Goal: Task Accomplishment & Management: Manage account settings

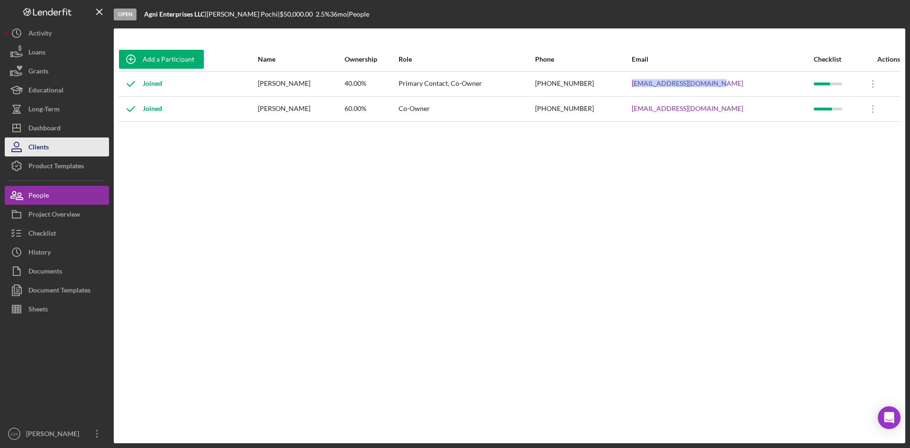
drag, startPoint x: 53, startPoint y: 125, endPoint x: 59, endPoint y: 139, distance: 15.5
click at [53, 125] on div "Dashboard" at bounding box center [44, 128] width 32 height 21
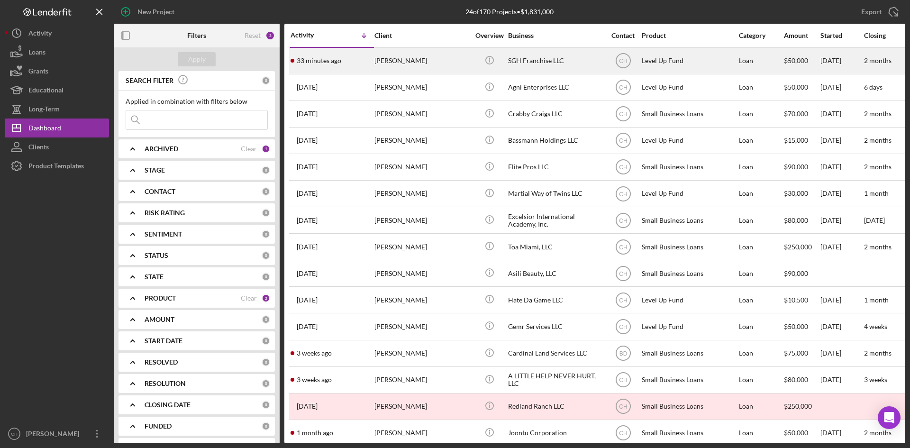
click at [341, 66] on div "33 minutes ago Nathalie Kleiner" at bounding box center [331, 60] width 83 height 25
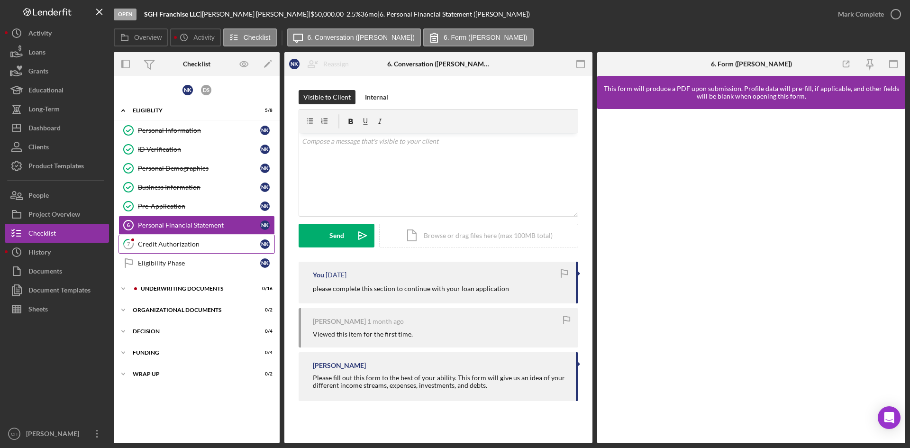
click at [174, 242] on div "Credit Authorization" at bounding box center [199, 244] width 122 height 8
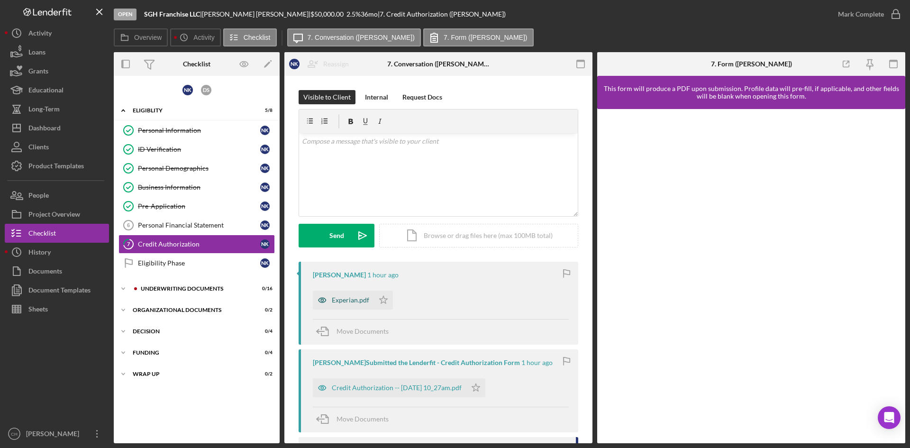
click at [334, 294] on div "Experian.pdf" at bounding box center [343, 299] width 61 height 19
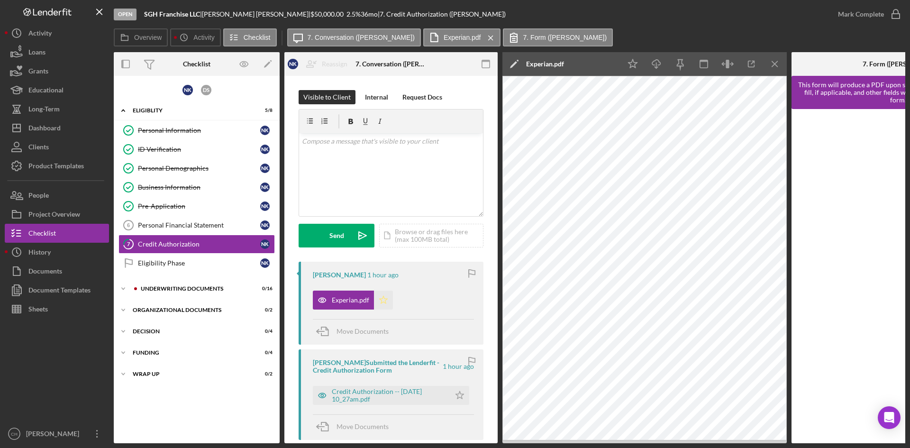
click at [380, 298] on icon "Icon/Star" at bounding box center [383, 299] width 19 height 19
click at [452, 392] on icon "Icon/Star" at bounding box center [459, 395] width 19 height 19
click at [857, 12] on div "Mark Complete" at bounding box center [861, 14] width 46 height 19
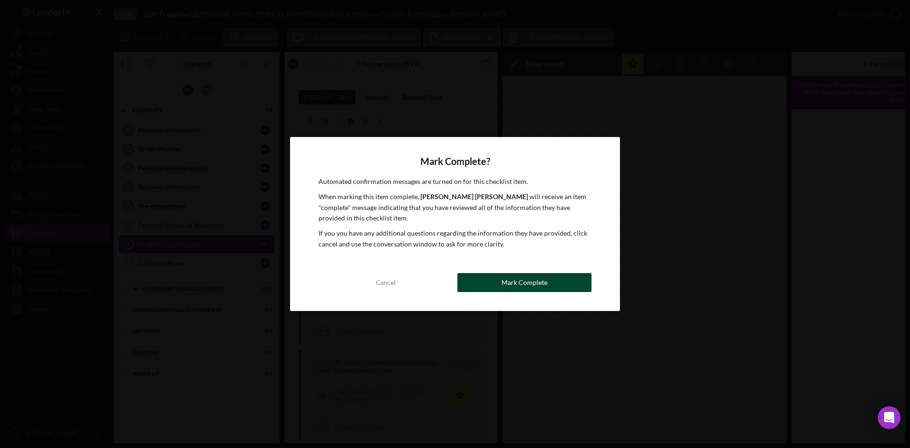
click at [515, 278] on div "Mark Complete" at bounding box center [524, 282] width 46 height 19
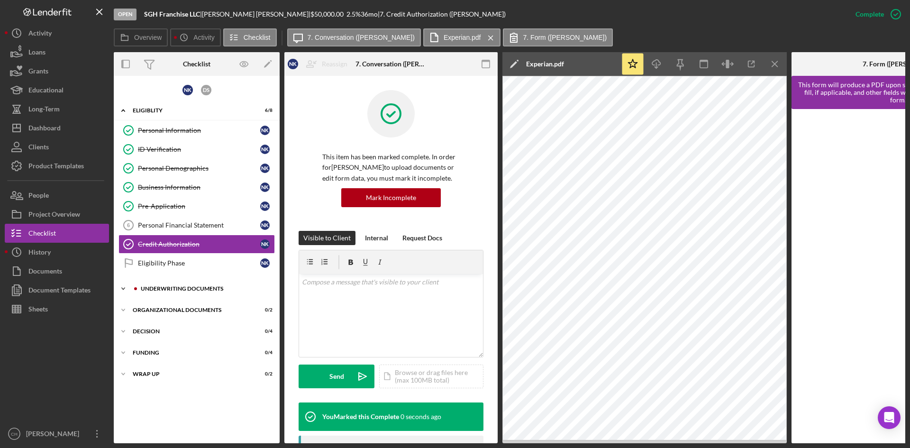
click at [181, 290] on div "Underwriting Documents" at bounding box center [204, 289] width 127 height 6
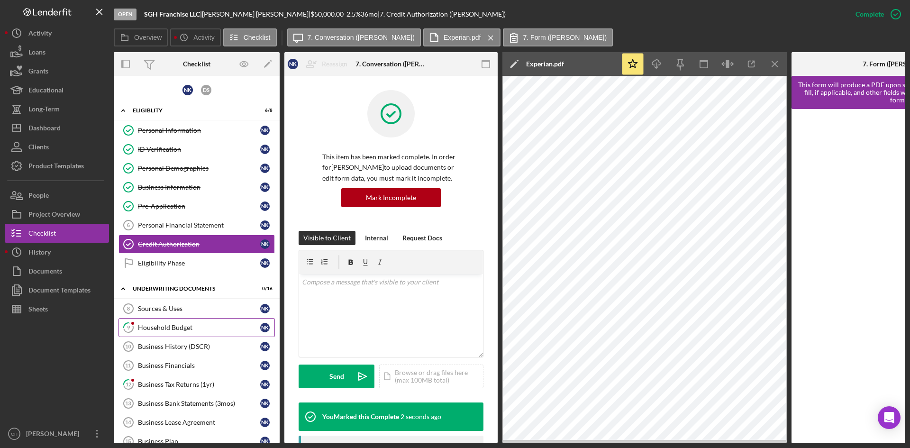
click at [160, 331] on div "Household Budget" at bounding box center [199, 328] width 122 height 8
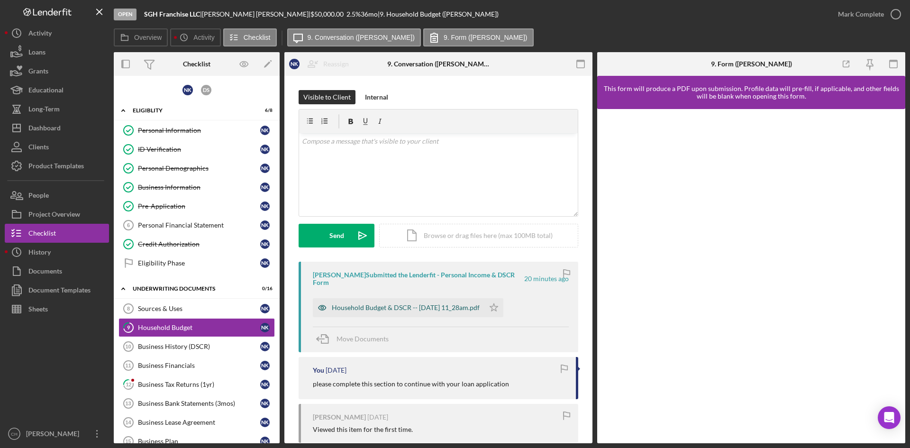
click at [366, 305] on div "Household Budget & DSCR -- 2025-08-27 11_28am.pdf" at bounding box center [406, 308] width 148 height 8
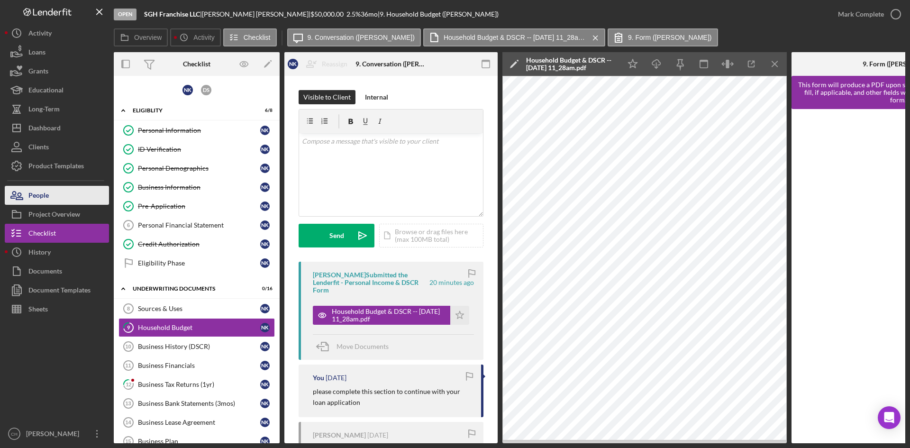
click at [56, 199] on button "People" at bounding box center [57, 195] width 104 height 19
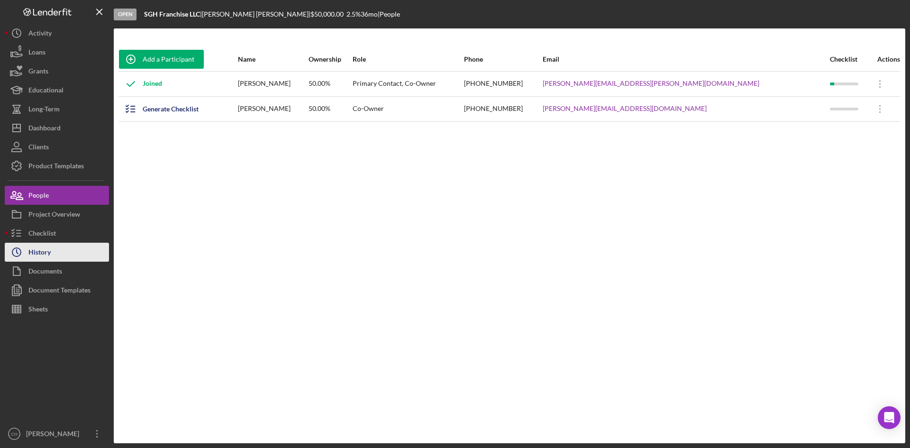
click at [55, 249] on button "Icon/History History" at bounding box center [57, 252] width 104 height 19
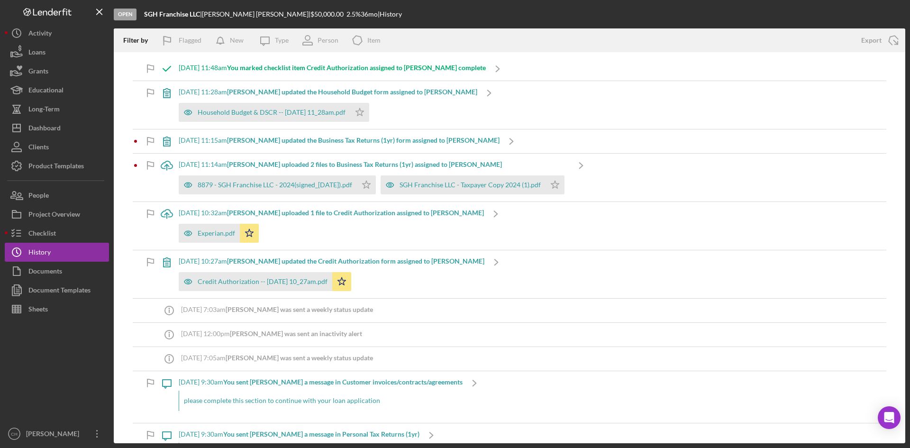
click at [296, 163] on b "Nathalie K. uploaded 2 files to Business Tax Returns (1yr) assigned to Nathalie…" at bounding box center [364, 164] width 275 height 8
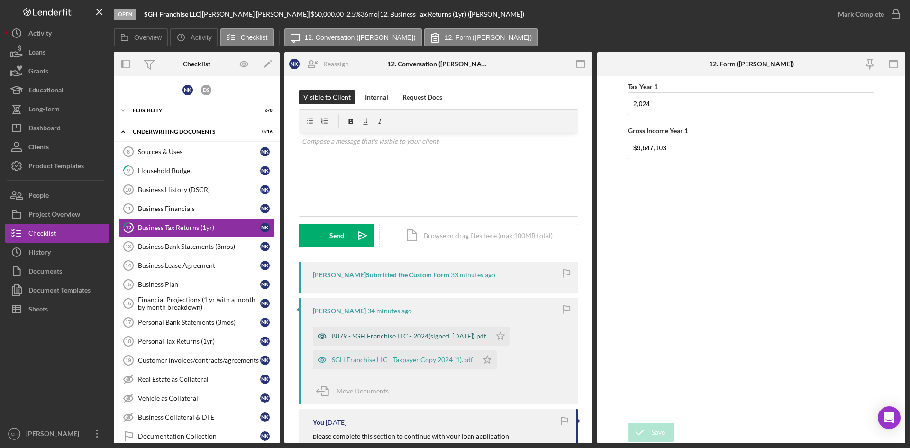
click at [443, 333] on div "8879 - SGH Franchise LLC - 2024(signed_07-01-2025).pdf" at bounding box center [409, 336] width 154 height 8
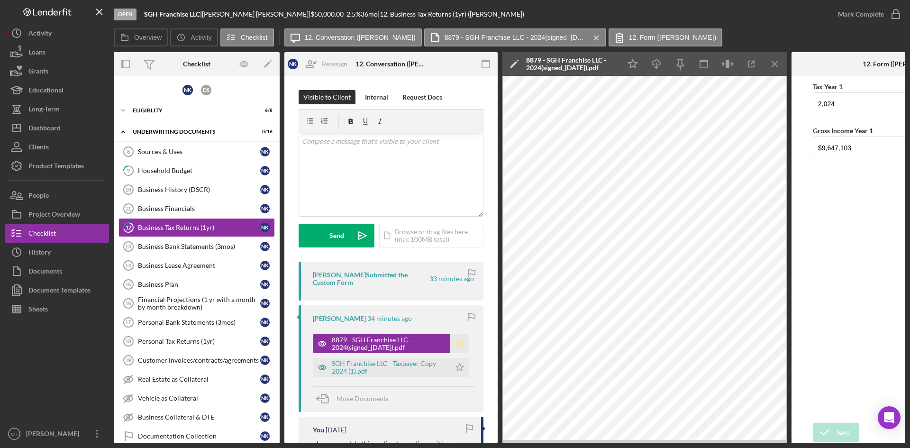
click at [458, 341] on polygon "button" at bounding box center [460, 343] width 8 height 8
click at [379, 367] on div "SGH Franchise LLC - Taxpayer Copy 2024 (1).pdf" at bounding box center [389, 367] width 114 height 15
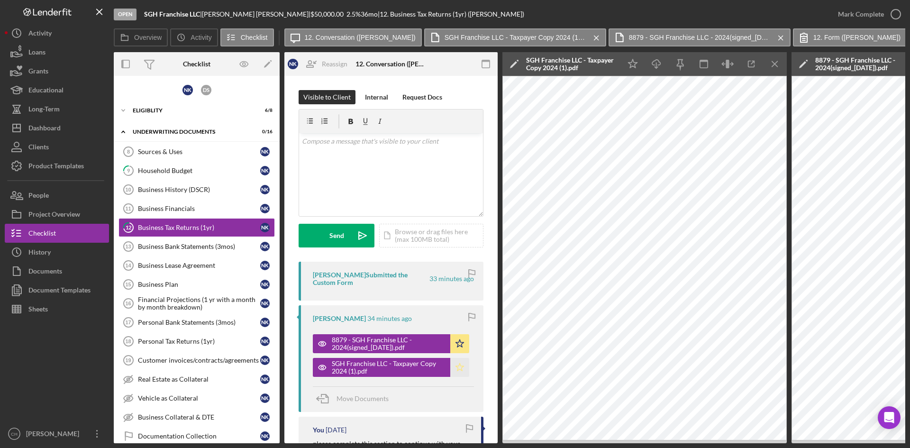
click at [460, 363] on icon "Icon/Star" at bounding box center [459, 367] width 19 height 19
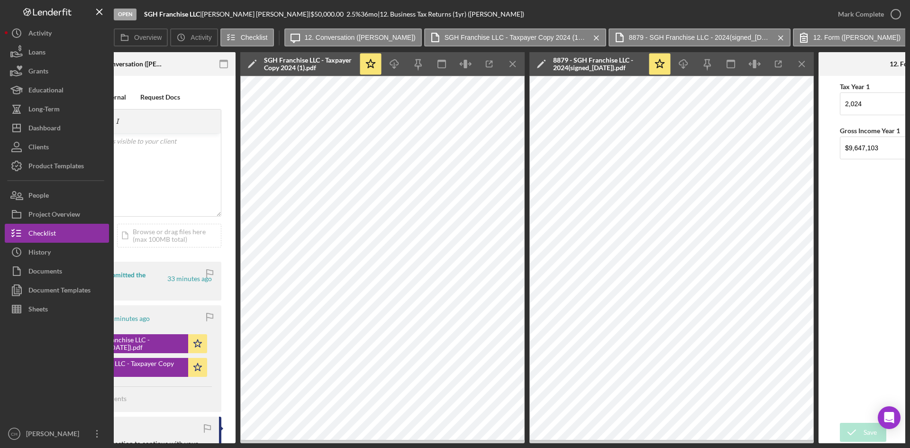
scroll to position [0, 278]
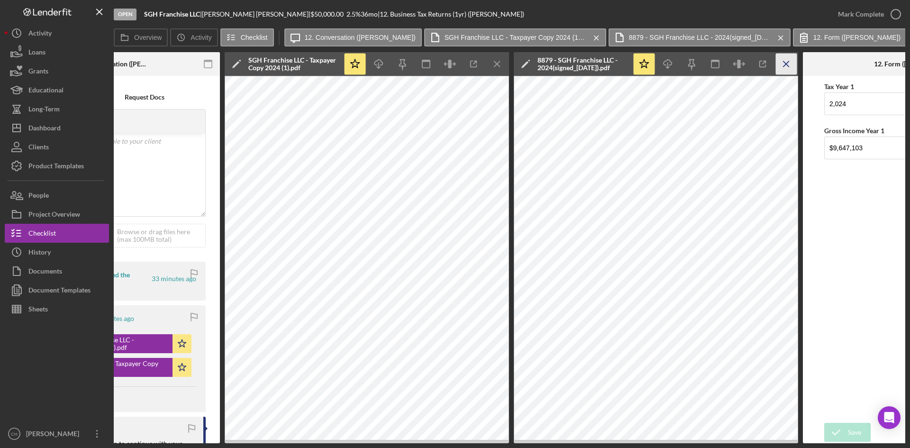
click at [779, 60] on icon "Icon/Menu Close" at bounding box center [786, 64] width 21 height 21
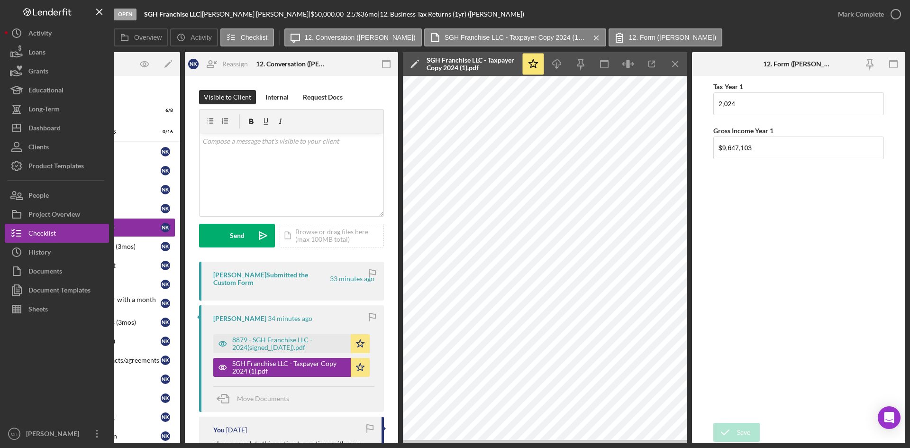
scroll to position [0, 99]
click at [676, 64] on icon "Icon/Menu Close" at bounding box center [675, 64] width 21 height 21
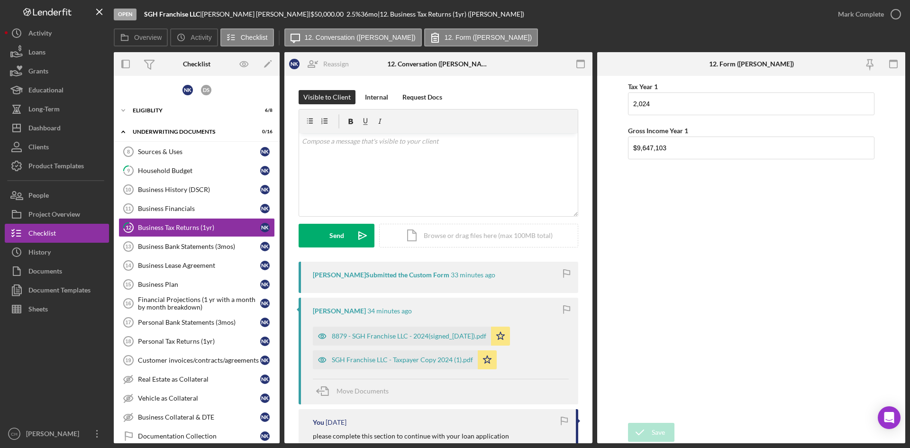
scroll to position [0, 0]
click at [865, 17] on div "Mark Complete" at bounding box center [861, 14] width 46 height 19
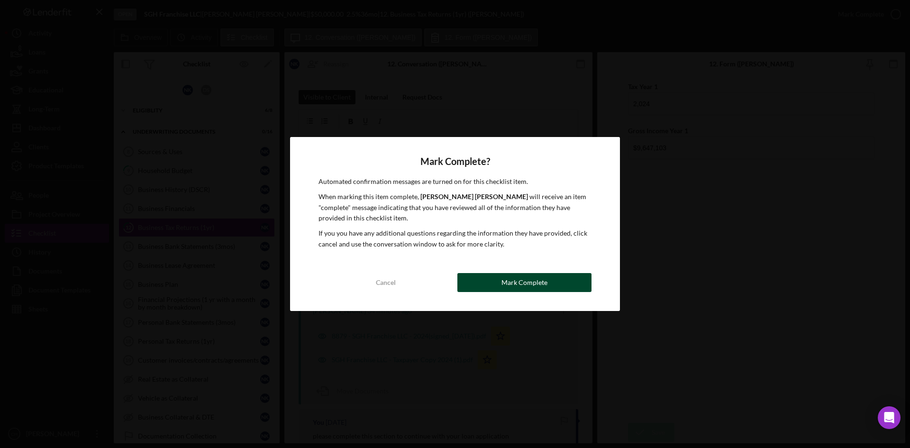
click at [546, 285] on button "Mark Complete" at bounding box center [524, 282] width 134 height 19
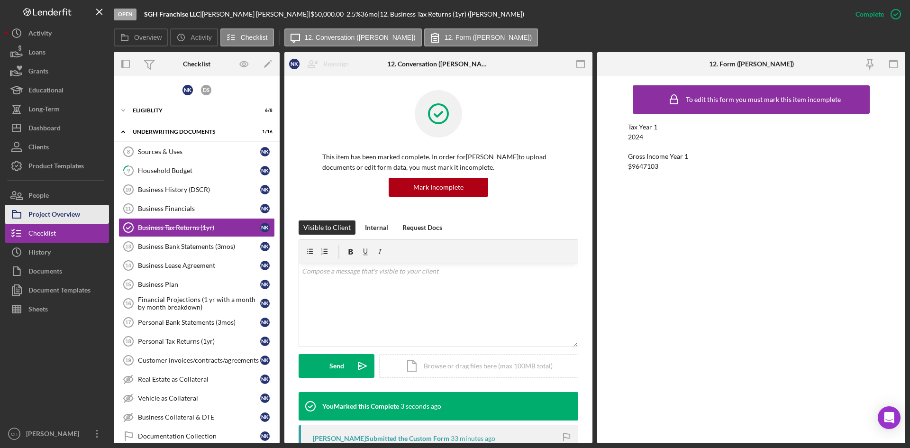
click at [54, 216] on div "Project Overview" at bounding box center [54, 215] width 52 height 21
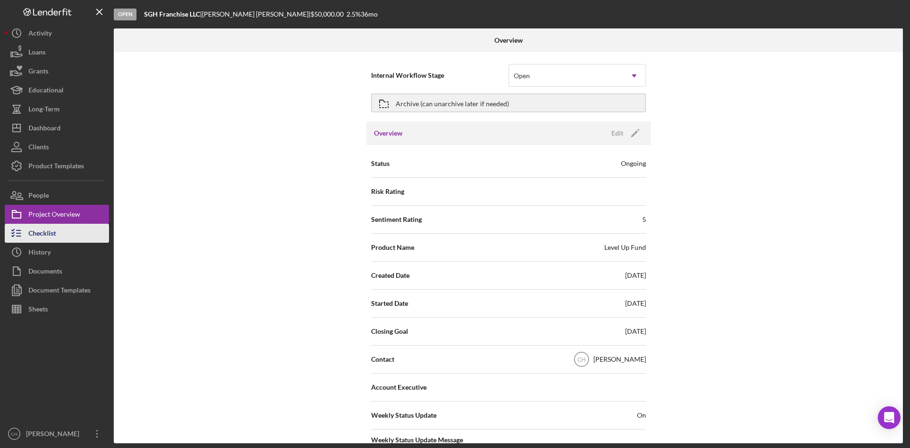
click at [52, 230] on div "Checklist" at bounding box center [41, 234] width 27 height 21
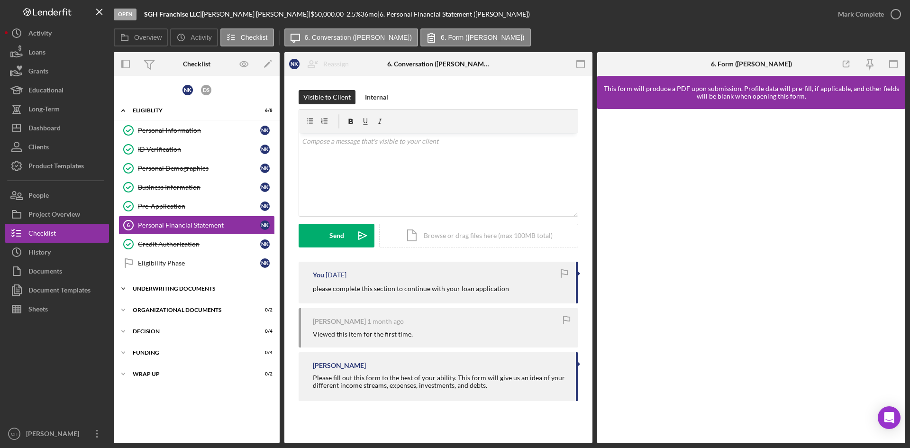
click at [193, 286] on div "Underwriting Documents" at bounding box center [200, 289] width 135 height 6
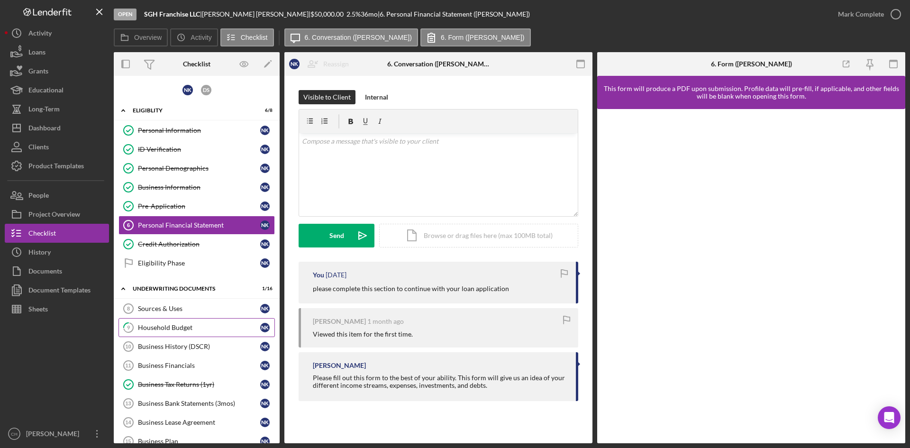
click at [210, 325] on div "Household Budget" at bounding box center [199, 328] width 122 height 8
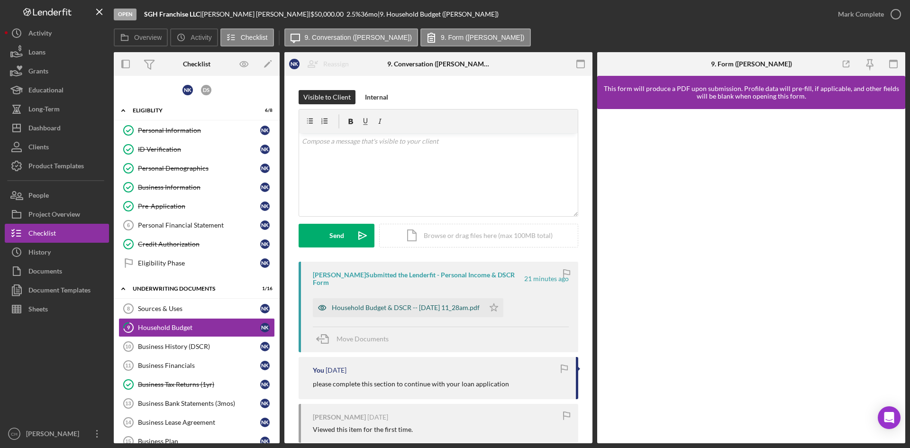
click at [408, 307] on div "Household Budget & DSCR -- 2025-08-27 11_28am.pdf" at bounding box center [406, 308] width 148 height 8
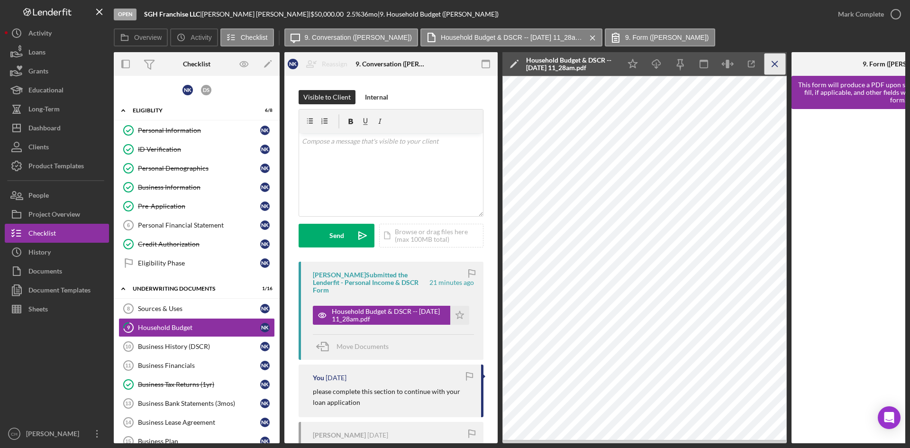
click at [777, 67] on icon "Icon/Menu Close" at bounding box center [774, 64] width 21 height 21
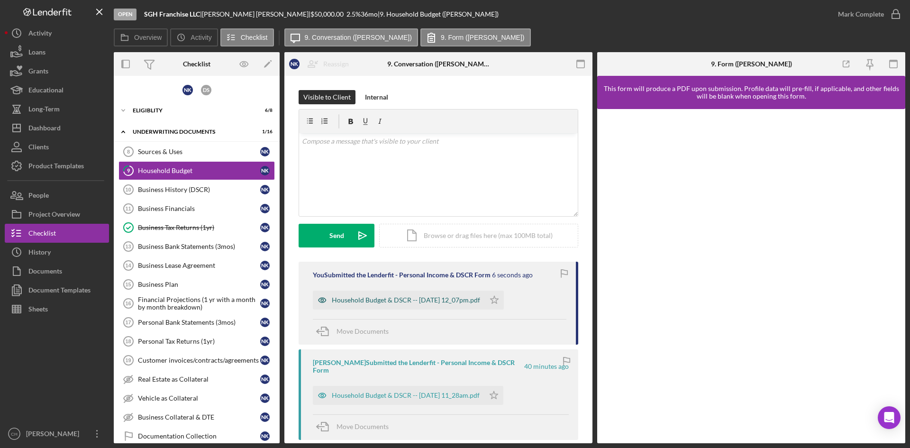
click at [445, 296] on div "Household Budget & DSCR -- 2025-08-27 12_07pm.pdf" at bounding box center [406, 300] width 148 height 8
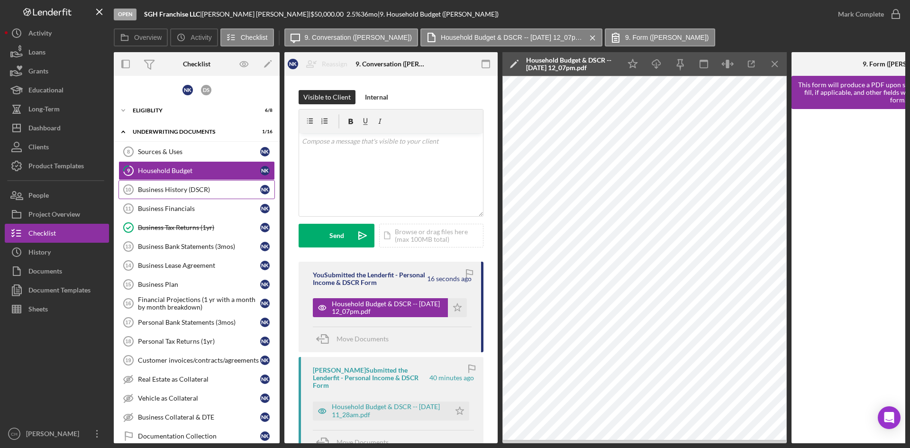
click at [167, 188] on div "Business History (DSCR)" at bounding box center [199, 190] width 122 height 8
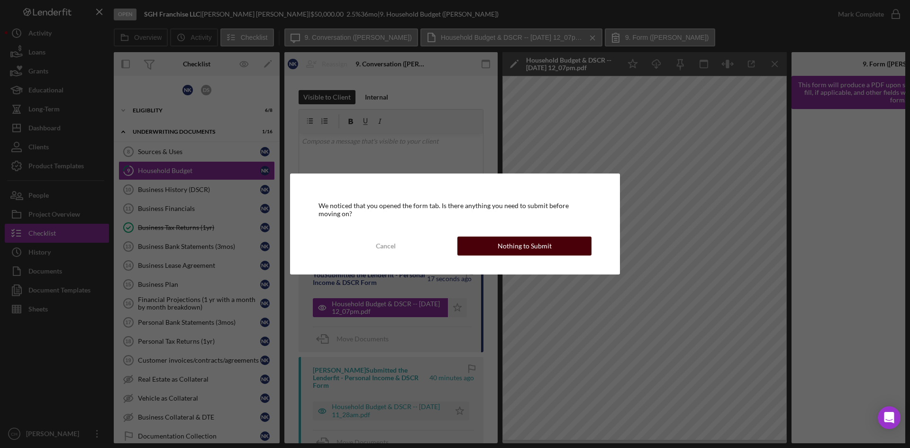
drag, startPoint x: 465, startPoint y: 235, endPoint x: 470, endPoint y: 237, distance: 4.9
click at [469, 236] on div "We noticed that you opened the form tab. Is there anything you need to submit b…" at bounding box center [455, 223] width 330 height 100
click at [476, 248] on button "Nothing to Submit" at bounding box center [524, 245] width 134 height 19
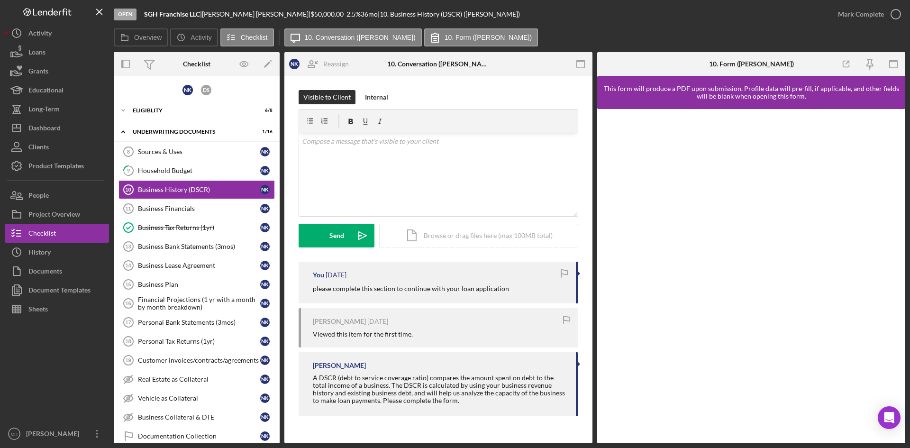
click at [606, 309] on div at bounding box center [751, 276] width 308 height 334
click at [603, 356] on div at bounding box center [751, 276] width 308 height 334
click at [604, 348] on div at bounding box center [751, 276] width 308 height 334
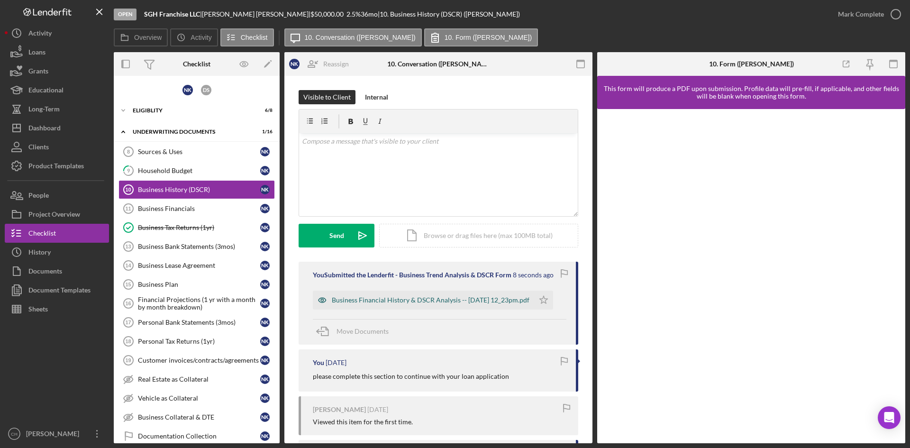
click at [412, 302] on div "Business Financial History & DSCR Analysis -- [DATE] 12_23pm.pdf" at bounding box center [431, 300] width 198 height 8
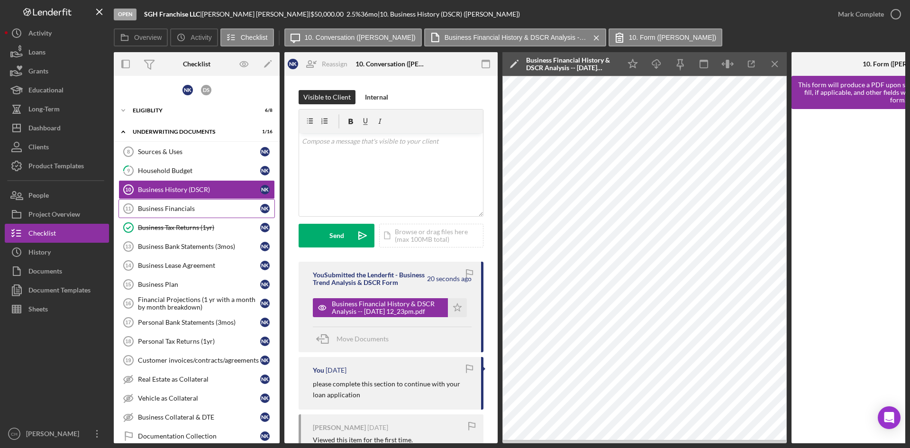
click at [186, 208] on div "Business Financials" at bounding box center [199, 209] width 122 height 8
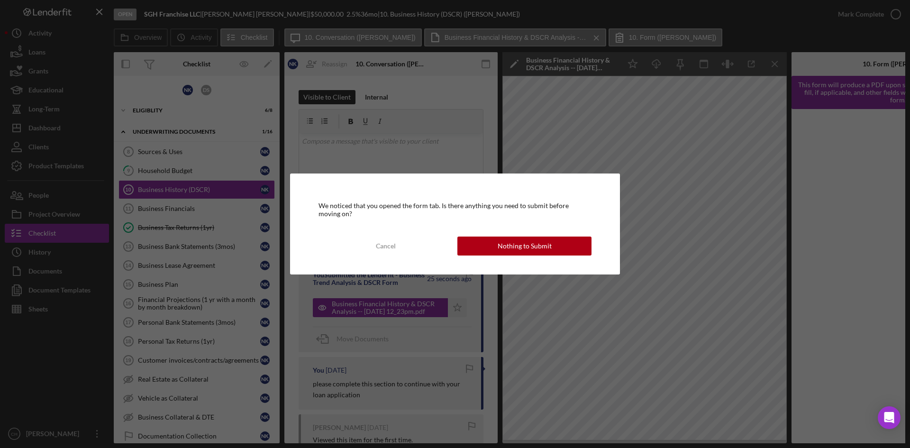
click at [385, 255] on div "We noticed that you opened the form tab. Is there anything you need to submit b…" at bounding box center [455, 223] width 330 height 100
click at [547, 244] on div "Nothing to Submit" at bounding box center [524, 245] width 54 height 19
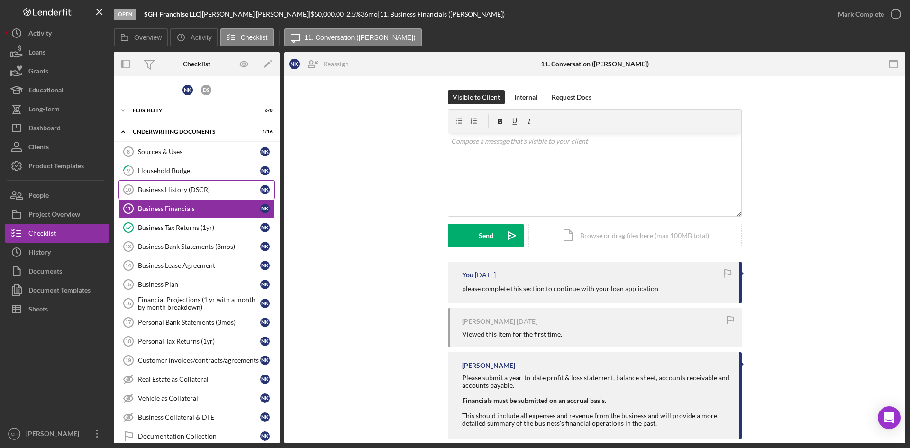
click at [168, 191] on div "Business History (DSCR)" at bounding box center [199, 190] width 122 height 8
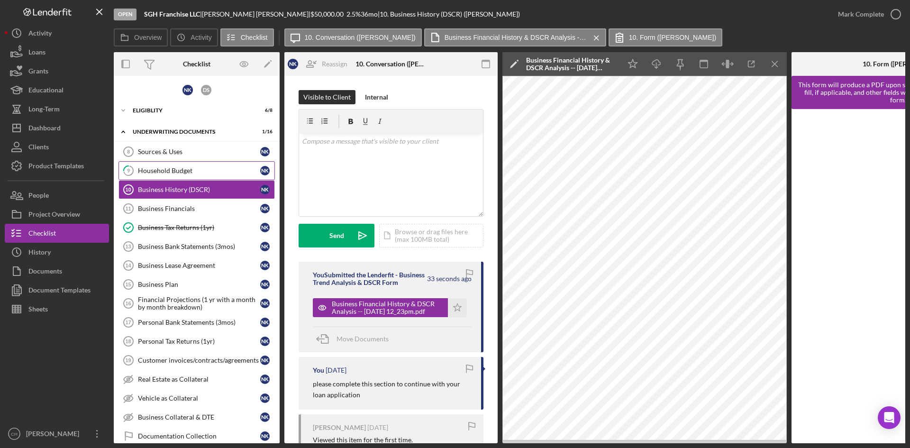
click at [199, 170] on div "Household Budget" at bounding box center [199, 171] width 122 height 8
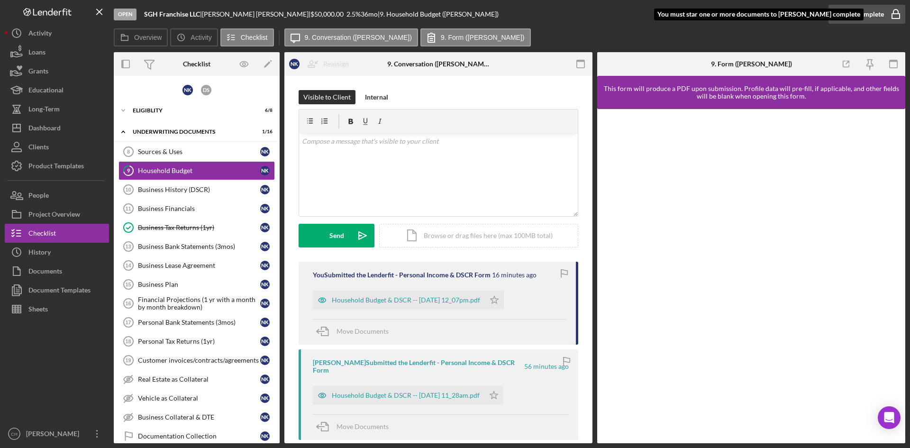
click at [858, 13] on div "Mark Complete" at bounding box center [861, 14] width 46 height 19
click at [504, 300] on icon "Icon/Star" at bounding box center [494, 299] width 19 height 19
click at [853, 14] on div "Mark Complete" at bounding box center [861, 14] width 46 height 19
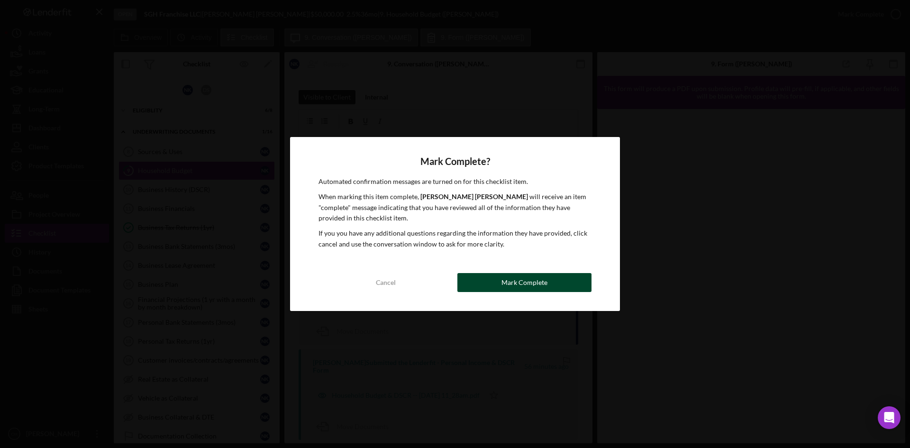
drag, startPoint x: 487, startPoint y: 271, endPoint x: 490, endPoint y: 280, distance: 9.3
click at [489, 279] on div "Mark Complete? Automated confirmation messages are turned on for this checklist…" at bounding box center [455, 224] width 330 height 174
click at [490, 280] on button "Mark Complete" at bounding box center [524, 282] width 134 height 19
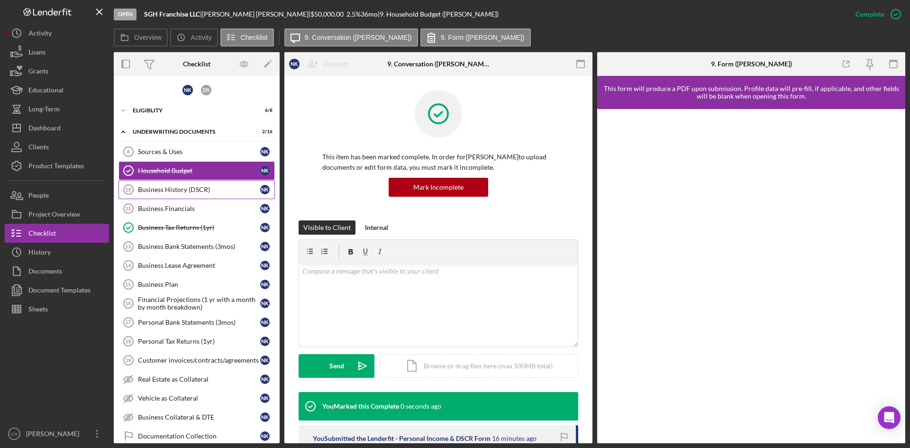
click at [202, 190] on div "Business History (DSCR)" at bounding box center [199, 190] width 122 height 8
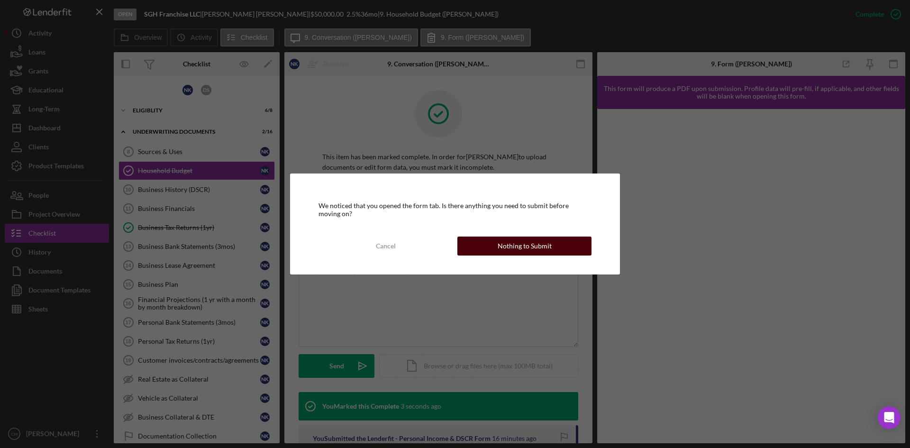
click at [490, 248] on button "Nothing to Submit" at bounding box center [524, 245] width 134 height 19
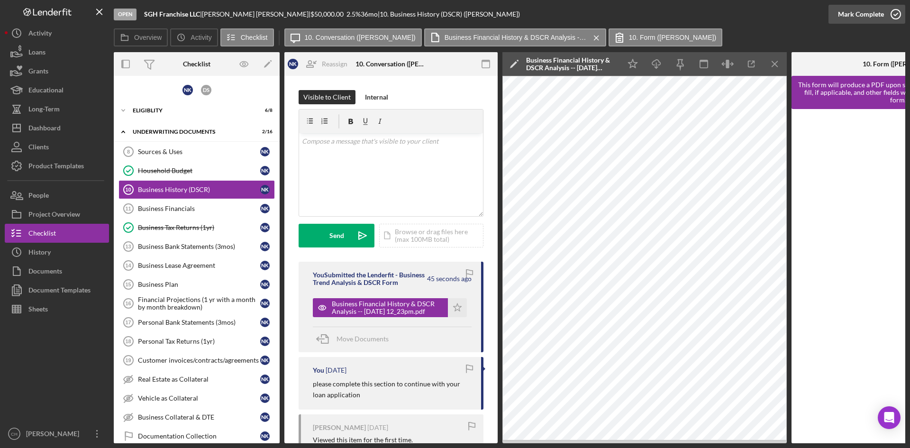
click at [872, 14] on div "Mark Complete" at bounding box center [861, 14] width 46 height 19
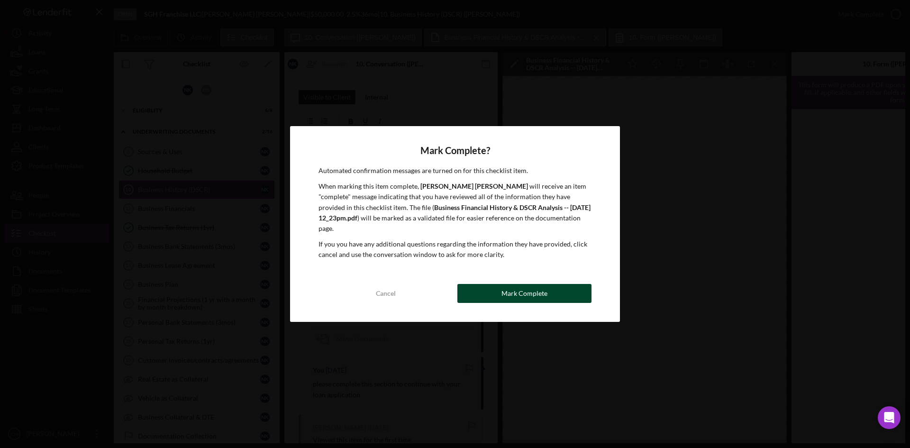
click at [522, 284] on div "Mark Complete" at bounding box center [524, 293] width 46 height 19
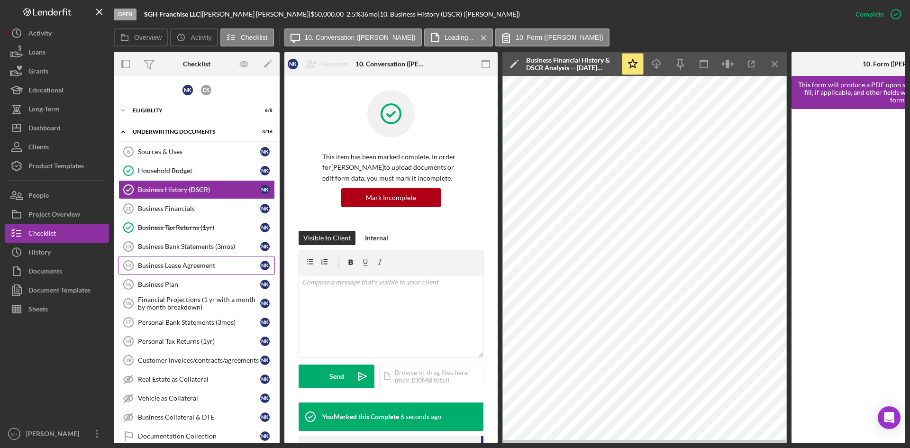
click at [203, 266] on div "Business Lease Agreement" at bounding box center [199, 266] width 122 height 8
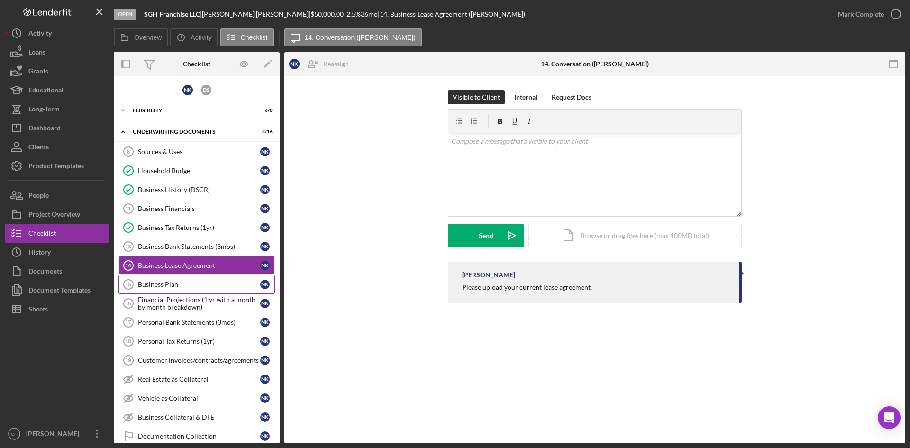
click at [196, 291] on link "Business Plan 15 Business Plan N K" at bounding box center [196, 284] width 156 height 19
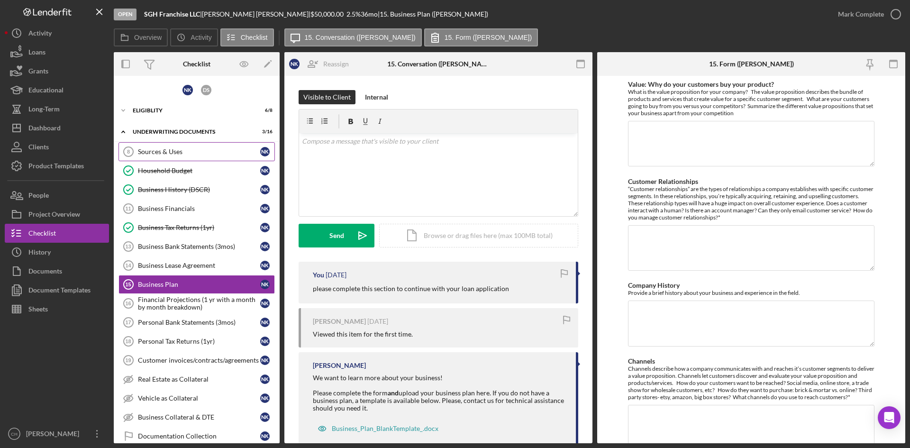
click at [176, 146] on link "Sources & Uses 8 Sources & Uses N K" at bounding box center [196, 151] width 156 height 19
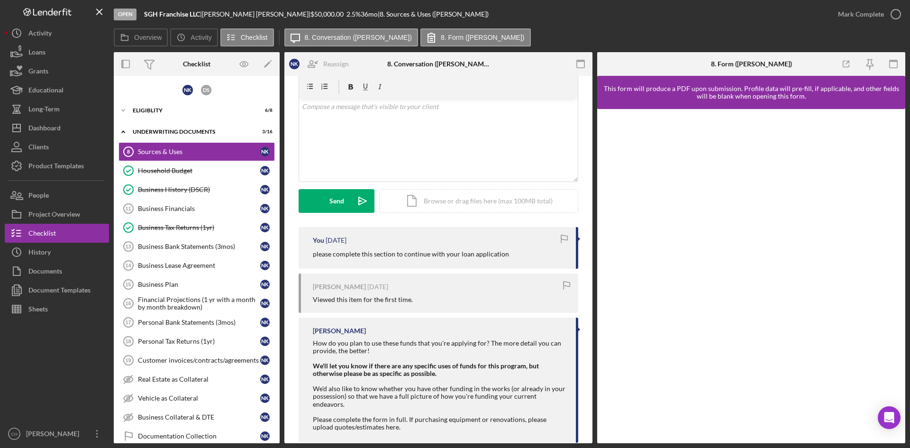
scroll to position [53, 0]
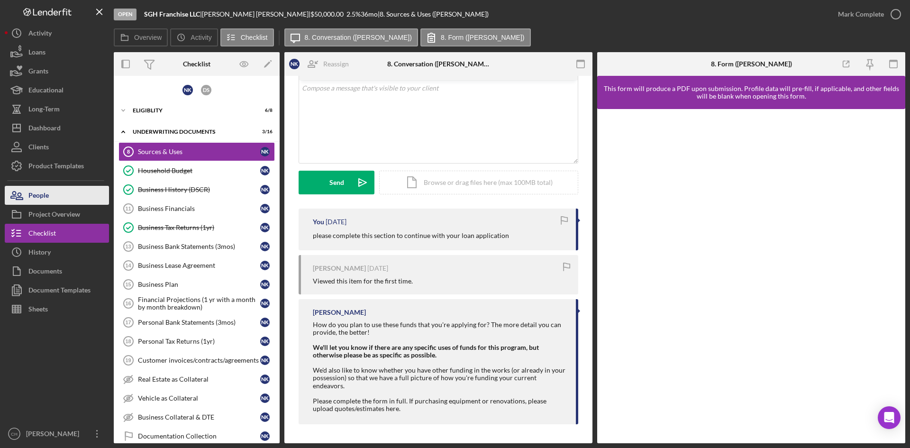
click at [50, 192] on button "People" at bounding box center [57, 195] width 104 height 19
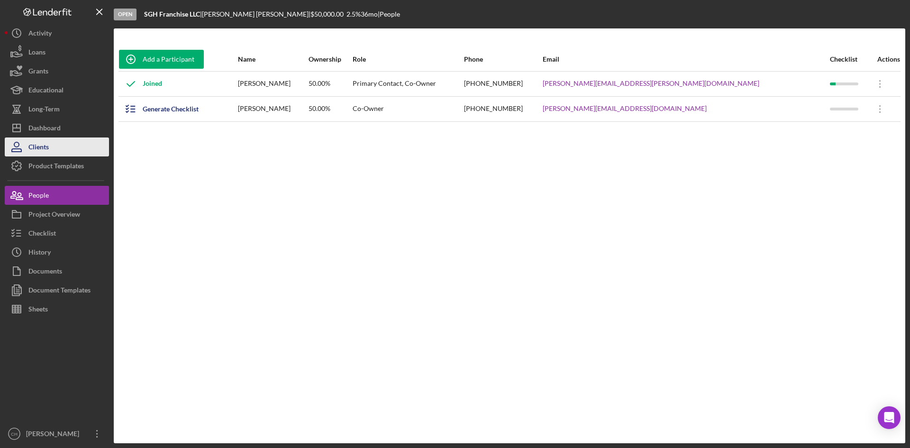
click at [65, 151] on button "Clients" at bounding box center [57, 146] width 104 height 19
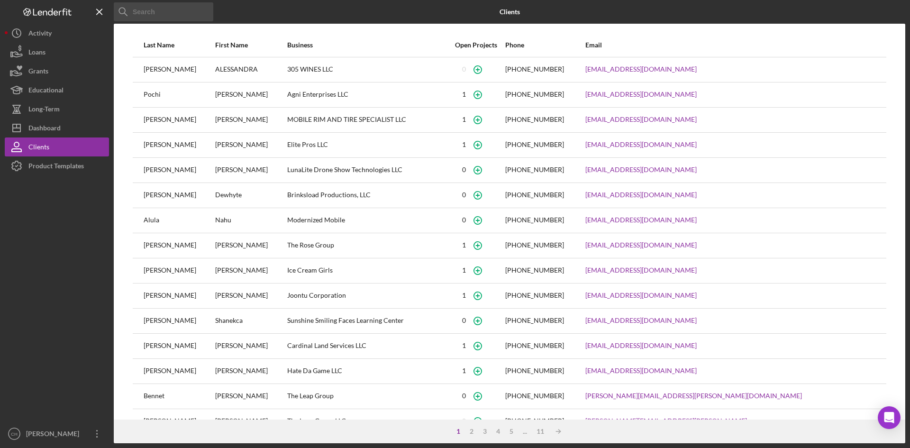
click at [156, 15] on input at bounding box center [163, 11] width 99 height 19
click at [157, 14] on input at bounding box center [163, 11] width 99 height 19
paste input "Excelsior"
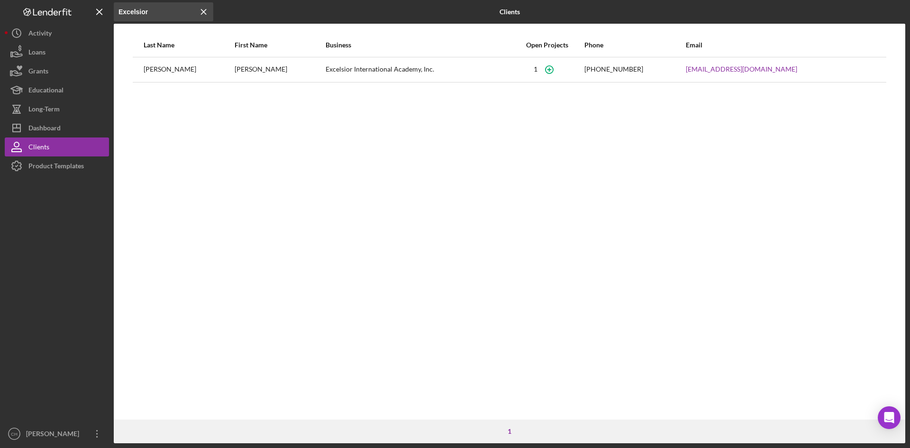
type input "Excelsior"
click at [265, 77] on div "Shantell" at bounding box center [280, 70] width 90 height 24
click at [144, 75] on div "Saunders" at bounding box center [189, 70] width 90 height 24
click at [160, 71] on div "Saunders" at bounding box center [189, 70] width 90 height 24
click at [353, 69] on div "Excelsior International Academy, Inc." at bounding box center [417, 70] width 185 height 24
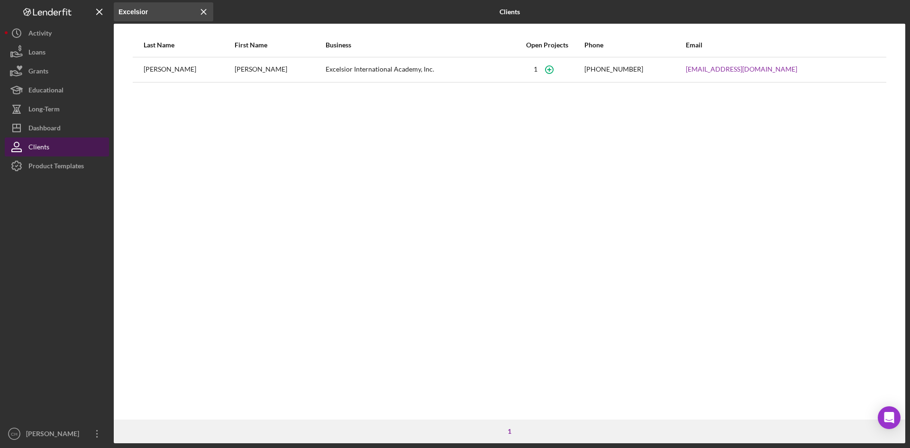
click at [63, 149] on button "Clients" at bounding box center [57, 146] width 104 height 19
click at [266, 61] on div "Shantell" at bounding box center [280, 70] width 90 height 24
drag, startPoint x: 257, startPoint y: 61, endPoint x: 519, endPoint y: 73, distance: 262.3
click at [259, 62] on div "Shantell" at bounding box center [280, 70] width 90 height 24
click at [426, 72] on div "Excelsior International Academy, Inc." at bounding box center [417, 70] width 185 height 24
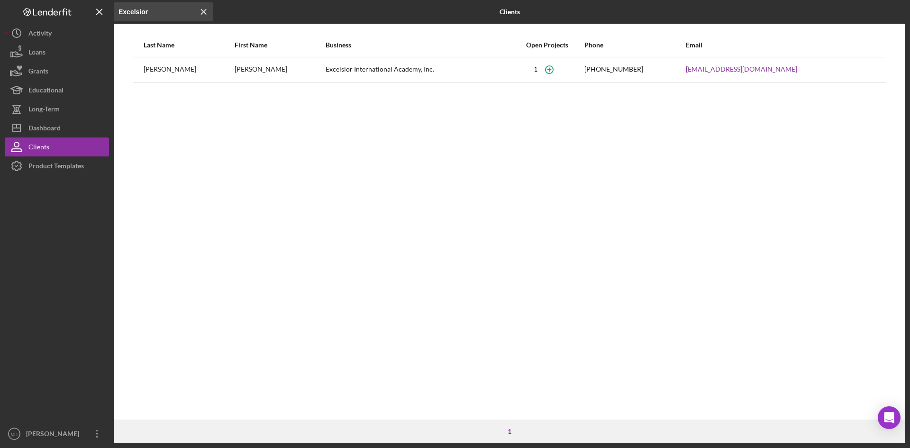
click at [424, 71] on div "Excelsior International Academy, Inc." at bounding box center [417, 70] width 185 height 24
click at [79, 138] on button "Clients" at bounding box center [57, 146] width 104 height 19
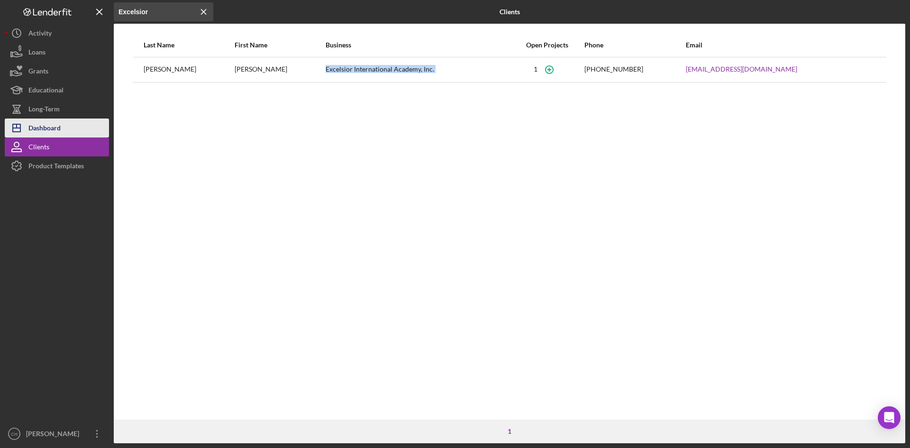
click at [69, 127] on button "Icon/Dashboard Dashboard" at bounding box center [57, 127] width 104 height 19
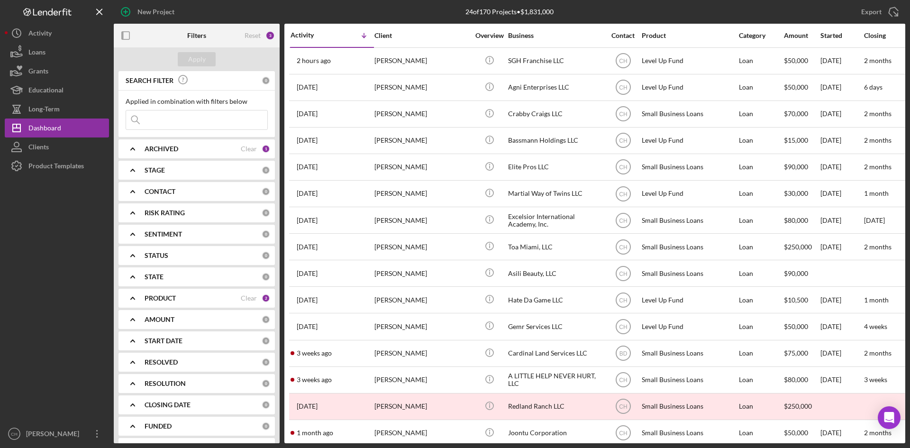
click at [187, 298] on div "PRODUCT" at bounding box center [193, 298] width 96 height 8
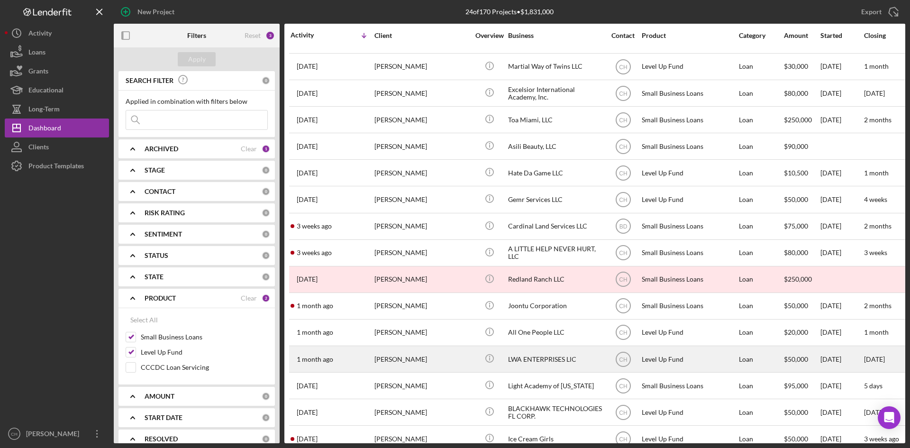
scroll to position [112, 0]
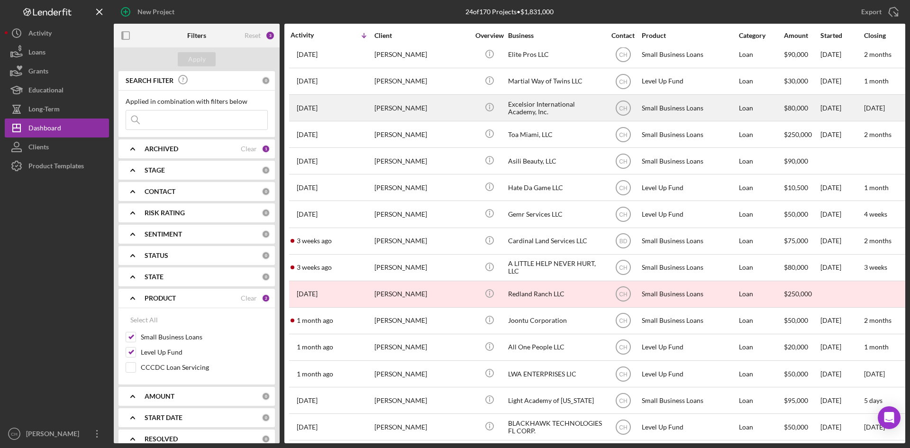
click at [437, 107] on div "Shantell Saunders" at bounding box center [421, 107] width 95 height 25
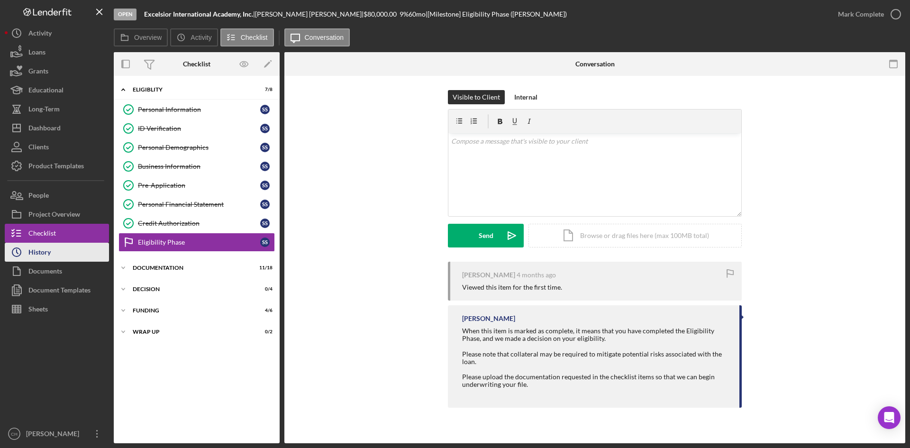
click at [52, 257] on button "Icon/History History" at bounding box center [57, 252] width 104 height 19
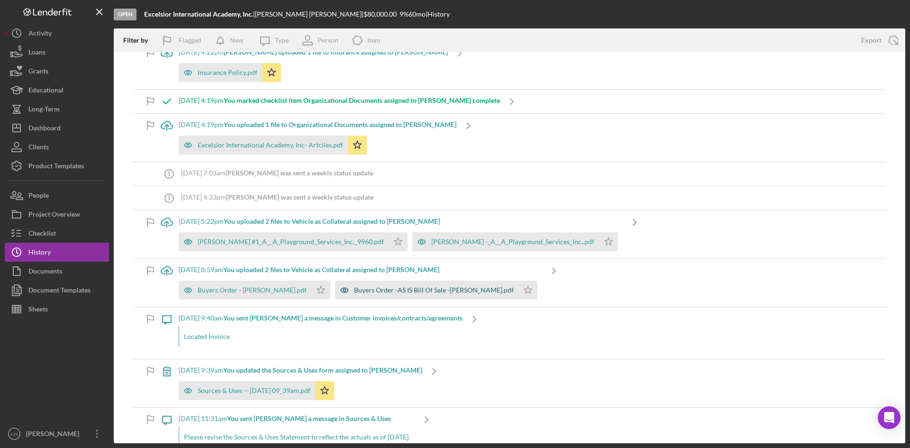
scroll to position [569, 0]
click at [276, 298] on div "Buyers Order - Warranty-Saunders.pdf" at bounding box center [245, 289] width 133 height 19
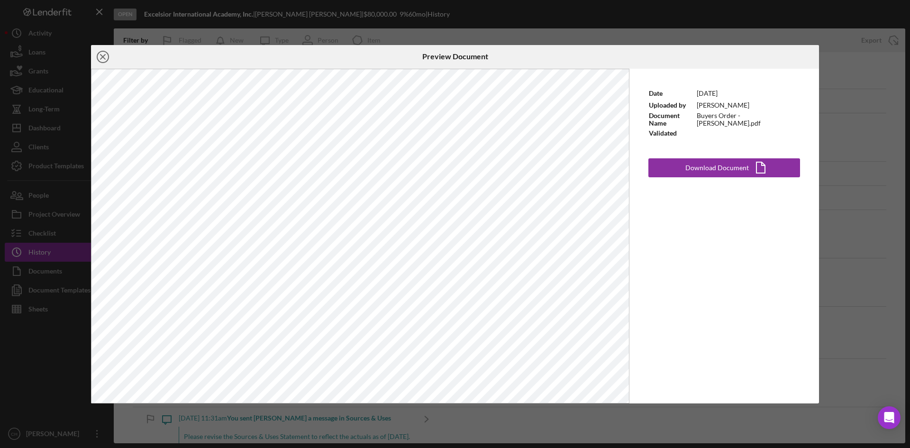
click at [103, 56] on line at bounding box center [102, 56] width 5 height 5
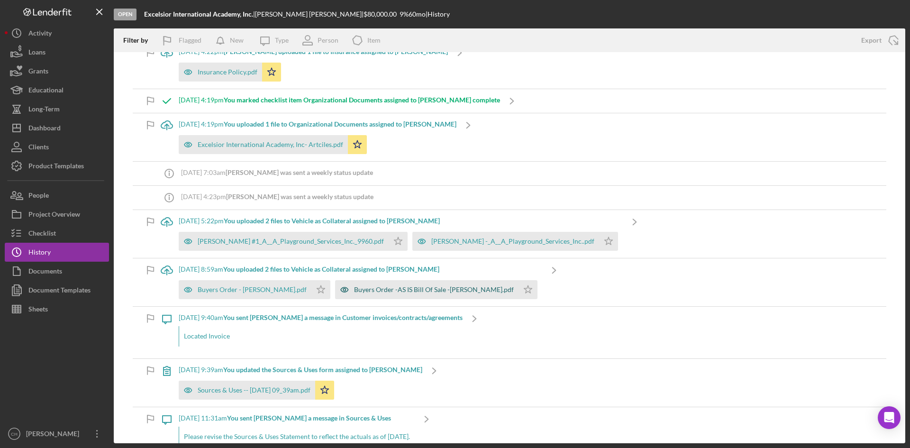
click at [379, 292] on div "Buyers Order -AS IS Bill Of Sale -Saunders.pdf" at bounding box center [434, 290] width 160 height 8
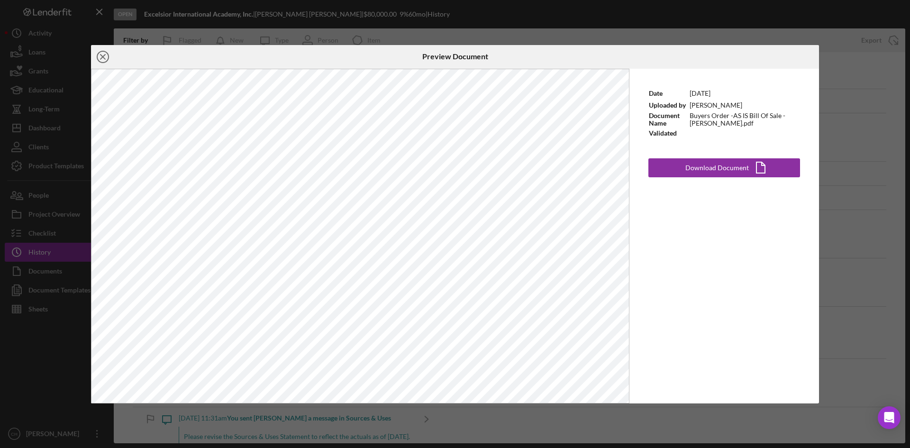
click at [104, 53] on icon "Icon/Close" at bounding box center [103, 57] width 24 height 24
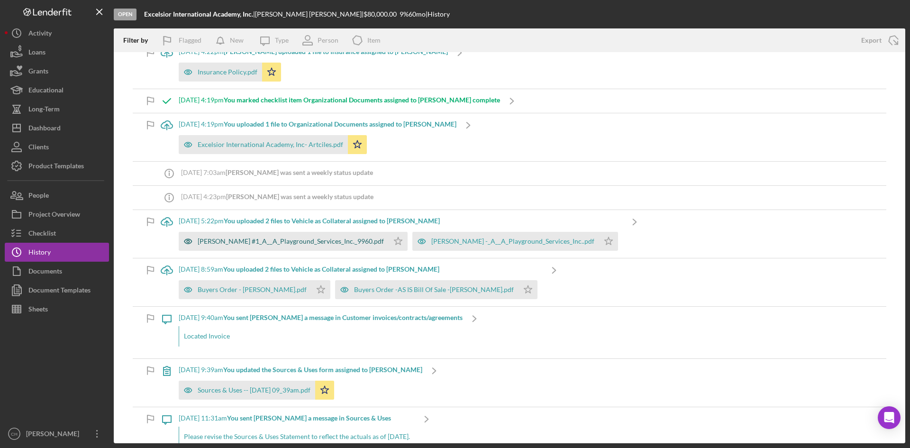
click at [239, 243] on div "Saunders #1_A__A_Playground_Services_Inc._9960.pdf" at bounding box center [291, 241] width 186 height 8
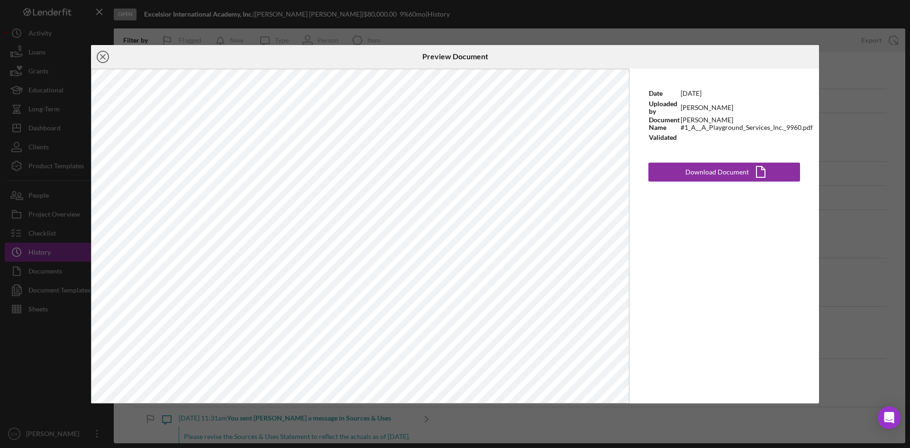
click at [103, 52] on icon "Icon/Close" at bounding box center [103, 57] width 24 height 24
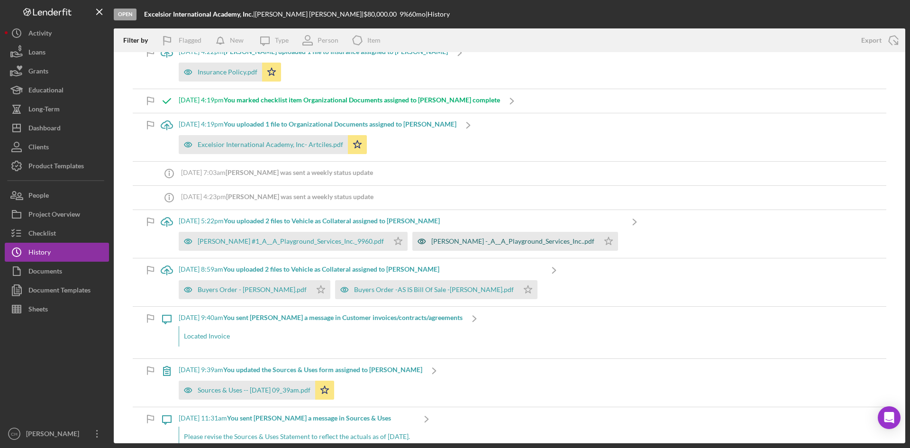
click at [431, 237] on div "Saunders -_A__A_Playground_Services_Inc..pdf" at bounding box center [512, 241] width 163 height 8
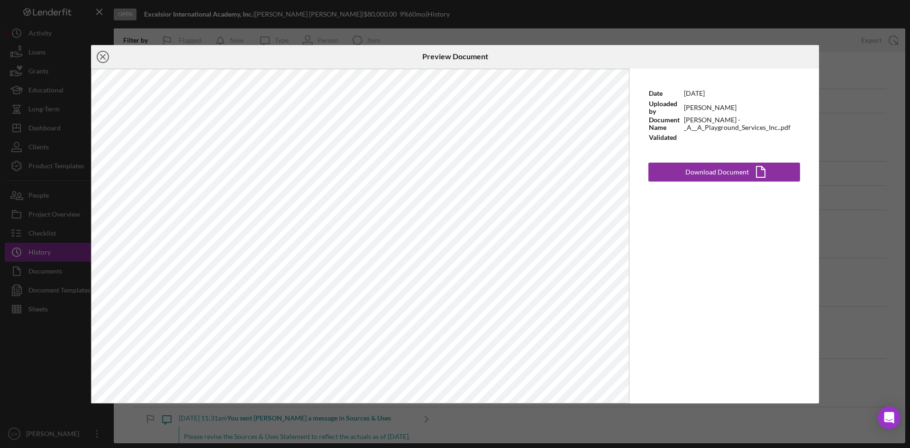
click at [102, 56] on line at bounding box center [102, 56] width 5 height 5
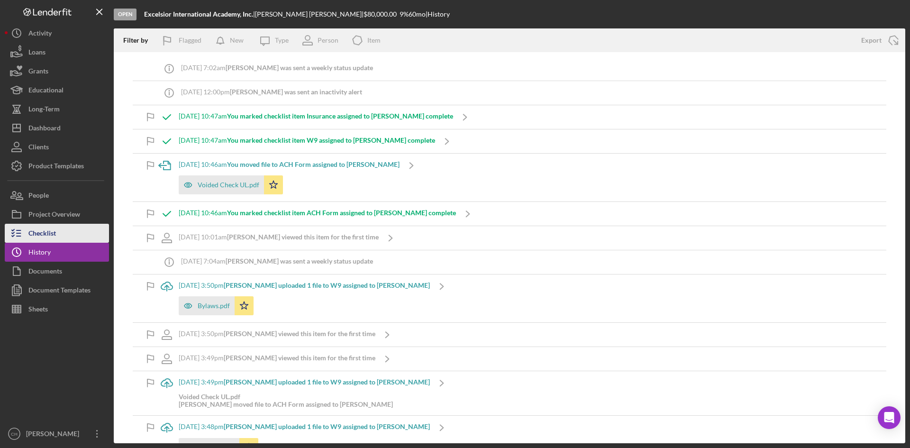
click at [37, 225] on div "Checklist" at bounding box center [41, 234] width 27 height 21
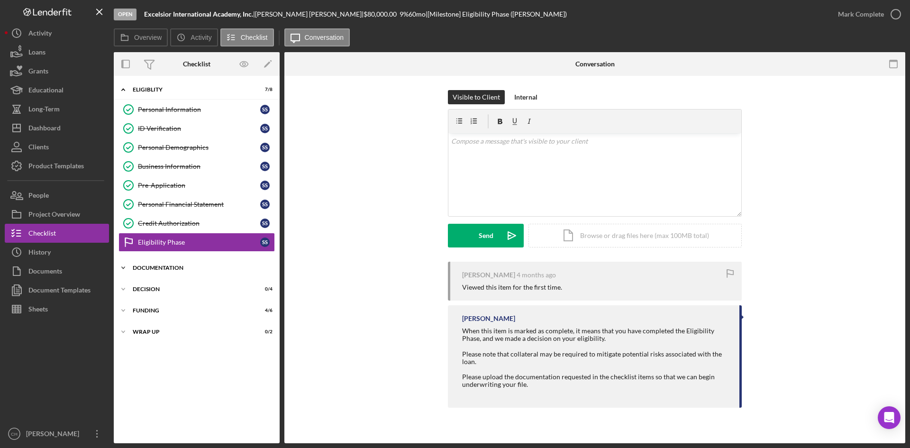
click at [164, 269] on div "Documentation" at bounding box center [200, 268] width 135 height 6
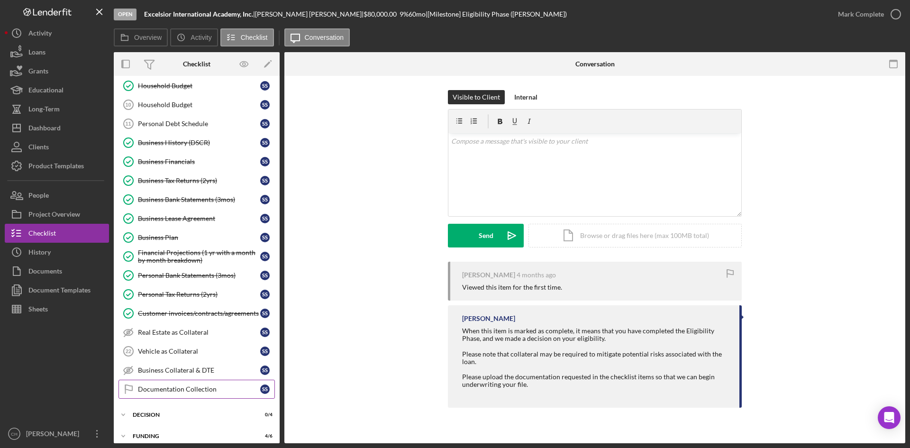
scroll to position [237, 0]
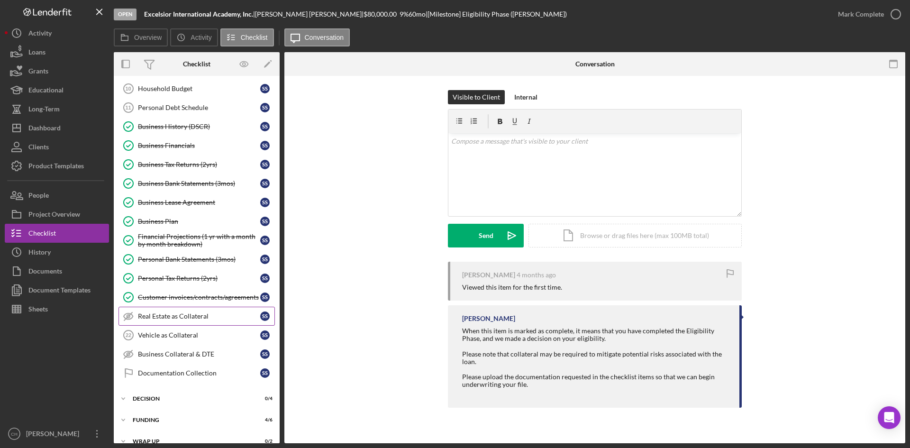
click at [192, 315] on div "Real Estate as Collateral" at bounding box center [199, 316] width 122 height 8
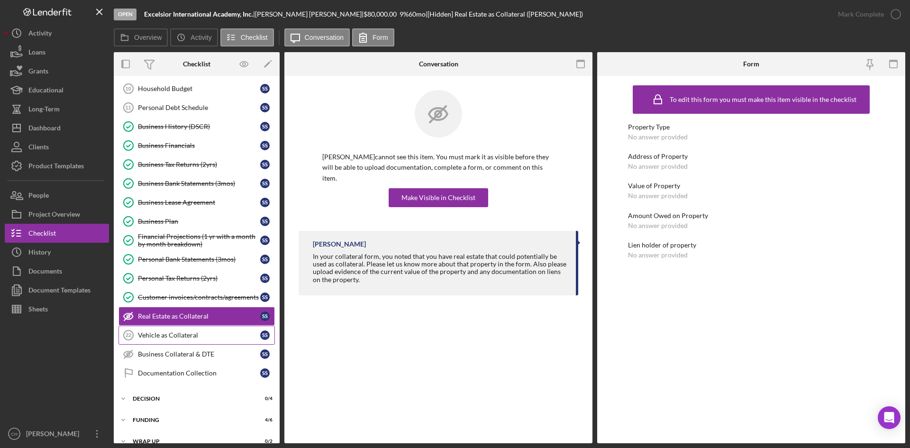
click at [185, 340] on link "Vehicle as Collateral 22 Vehicle as Collateral S S" at bounding box center [196, 334] width 156 height 19
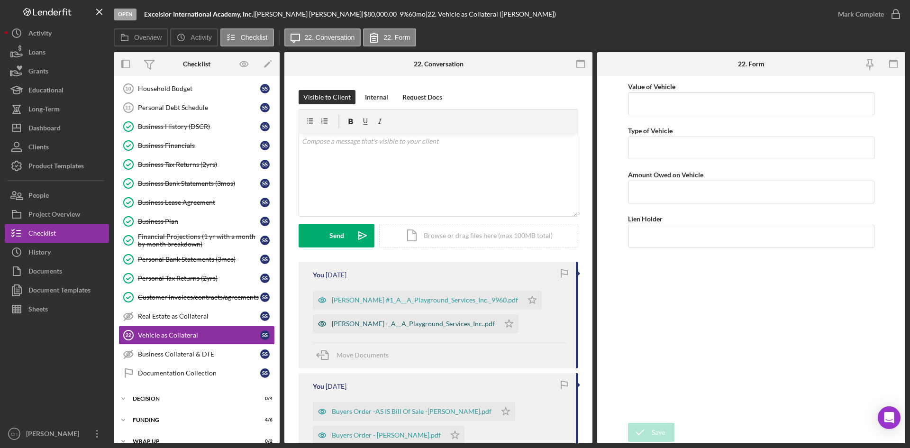
click at [355, 318] on div "Saunders -_A__A_Playground_Services_Inc..pdf" at bounding box center [406, 323] width 187 height 19
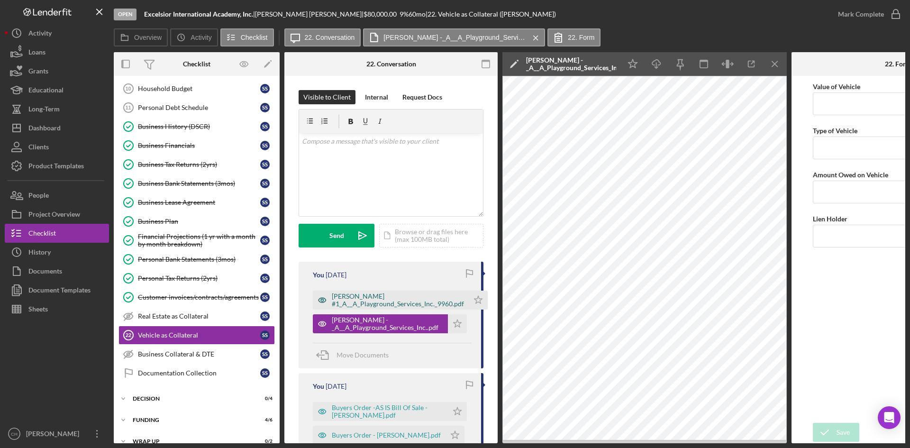
click at [351, 303] on div "Saunders #1_A__A_Playground_Services_Inc._9960.pdf" at bounding box center [398, 299] width 132 height 15
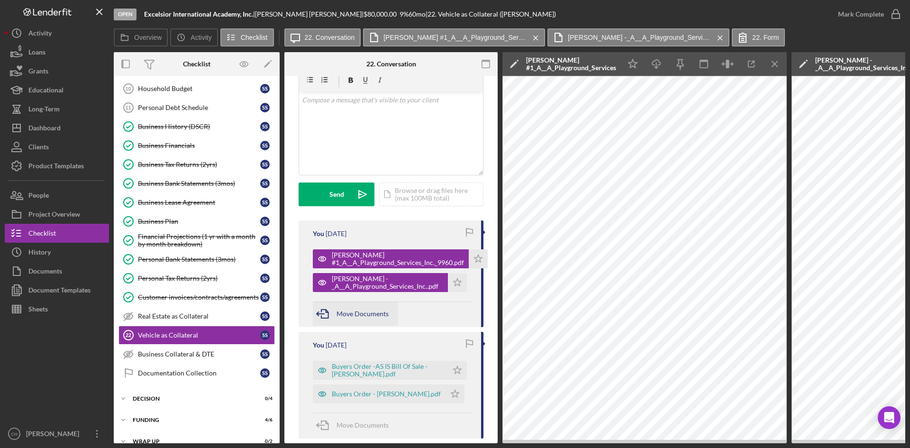
scroll to position [95, 0]
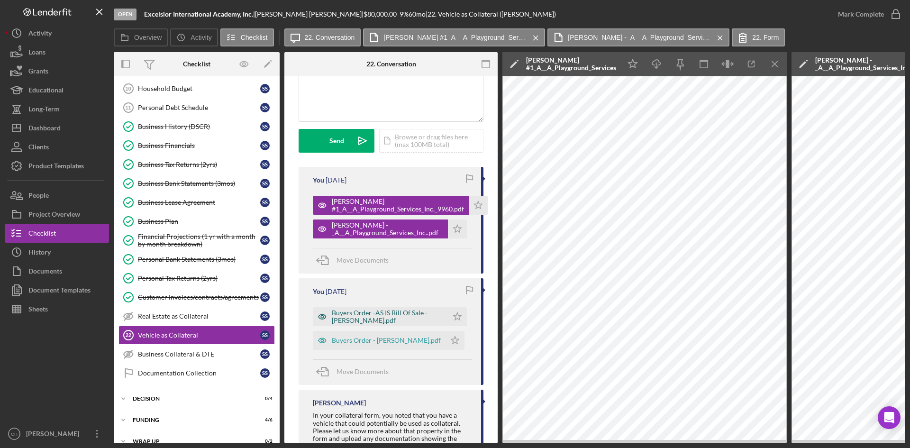
click at [376, 319] on div "Buyers Order -AS IS Bill Of Sale -Saunders.pdf" at bounding box center [387, 316] width 111 height 15
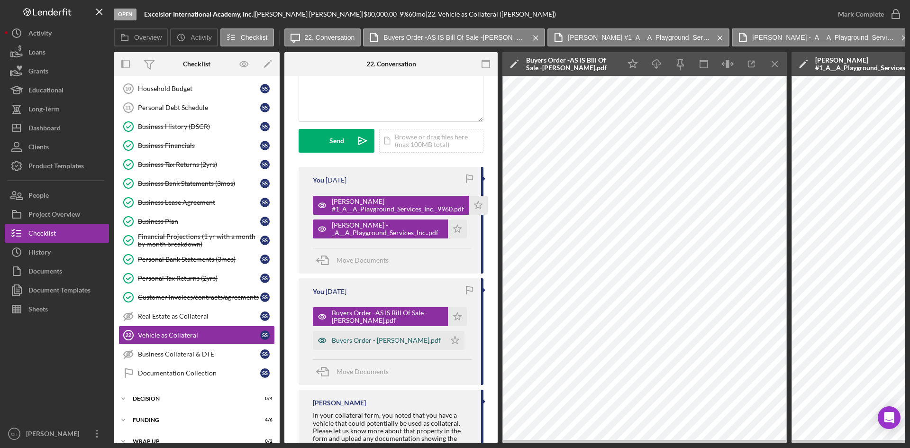
click at [373, 340] on div "Buyers Order - Warranty-Saunders.pdf" at bounding box center [386, 340] width 109 height 8
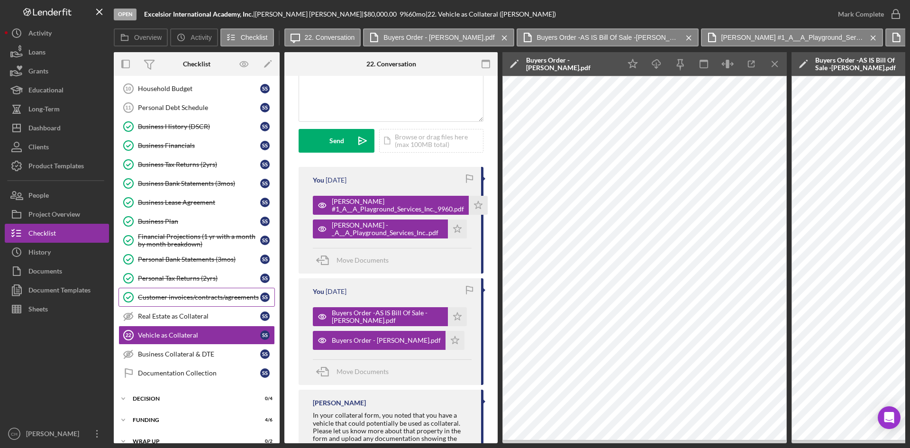
click at [173, 296] on div "Customer invoices/contracts/agreements" at bounding box center [199, 297] width 122 height 8
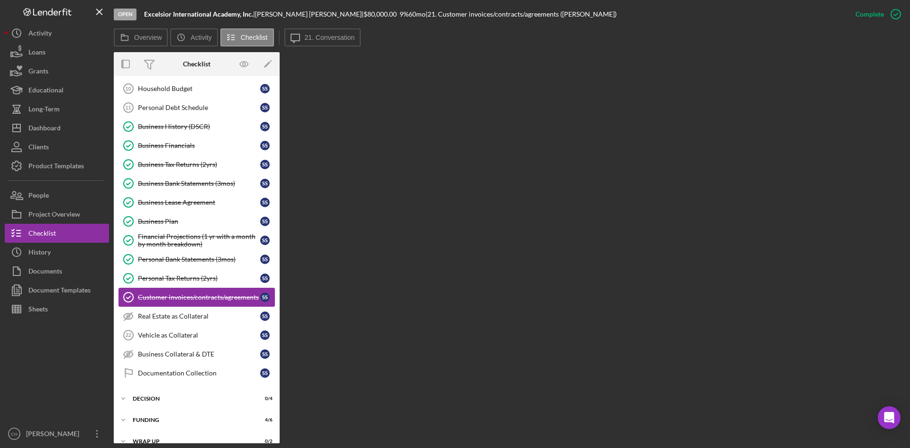
click at [167, 298] on div "Customer invoices/contracts/agreements" at bounding box center [199, 297] width 122 height 8
click at [166, 298] on div "Customer invoices/contracts/agreements" at bounding box center [199, 297] width 122 height 8
click at [38, 255] on div "History" at bounding box center [39, 253] width 22 height 21
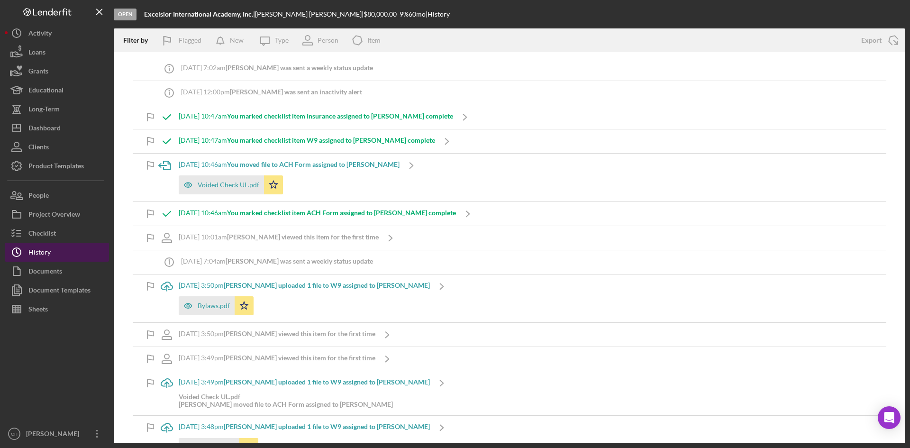
click at [53, 253] on button "Icon/History History" at bounding box center [57, 252] width 104 height 19
click at [57, 273] on div "Documents" at bounding box center [45, 272] width 34 height 21
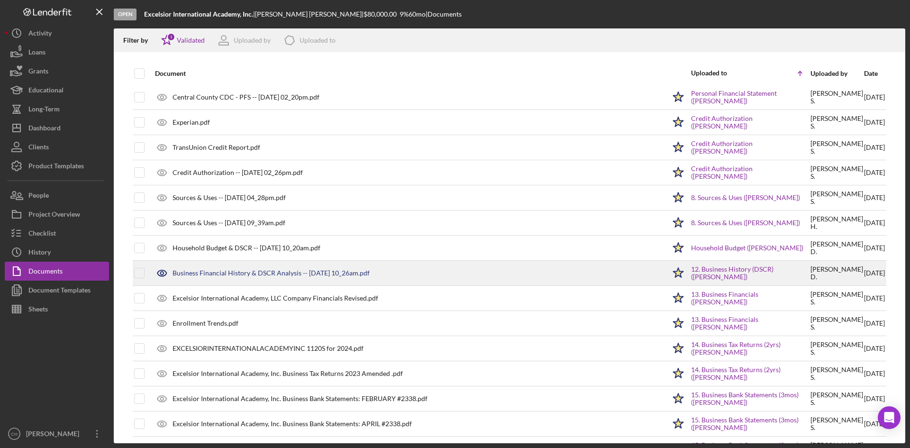
scroll to position [142, 0]
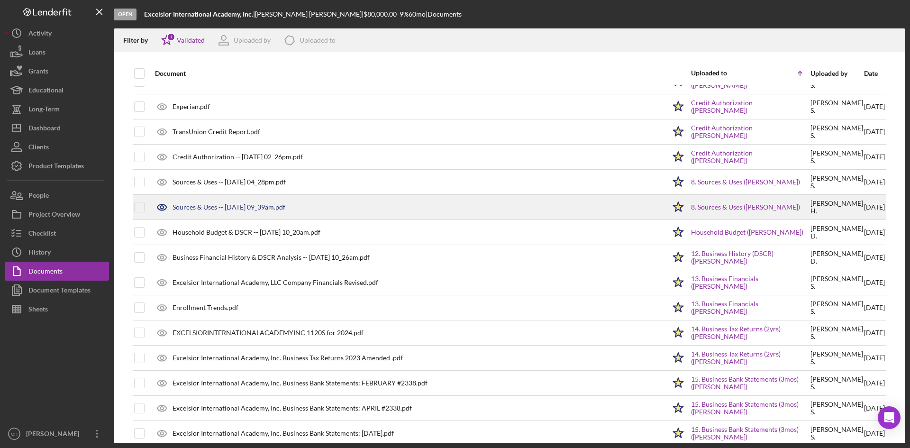
click at [236, 212] on div "Sources & Uses -- 2025-07-22 09_39am.pdf" at bounding box center [407, 207] width 515 height 24
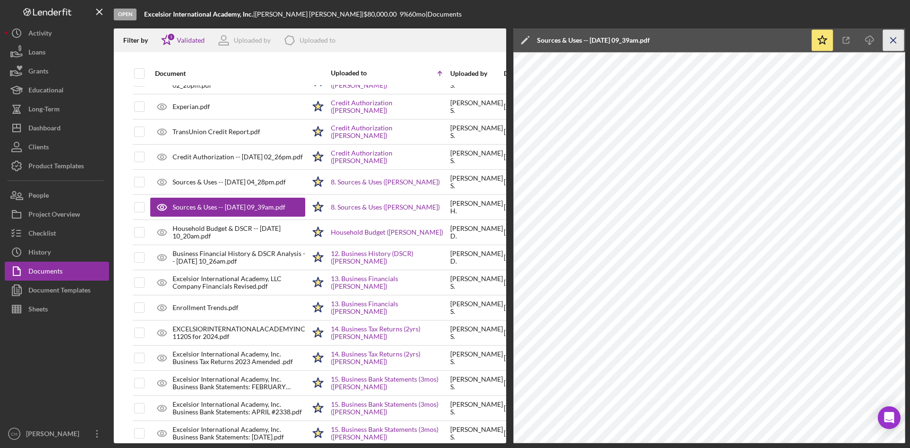
click at [897, 35] on icon "Icon/Menu Close" at bounding box center [893, 40] width 21 height 21
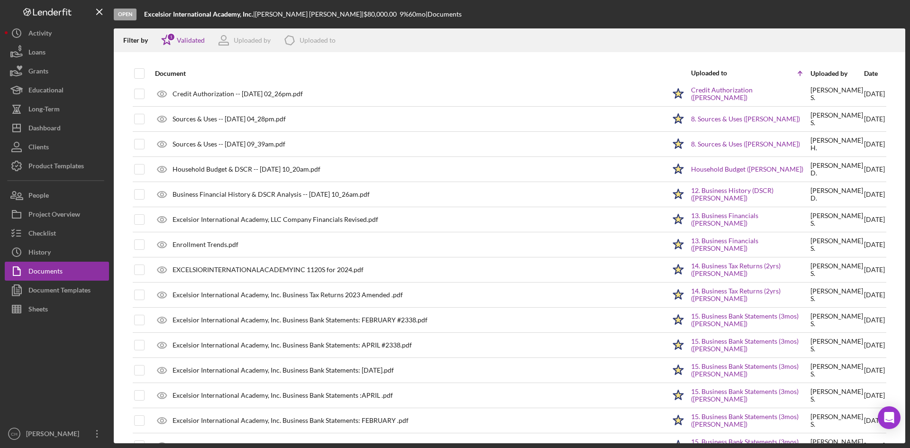
scroll to position [158, 0]
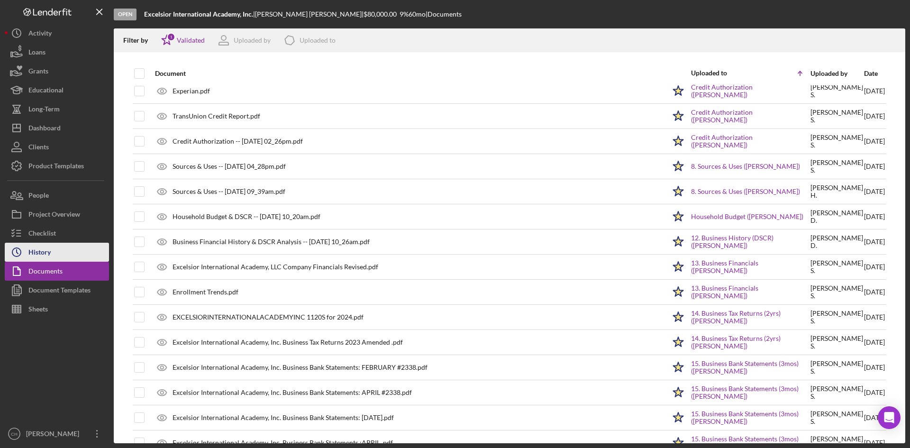
click at [53, 254] on button "Icon/History History" at bounding box center [57, 252] width 104 height 19
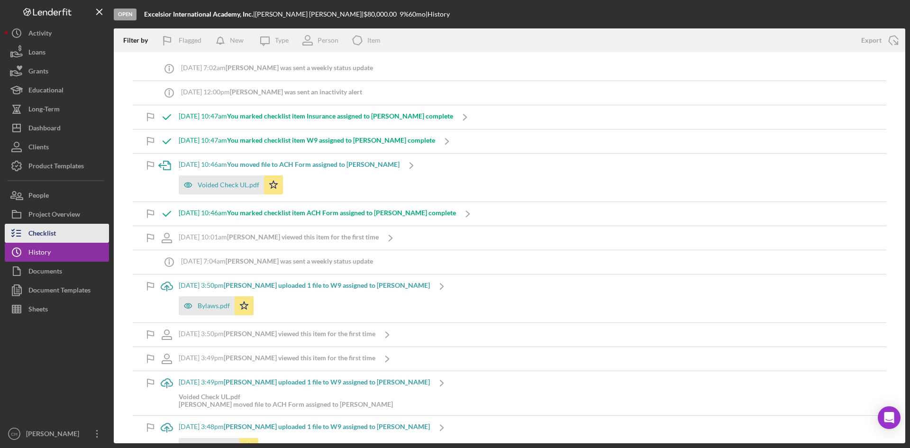
click at [57, 236] on button "Checklist" at bounding box center [57, 233] width 104 height 19
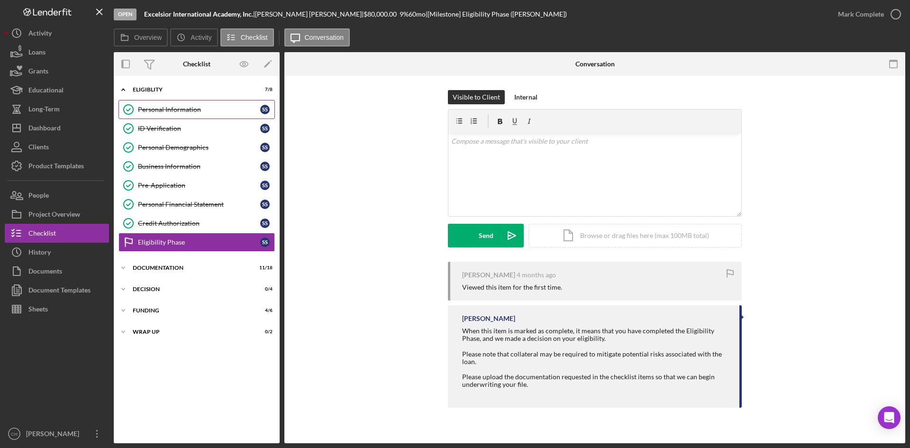
click at [169, 108] on div "Personal Information" at bounding box center [199, 110] width 122 height 8
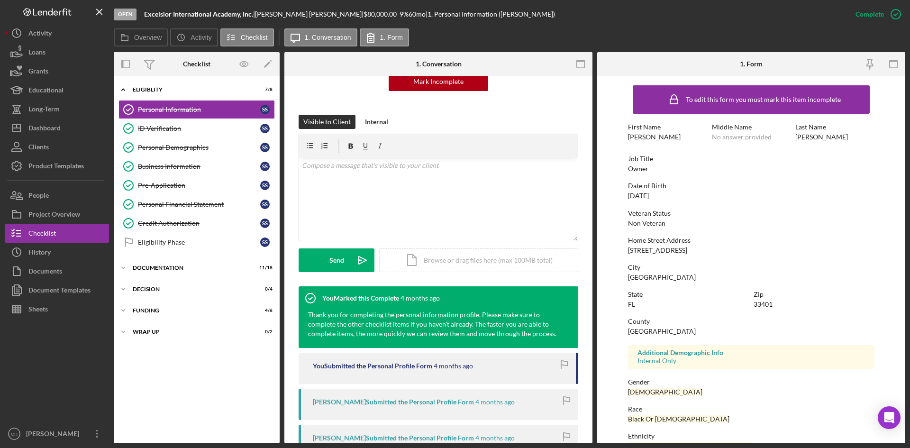
scroll to position [326, 0]
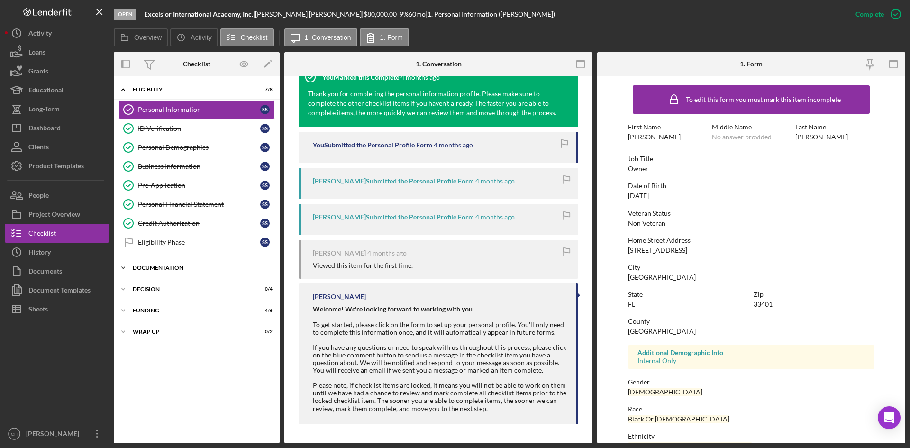
click at [152, 263] on div "Icon/Expander Documentation 11 / 18" at bounding box center [197, 267] width 166 height 19
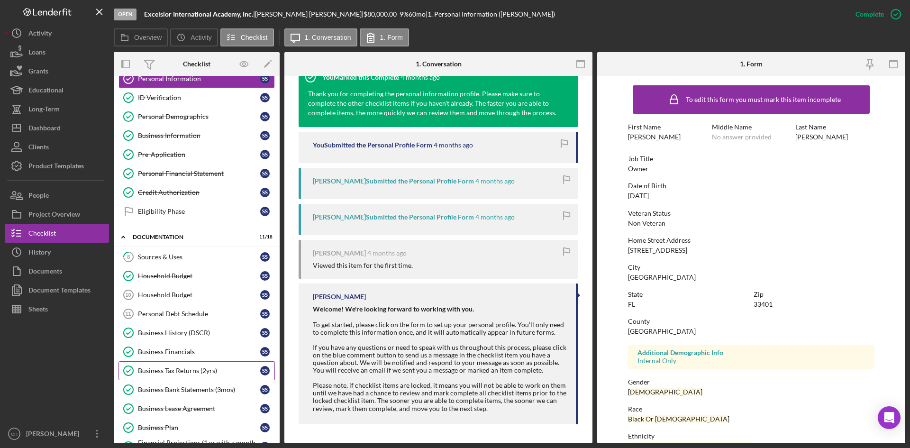
scroll to position [47, 0]
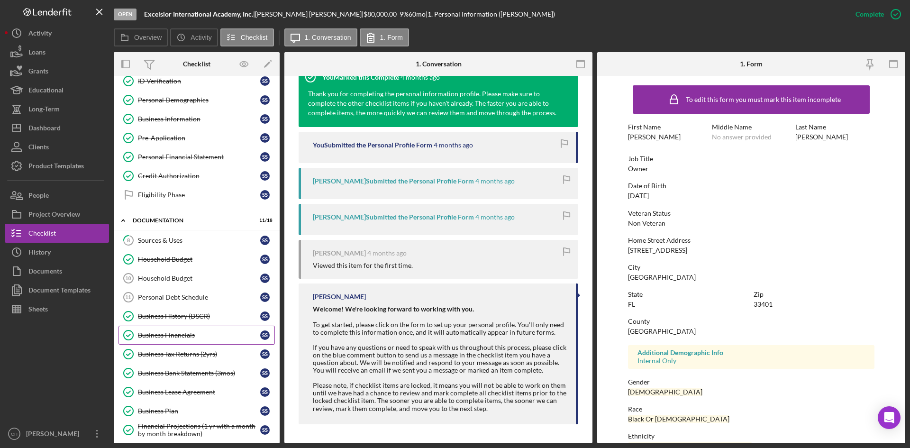
click at [216, 338] on div "Business Financials" at bounding box center [199, 335] width 122 height 8
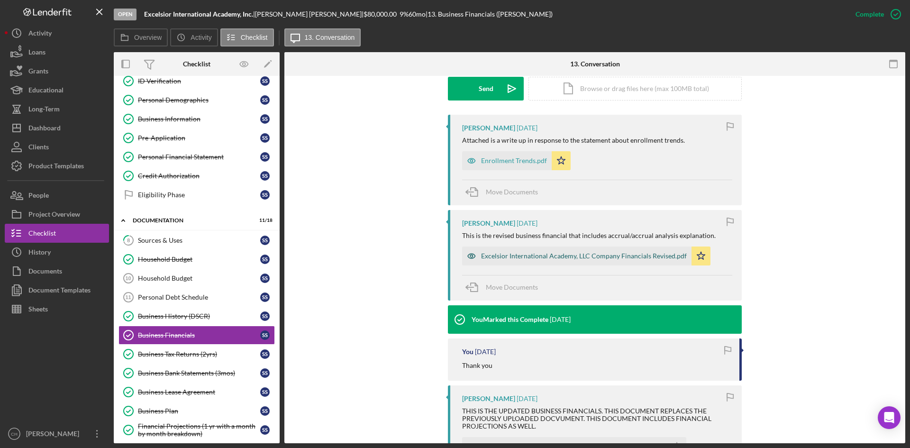
scroll to position [284, 0]
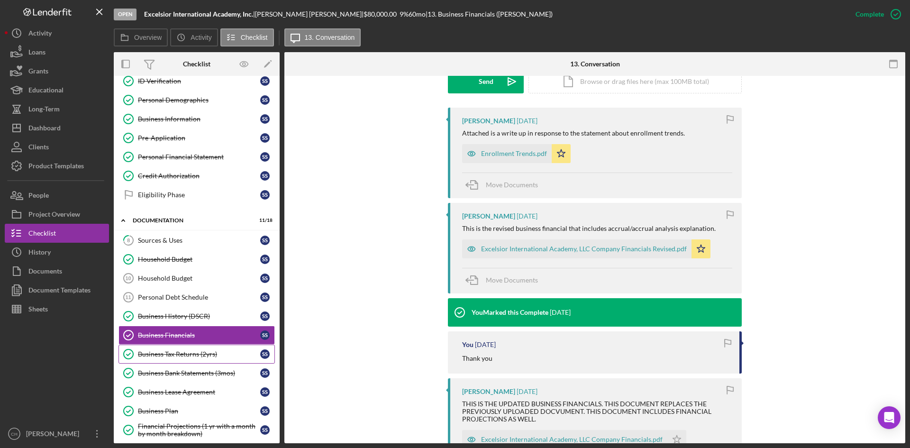
click at [207, 358] on link "Business Tax Returns (2yrs) Business Tax Returns (2yrs) S S" at bounding box center [196, 353] width 156 height 19
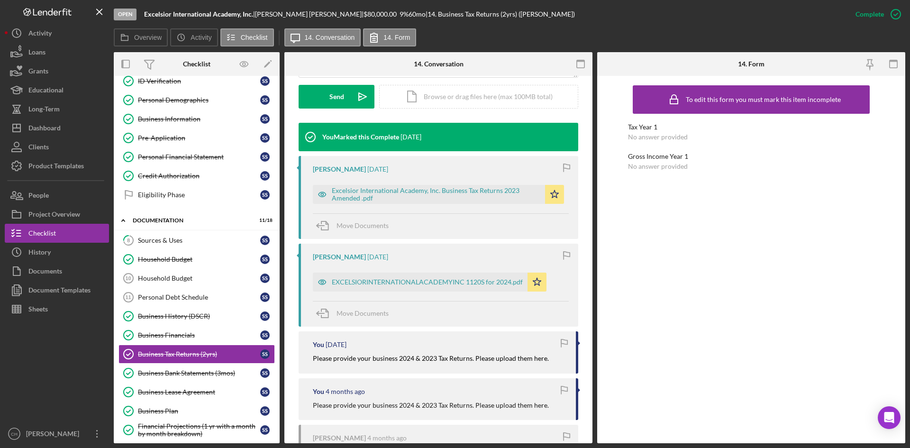
scroll to position [284, 0]
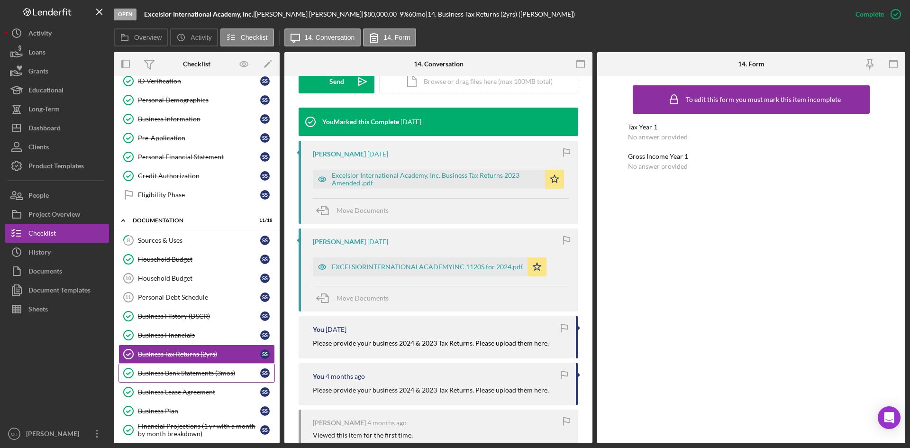
click at [208, 373] on div "Business Bank Statements (3mos)" at bounding box center [199, 373] width 122 height 8
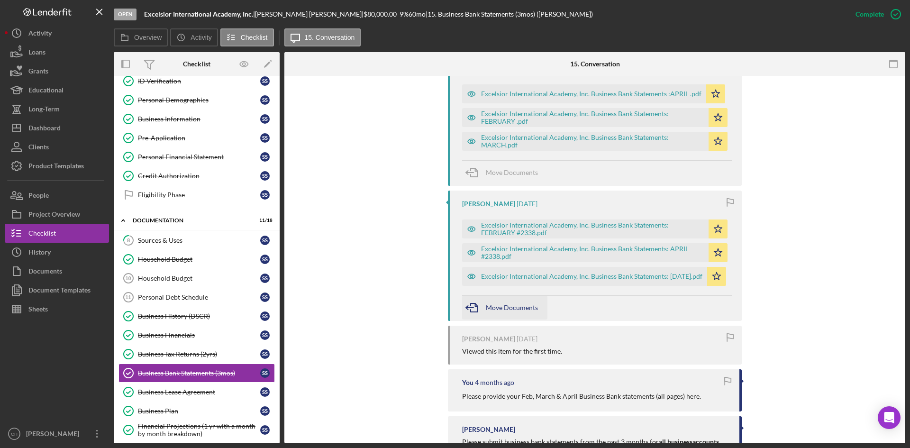
scroll to position [418, 0]
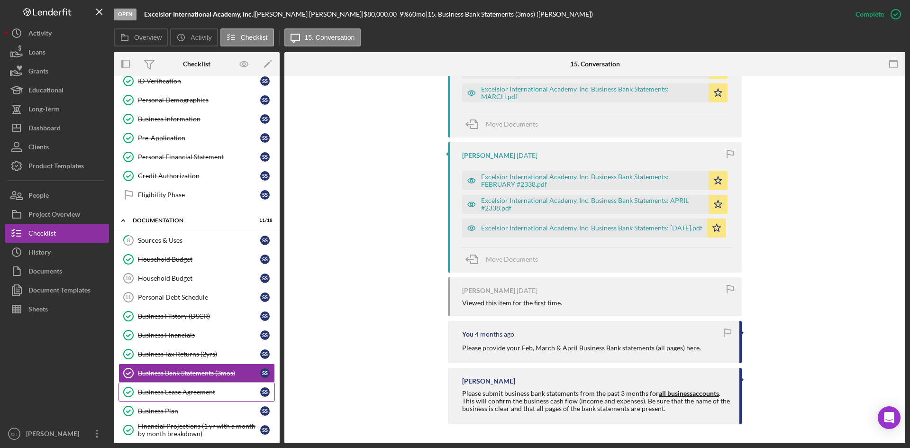
click at [186, 394] on div "Business Lease Agreement" at bounding box center [199, 392] width 122 height 8
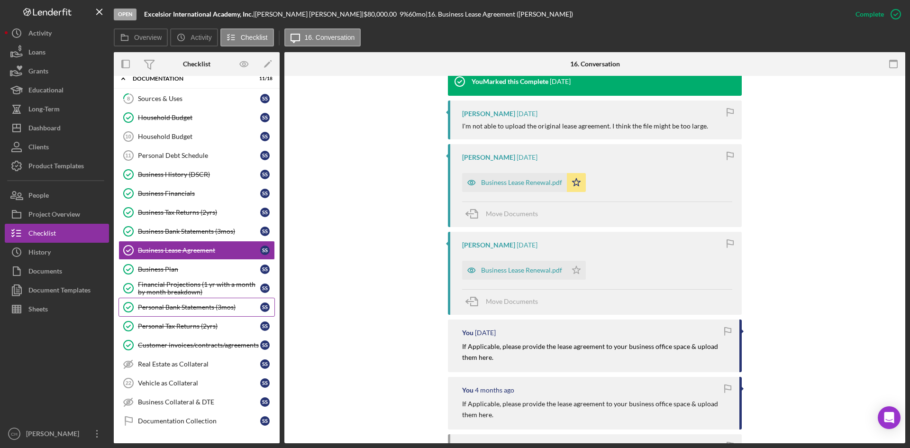
scroll to position [190, 0]
click at [155, 269] on div "Business Plan" at bounding box center [199, 269] width 122 height 8
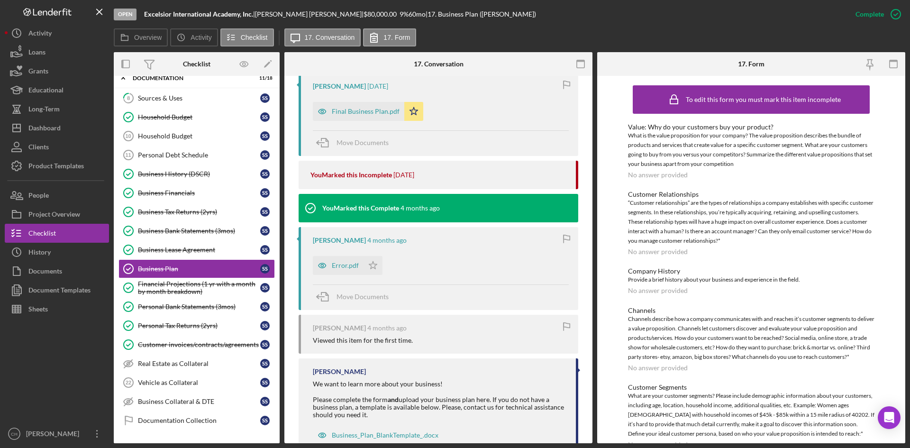
scroll to position [332, 0]
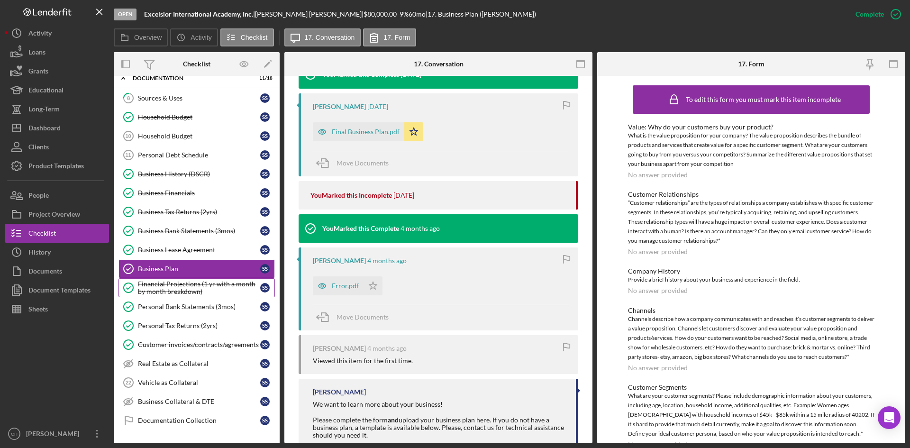
click at [183, 291] on div "Financial Projections (1 yr with a month by month breakdown)" at bounding box center [199, 287] width 122 height 15
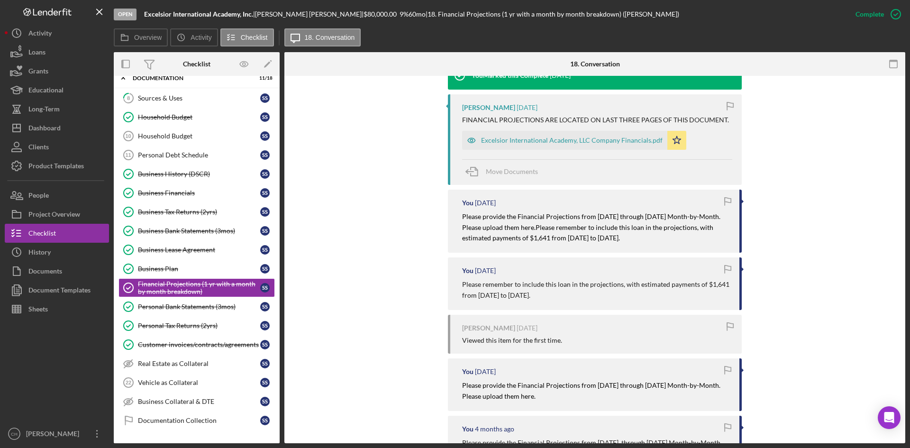
scroll to position [483, 0]
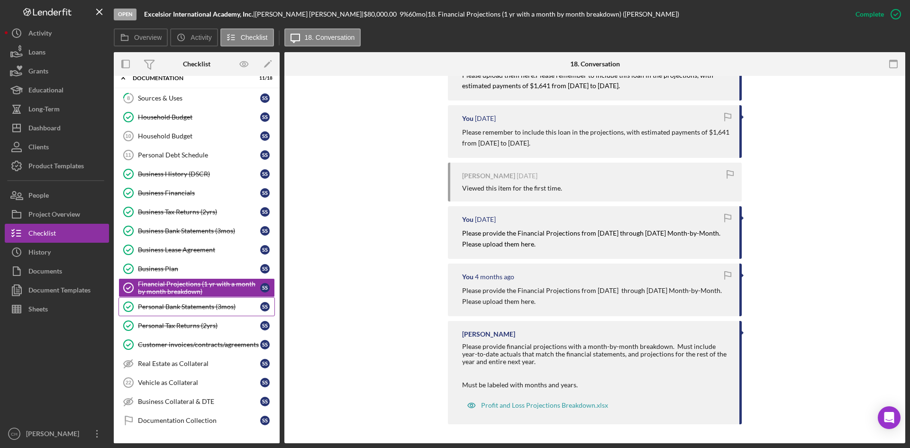
click at [197, 304] on div "Personal Bank Statements (3mos)" at bounding box center [199, 307] width 122 height 8
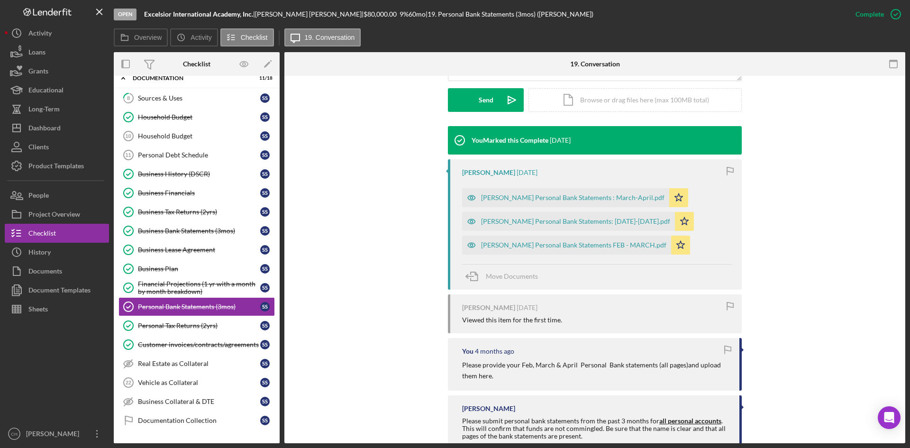
scroll to position [293, 0]
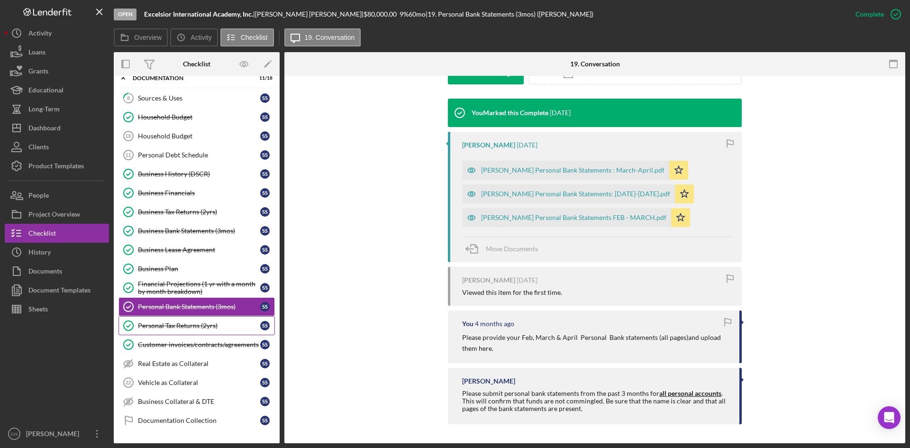
click at [181, 327] on div "Personal Tax Returns (2yrs)" at bounding box center [199, 326] width 122 height 8
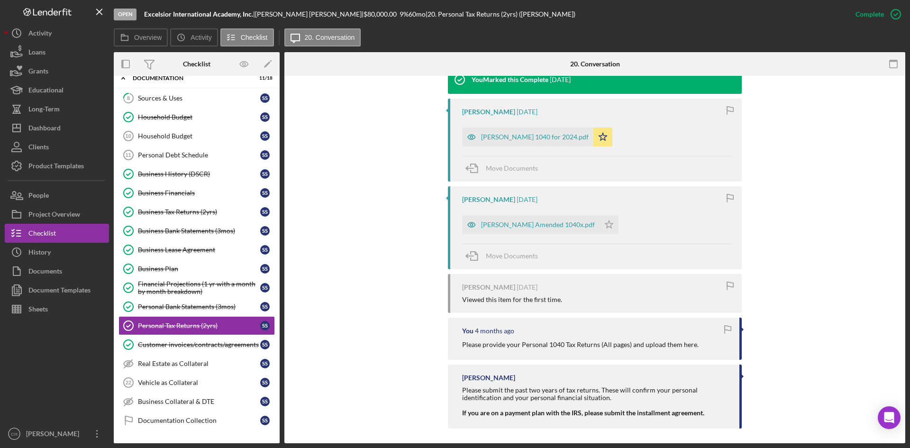
scroll to position [331, 0]
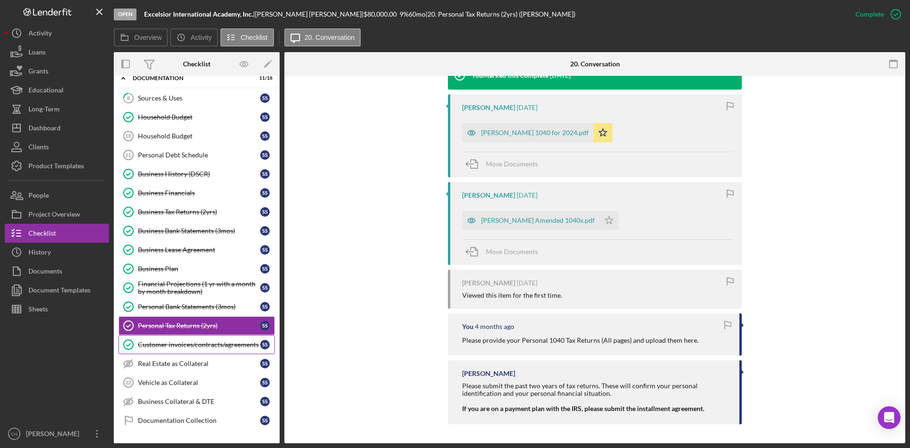
click at [201, 348] on div "Customer invoices/contracts/agreements" at bounding box center [199, 345] width 122 height 8
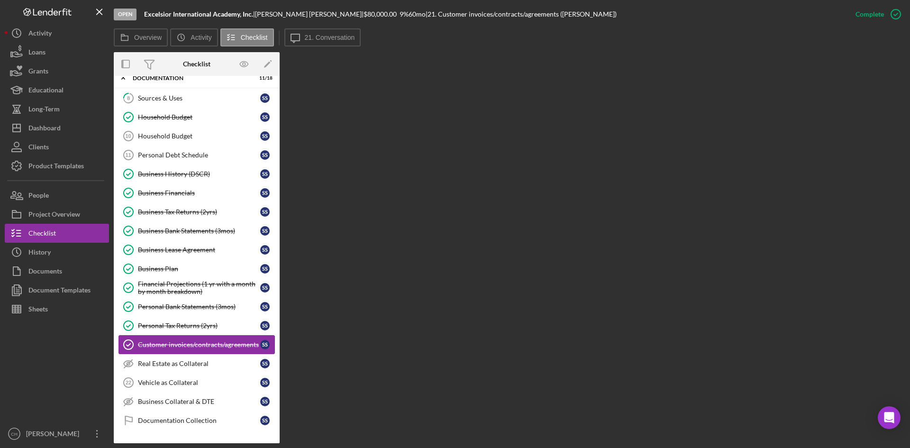
click at [199, 346] on div "Customer invoices/contracts/agreements" at bounding box center [199, 345] width 122 height 8
click at [854, 16] on div "Mark Incomplete" at bounding box center [858, 14] width 51 height 19
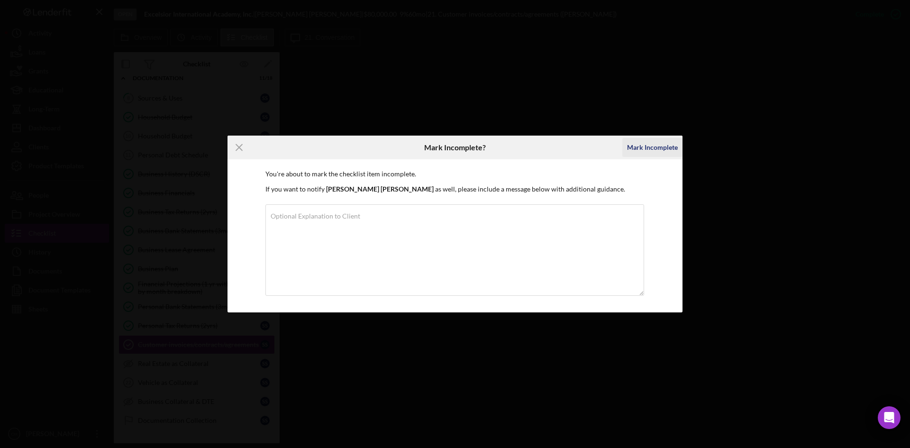
click at [653, 146] on div "Mark Incomplete" at bounding box center [652, 147] width 51 height 19
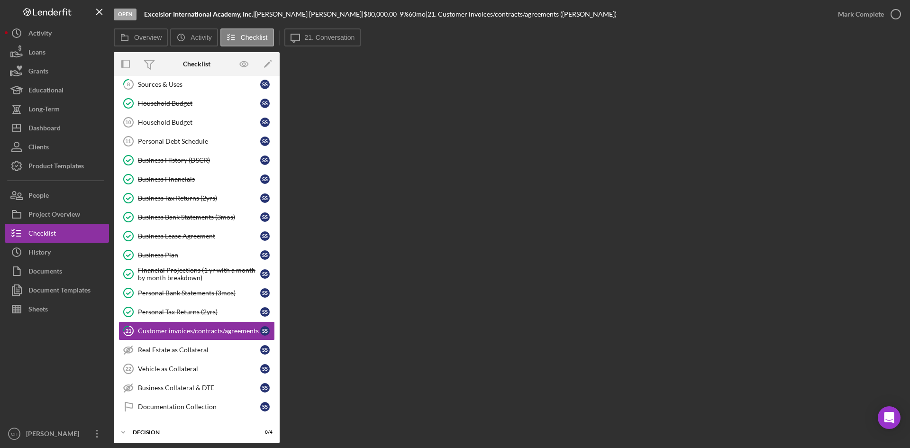
scroll to position [93, 0]
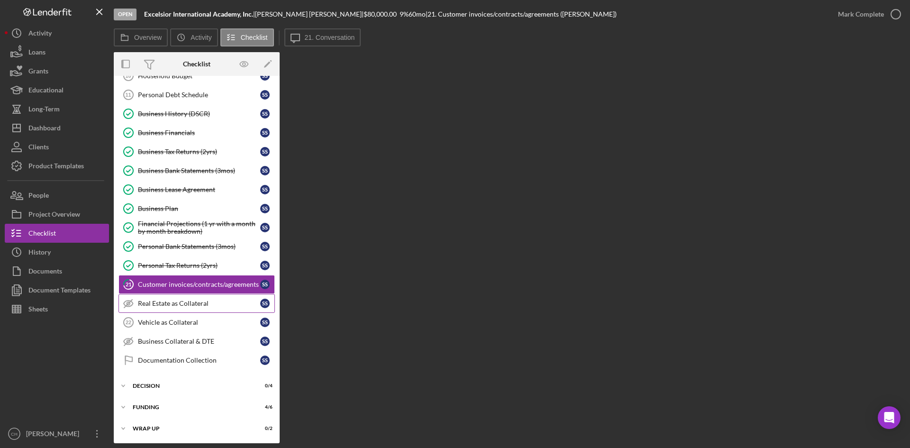
click at [159, 302] on div "Real Estate as Collateral" at bounding box center [199, 303] width 122 height 8
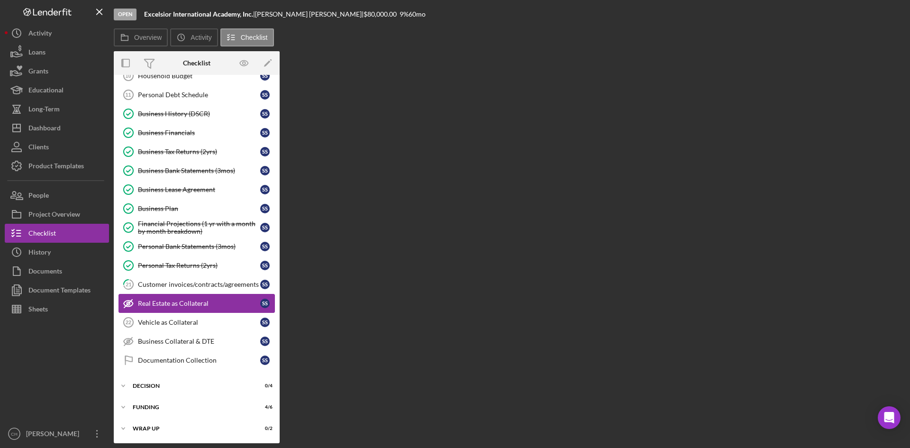
scroll to position [93, 0]
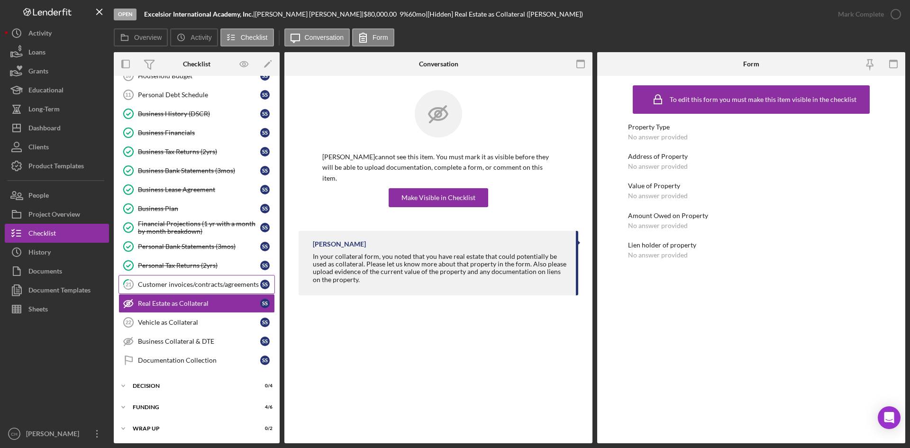
click at [160, 282] on div "Customer invoices/contracts/agreements" at bounding box center [199, 284] width 122 height 8
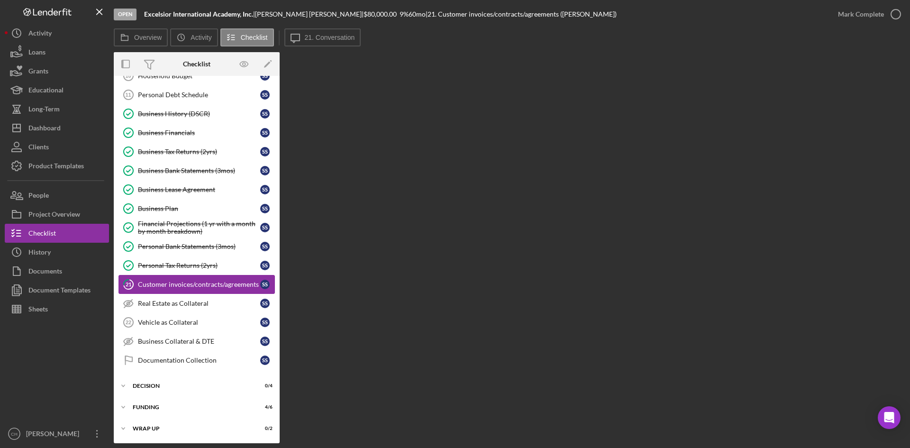
click at [166, 287] on div "Customer invoices/contracts/agreements" at bounding box center [199, 284] width 122 height 8
click at [54, 257] on button "Icon/History History" at bounding box center [57, 252] width 104 height 19
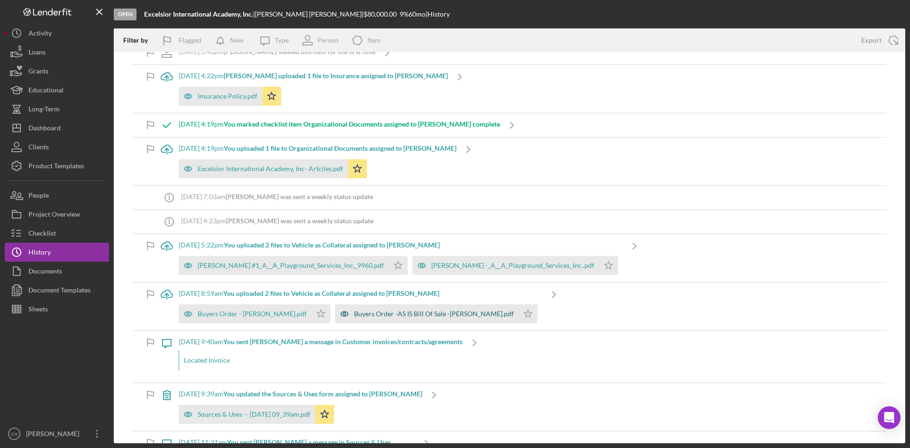
scroll to position [616, 0]
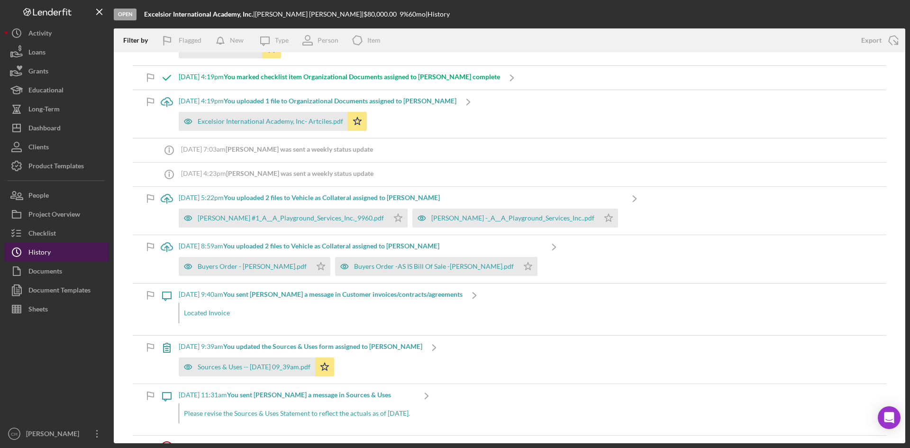
click at [64, 253] on button "Icon/History History" at bounding box center [57, 252] width 104 height 19
click at [60, 268] on div "Documents" at bounding box center [45, 272] width 34 height 21
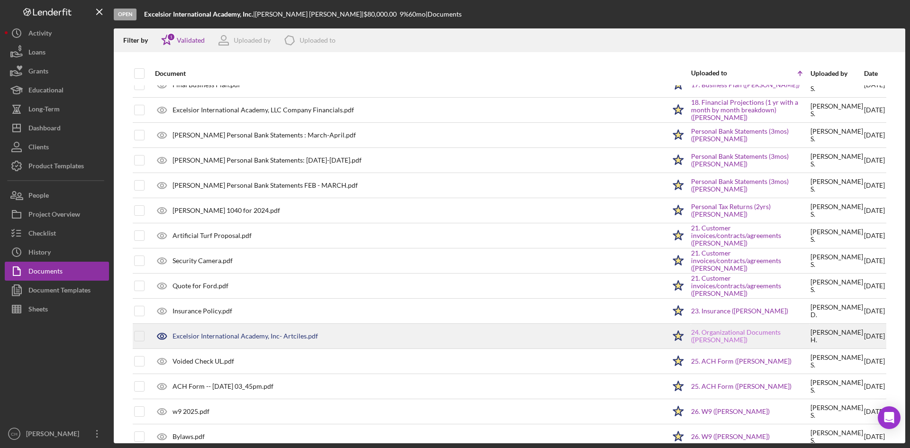
scroll to position [632, 0]
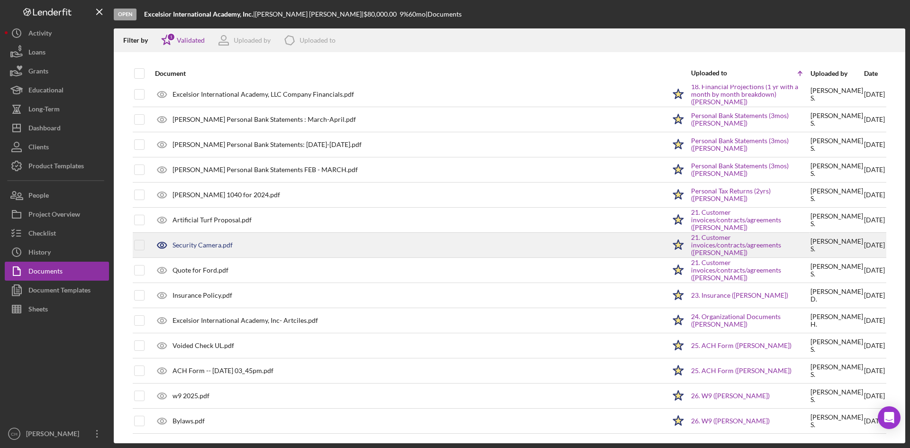
click at [181, 248] on div "Security Camera.pdf" at bounding box center [202, 245] width 60 height 8
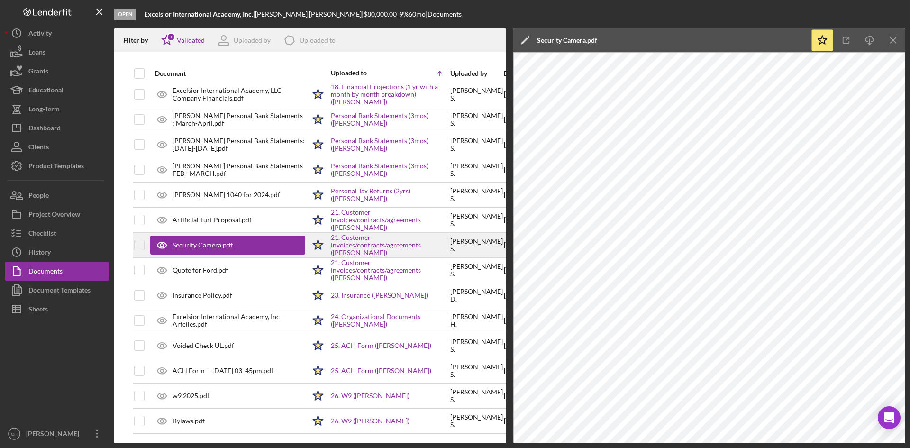
click at [189, 244] on div "Security Camera.pdf" at bounding box center [202, 245] width 60 height 8
click at [892, 40] on line "button" at bounding box center [892, 39] width 5 height 5
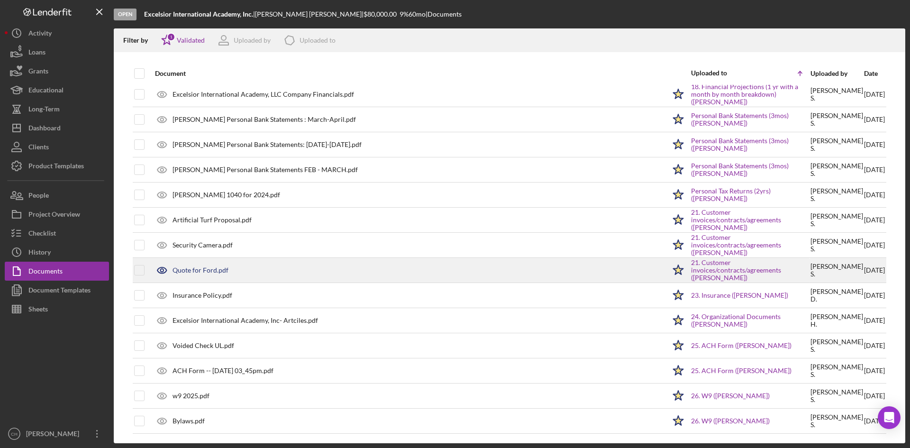
click at [257, 276] on div "Quote for Ford.pdf" at bounding box center [407, 270] width 515 height 24
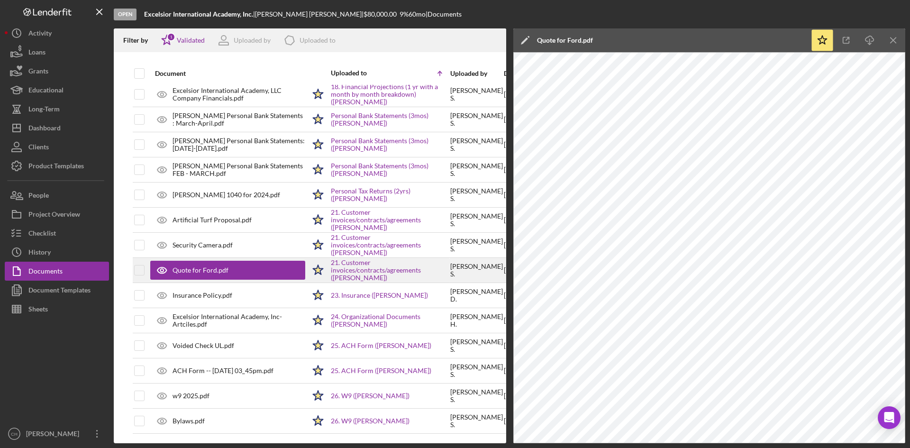
click at [222, 272] on div "Quote for Ford.pdf" at bounding box center [200, 270] width 56 height 8
click at [889, 39] on icon "Icon/Menu Close" at bounding box center [893, 40] width 21 height 21
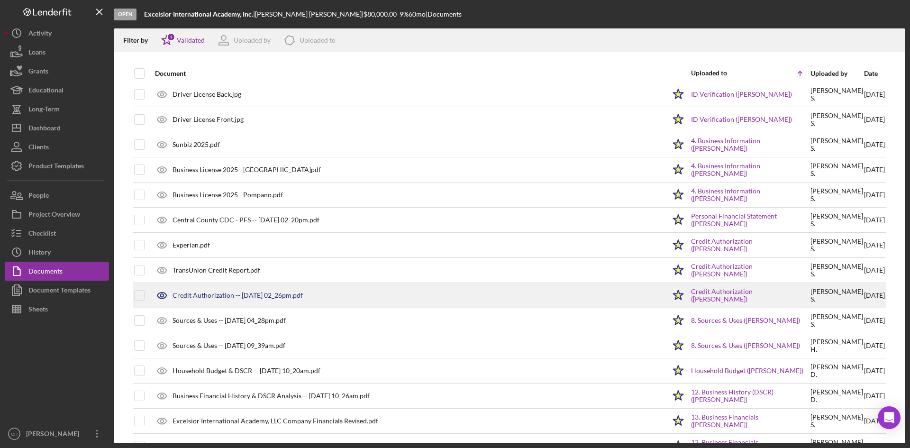
scroll to position [0, 0]
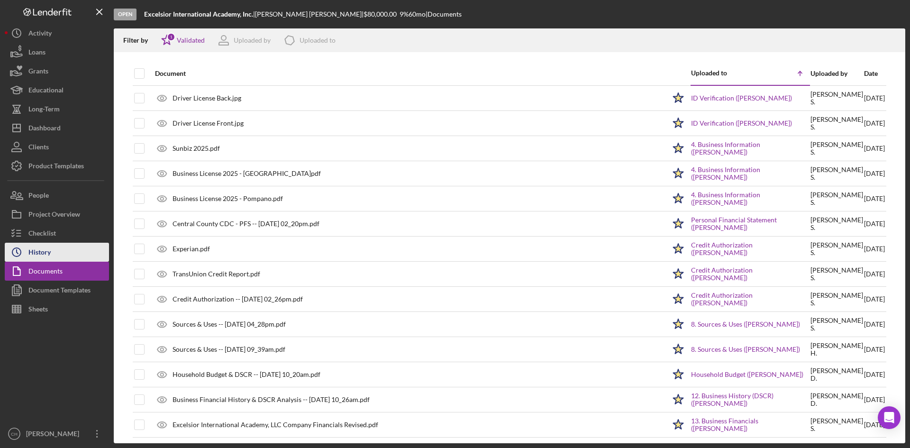
click at [74, 253] on button "Icon/History History" at bounding box center [57, 252] width 104 height 19
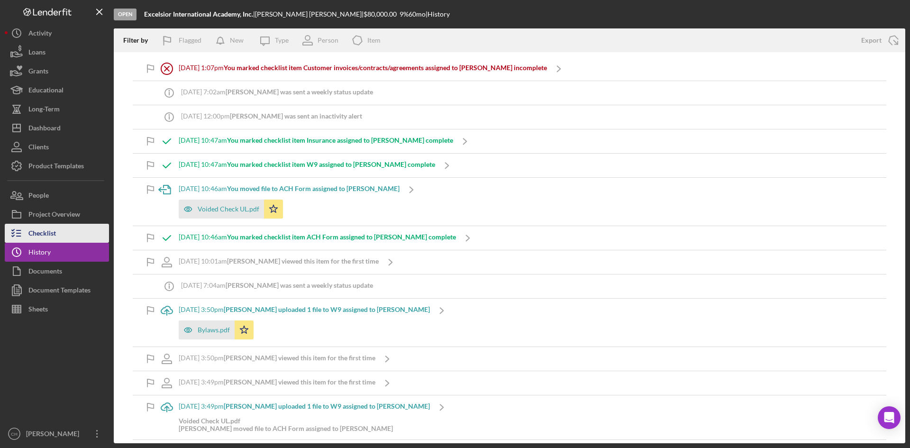
click at [55, 236] on div "Checklist" at bounding box center [41, 234] width 27 height 21
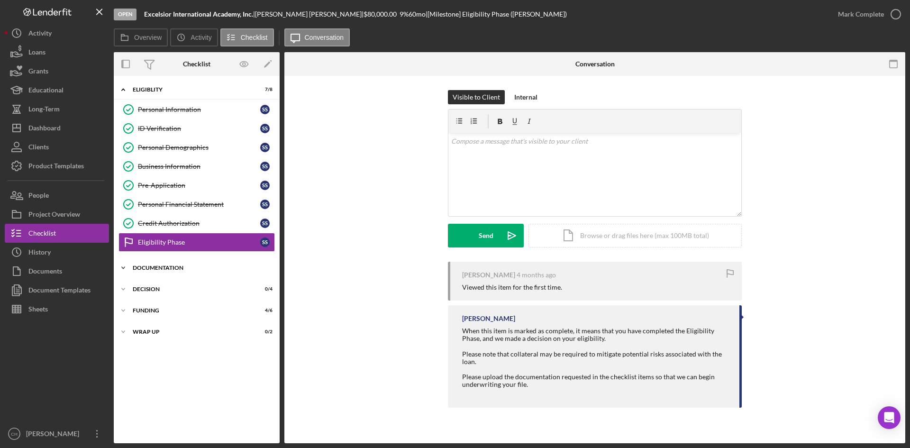
click at [181, 270] on div "Documentation" at bounding box center [200, 268] width 135 height 6
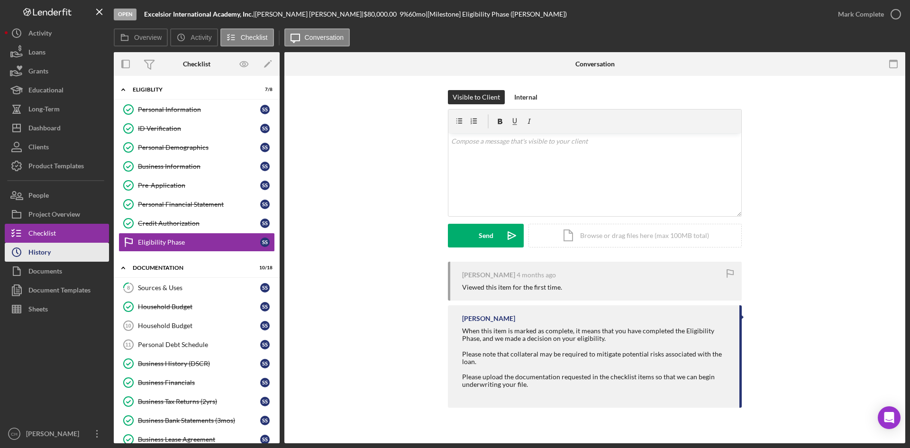
click at [62, 252] on button "Icon/History History" at bounding box center [57, 252] width 104 height 19
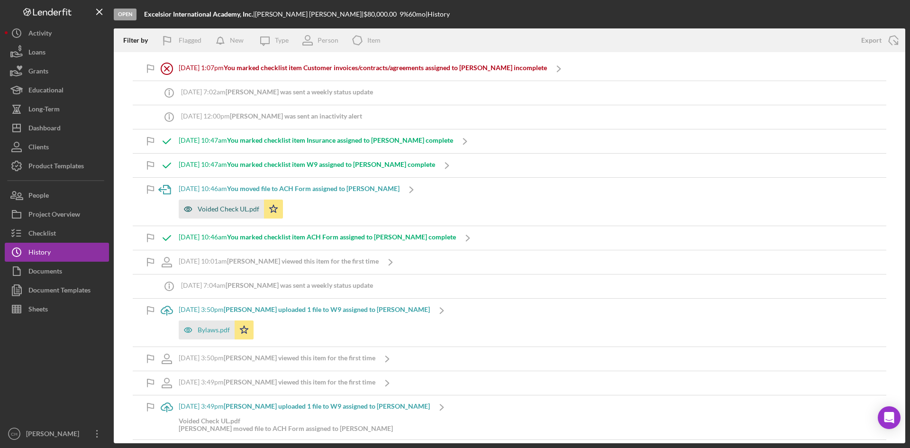
click at [223, 211] on div "Voided Check UL.pdf" at bounding box center [229, 209] width 62 height 8
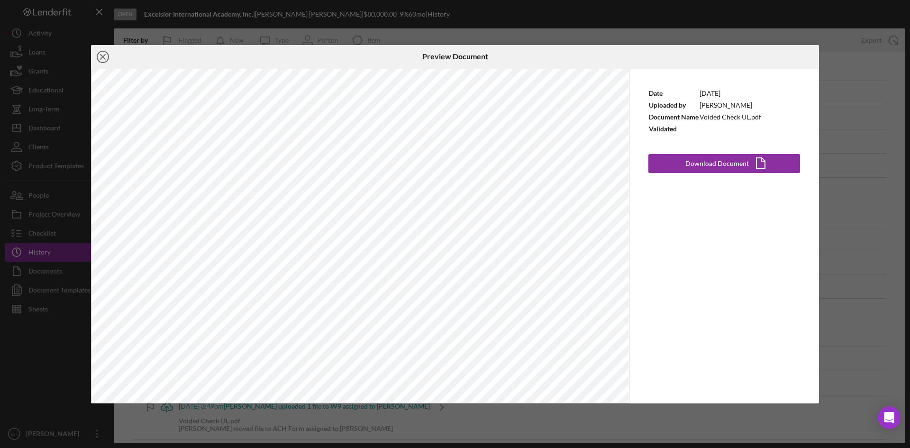
click at [101, 52] on icon "Icon/Close" at bounding box center [103, 57] width 24 height 24
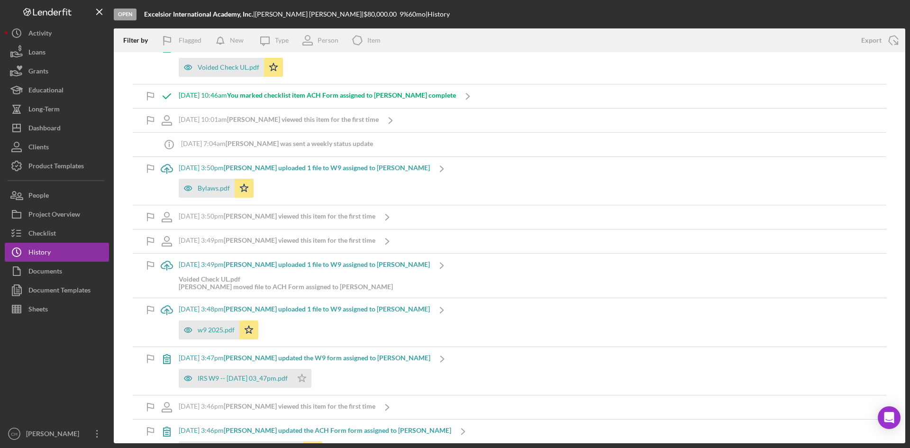
scroll to position [142, 0]
click at [245, 373] on div "IRS W9 -- 2025-08-17 03_47pm.pdf" at bounding box center [236, 377] width 114 height 19
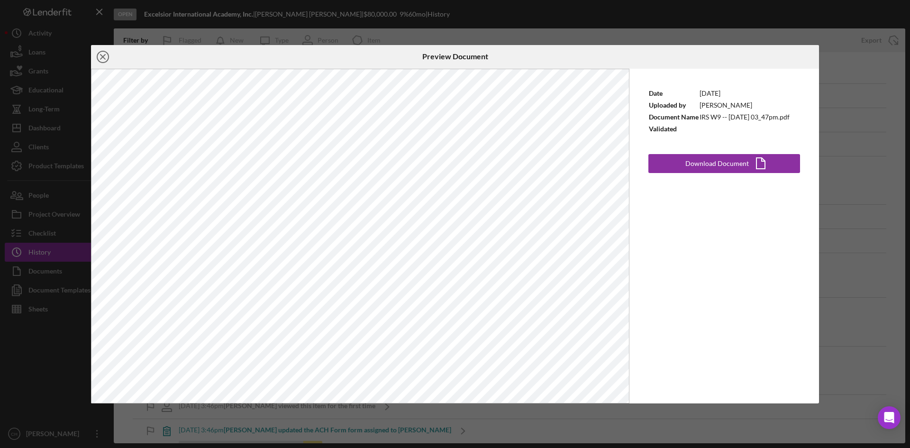
click at [103, 54] on icon "Icon/Close" at bounding box center [103, 57] width 24 height 24
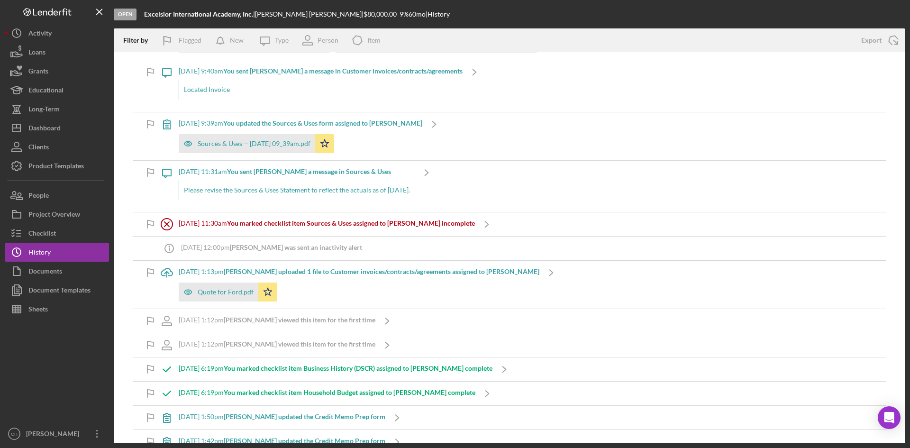
scroll to position [900, 0]
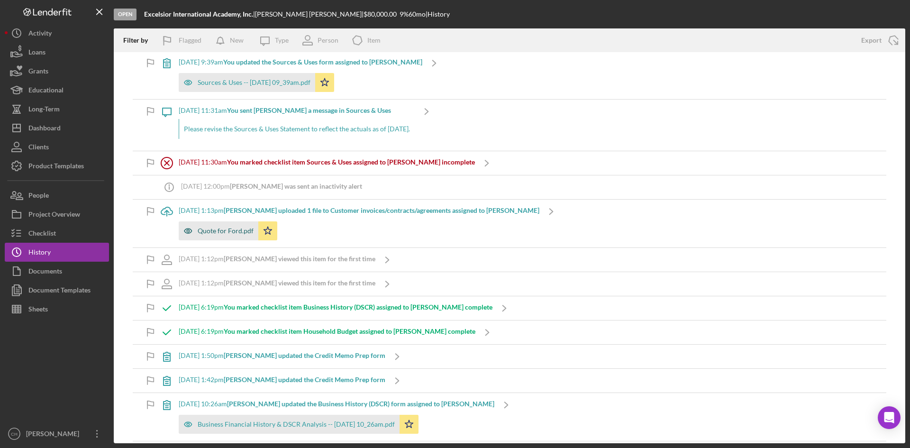
click at [191, 227] on icon "button" at bounding box center [188, 230] width 19 height 19
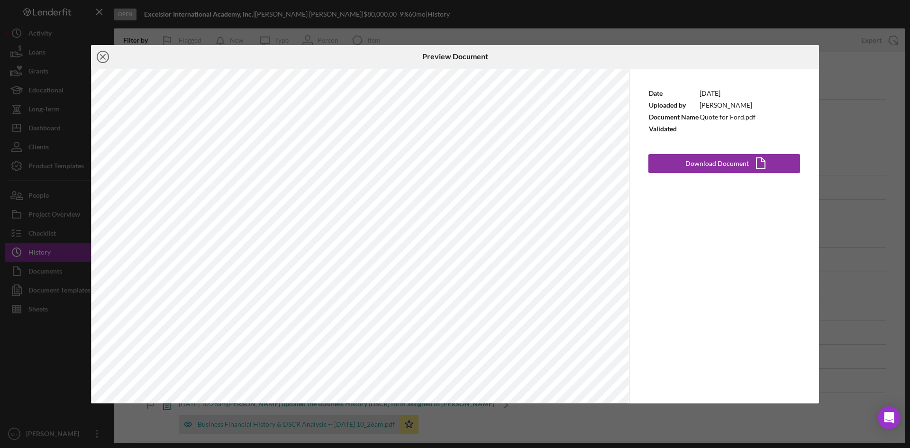
click at [102, 57] on line at bounding box center [102, 56] width 5 height 5
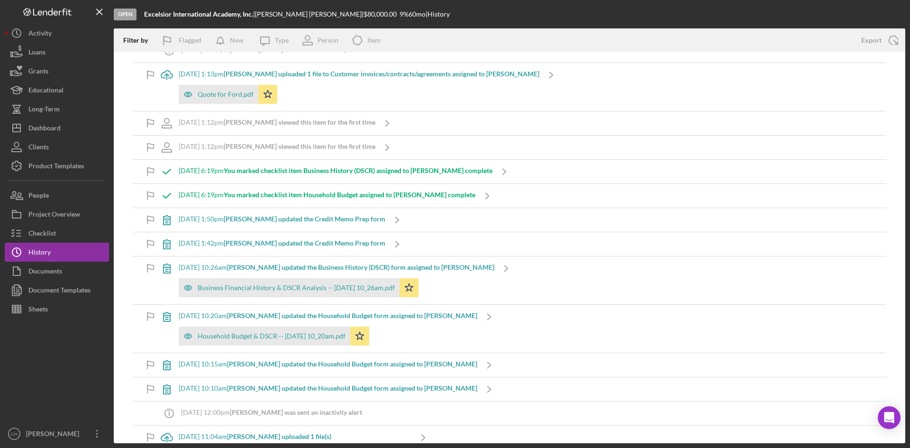
scroll to position [1042, 0]
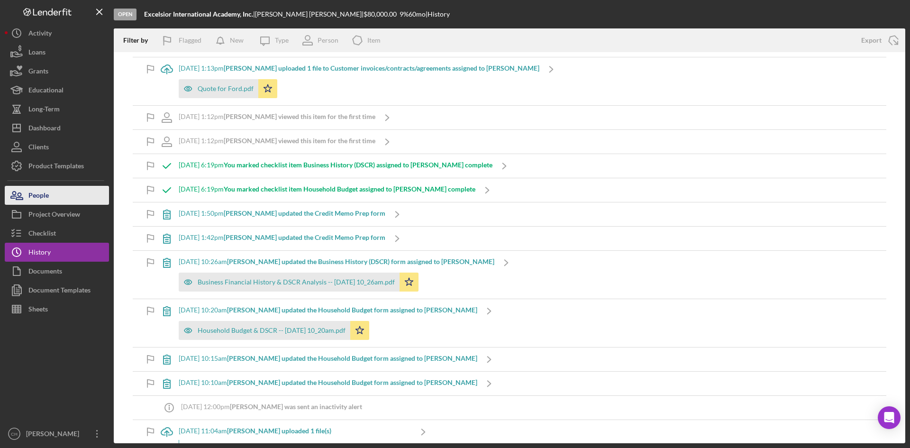
click at [49, 199] on button "People" at bounding box center [57, 195] width 104 height 19
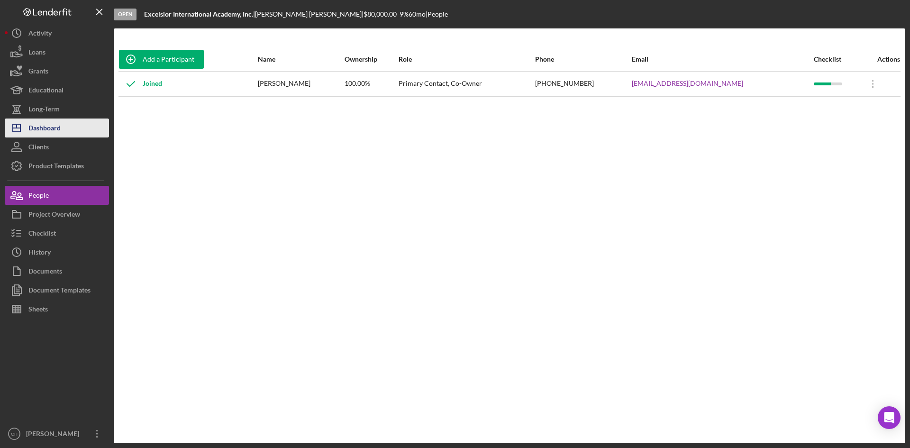
click at [58, 128] on div "Dashboard" at bounding box center [44, 128] width 32 height 21
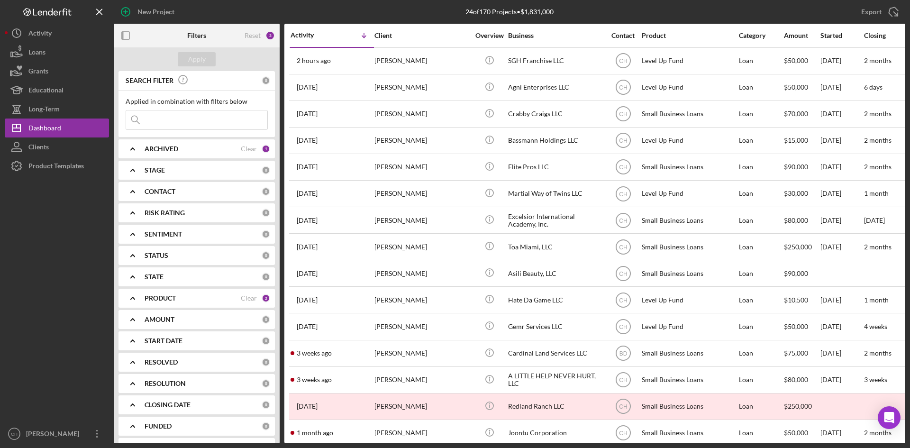
click at [191, 122] on input at bounding box center [196, 119] width 141 height 19
paste input "[PERSON_NAME]"
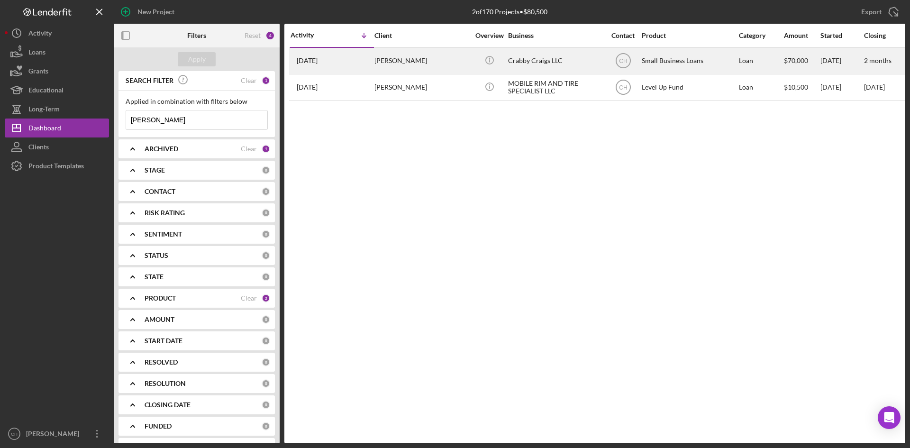
type input "[PERSON_NAME]"
click at [343, 61] on div "6 days ago Craig Bonaventura" at bounding box center [331, 60] width 83 height 25
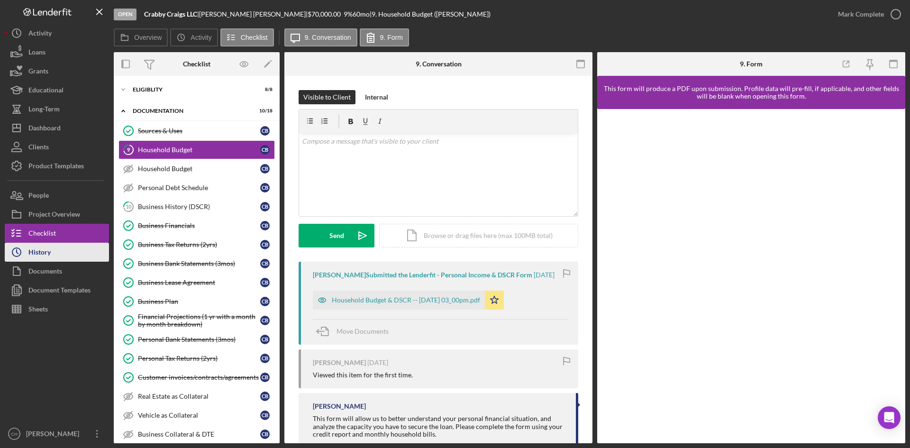
click at [61, 253] on button "Icon/History History" at bounding box center [57, 252] width 104 height 19
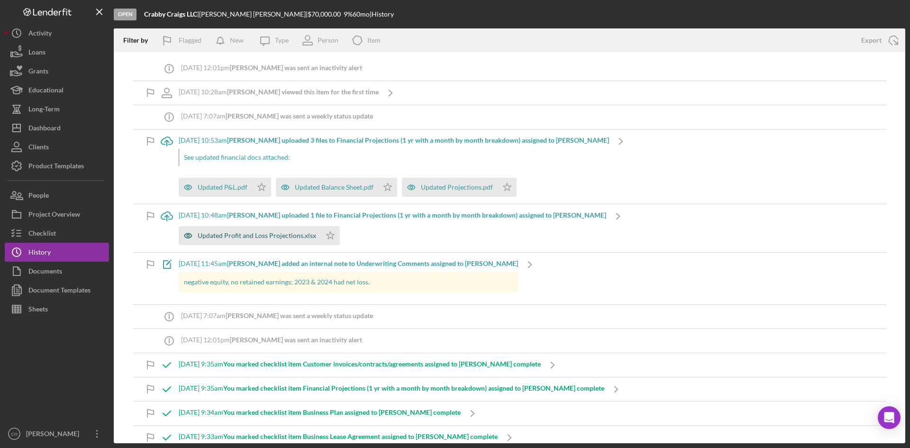
click at [244, 237] on div "Updated Profit and Loss Projections.xlsx" at bounding box center [257, 236] width 118 height 8
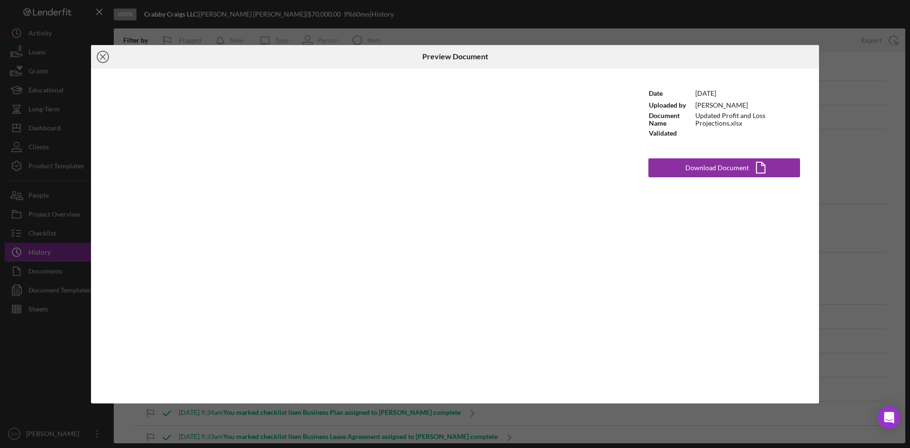
click at [102, 56] on line at bounding box center [102, 56] width 5 height 5
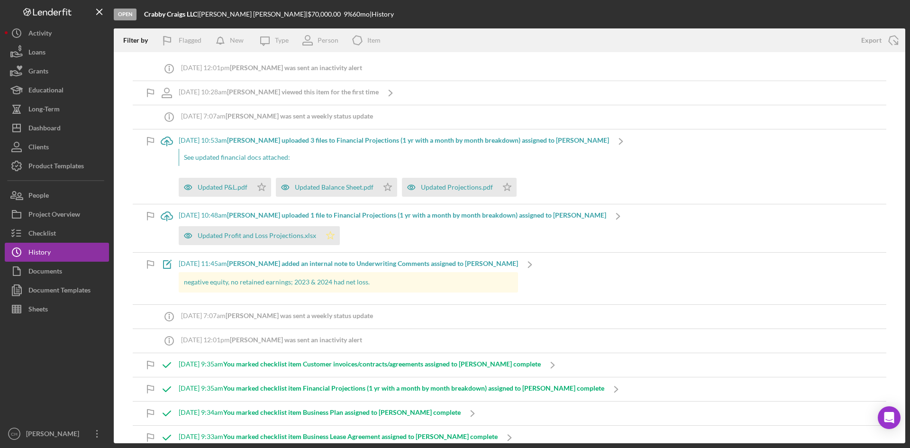
click at [266, 190] on polygon "button" at bounding box center [262, 187] width 8 height 8
click at [274, 142] on b "Craig B. uploaded 3 files to Financial Projections (1 yr with a month by month …" at bounding box center [418, 140] width 382 height 8
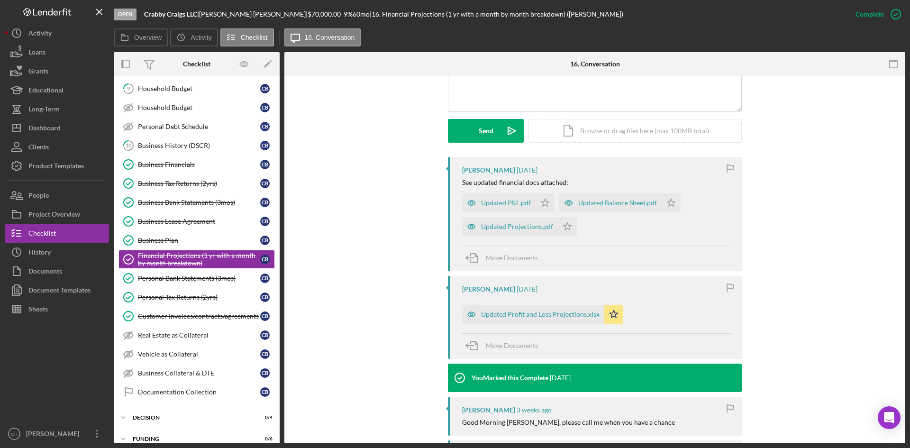
scroll to position [237, 0]
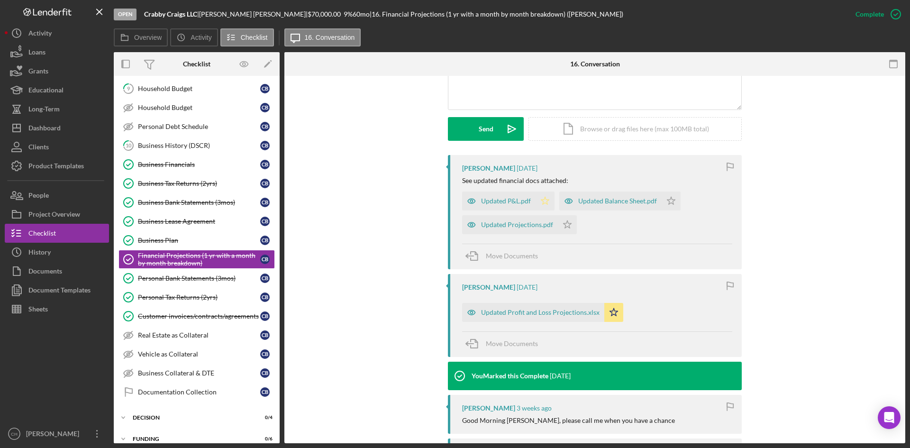
click at [541, 200] on icon "Icon/Star" at bounding box center [544, 200] width 19 height 19
click at [608, 310] on icon "Icon/Star" at bounding box center [613, 312] width 19 height 19
click at [673, 203] on icon "Icon/Star" at bounding box center [670, 200] width 19 height 19
click at [564, 227] on icon "Icon/Star" at bounding box center [567, 224] width 19 height 19
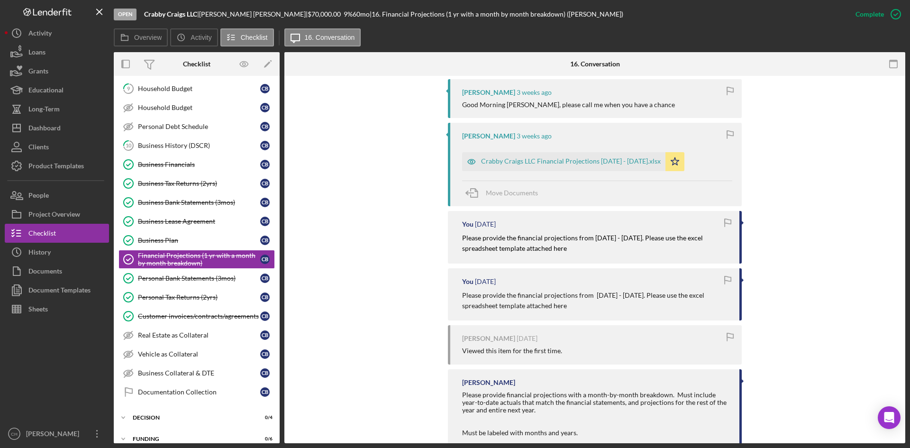
scroll to position [569, 0]
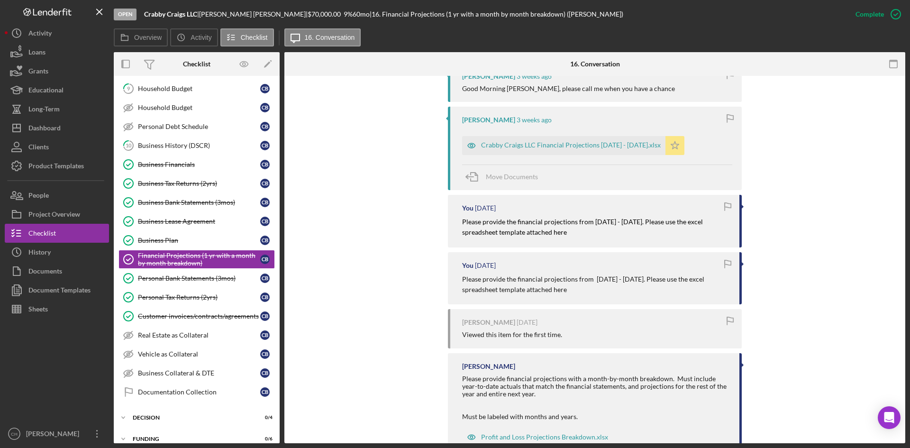
click at [678, 148] on icon "Icon/Star" at bounding box center [674, 145] width 19 height 19
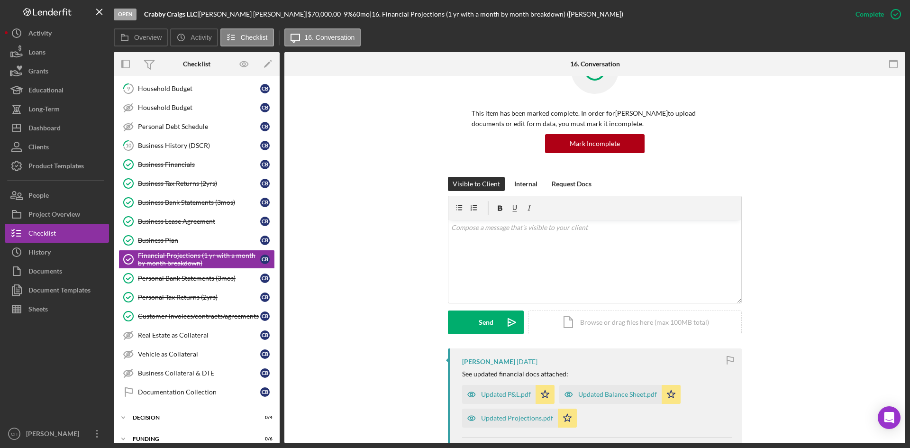
scroll to position [0, 0]
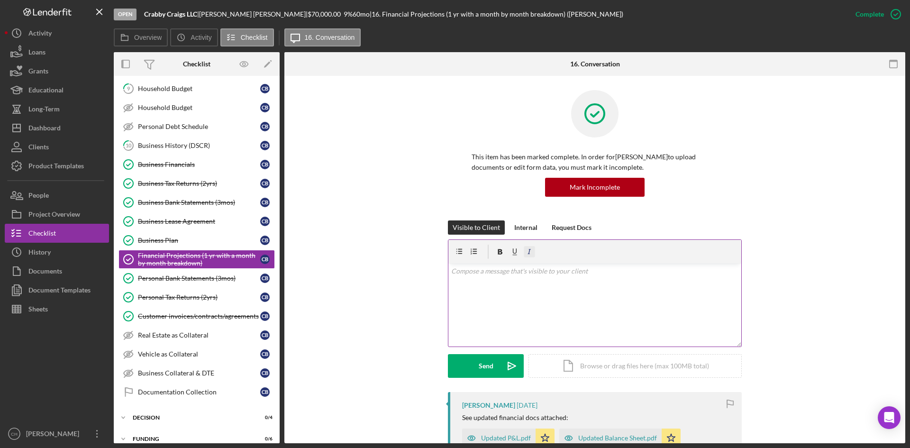
drag, startPoint x: 519, startPoint y: 228, endPoint x: 523, endPoint y: 249, distance: 21.2
click at [520, 228] on div "Internal" at bounding box center [525, 227] width 23 height 14
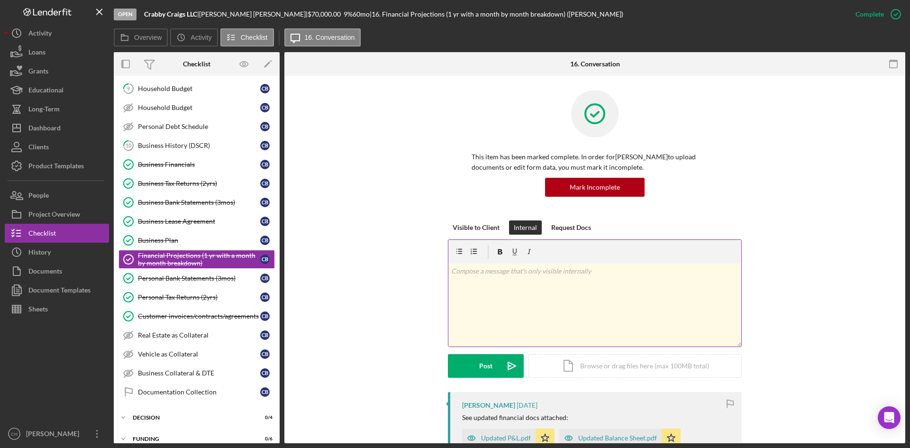
click at [505, 296] on div "v Color teal Color pink Remove color Add row above Add row below Add column bef…" at bounding box center [594, 304] width 293 height 83
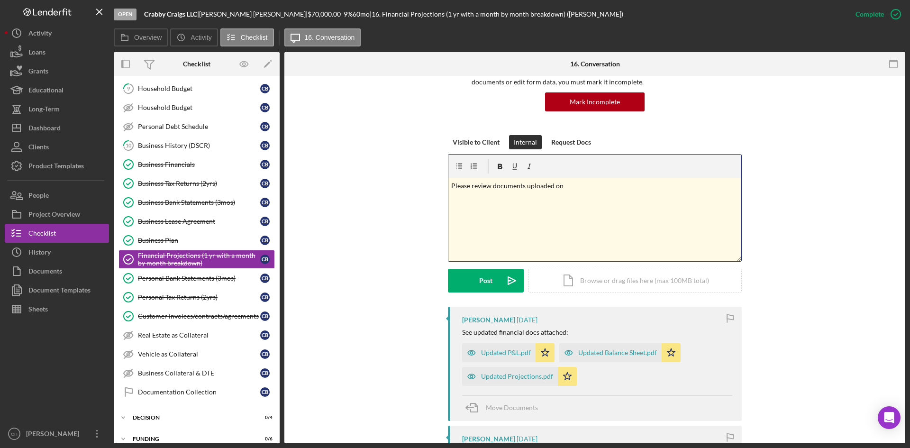
scroll to position [95, 0]
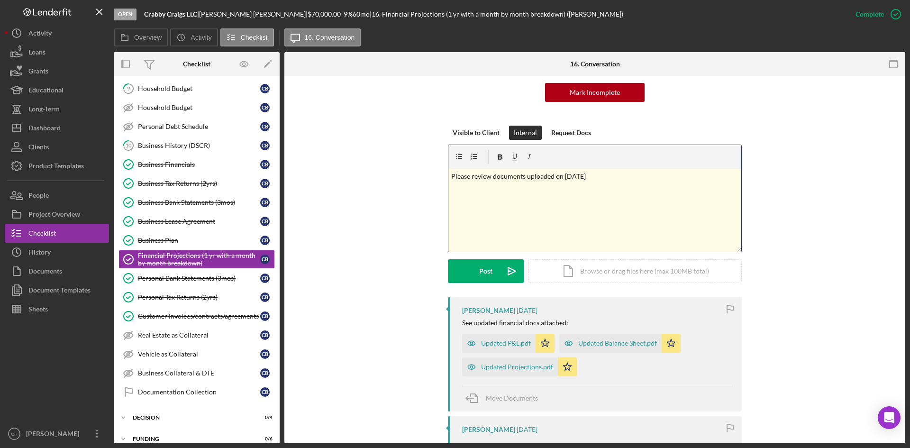
click at [451, 174] on p "Please review documents uploaded on 8/20/2025" at bounding box center [595, 176] width 288 height 10
click at [481, 265] on div "Post" at bounding box center [485, 271] width 13 height 24
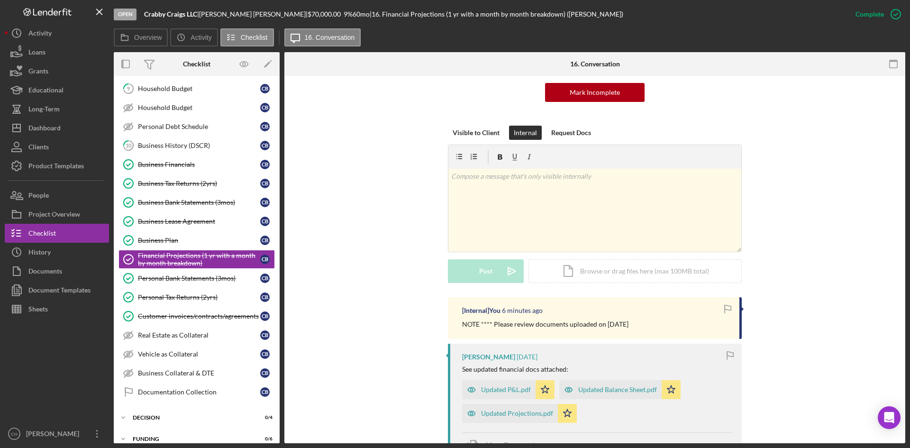
drag, startPoint x: 259, startPoint y: 18, endPoint x: 204, endPoint y: 20, distance: 55.5
click at [204, 20] on div "Open Crabby Craigs LLC | Craig Bonaventura | $70,000.00 9 % 60 mo | 16. Financi…" at bounding box center [480, 14] width 732 height 28
copy div "Craig Bonaventura"
click at [51, 195] on button "People" at bounding box center [57, 195] width 104 height 19
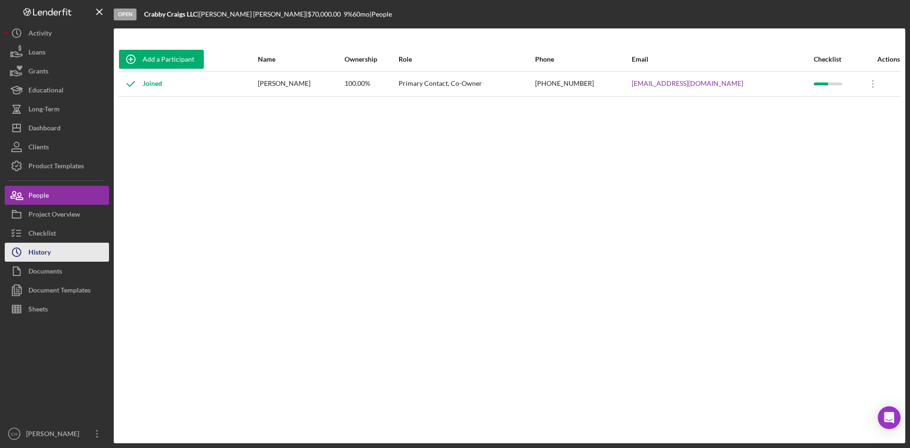
click at [58, 257] on button "Icon/History History" at bounding box center [57, 252] width 104 height 19
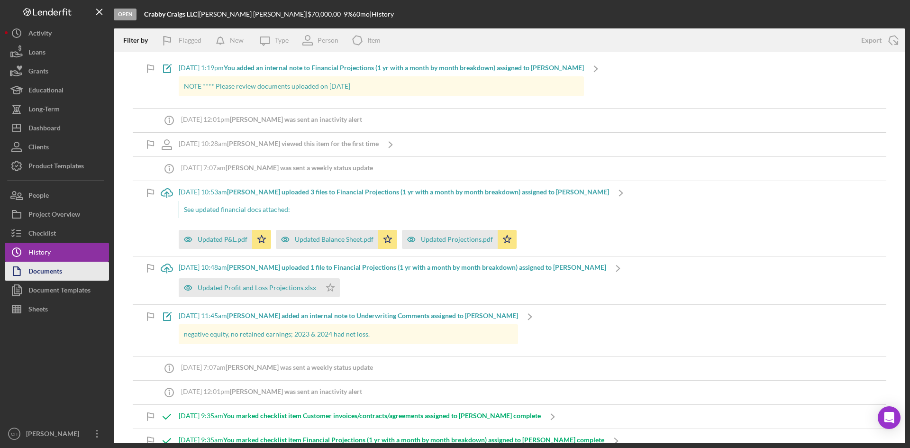
click at [57, 277] on div "Documents" at bounding box center [45, 272] width 34 height 21
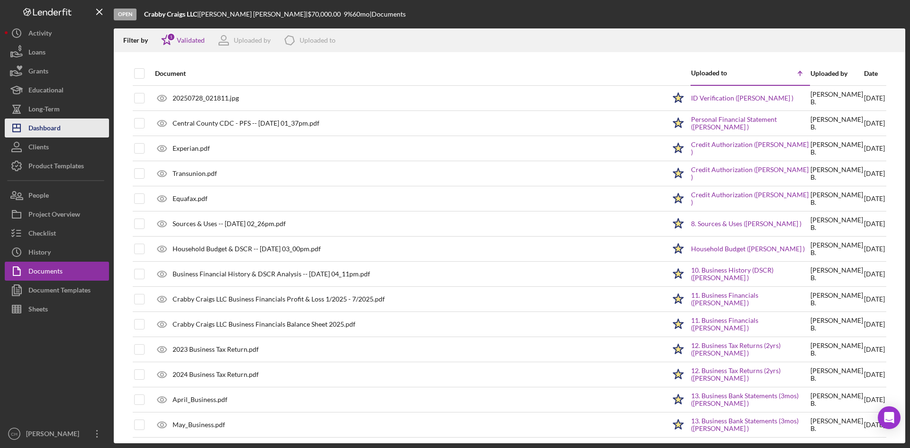
click at [54, 121] on div "Dashboard" at bounding box center [44, 128] width 32 height 21
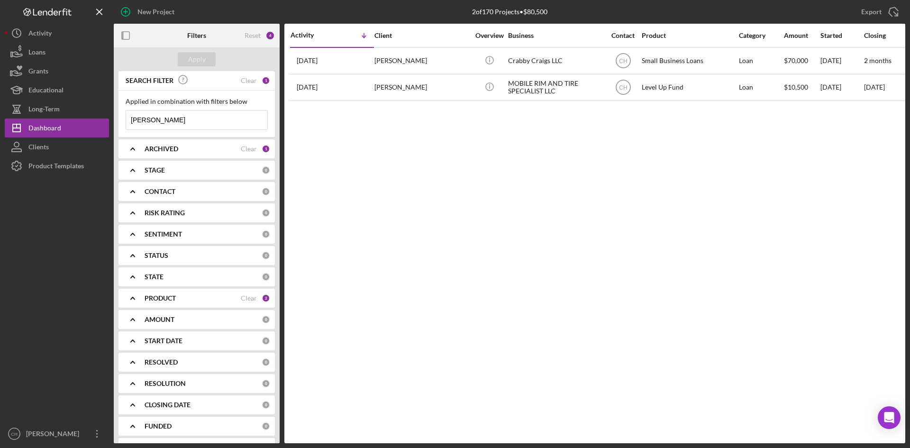
click at [190, 303] on div "PRODUCT Clear 2" at bounding box center [208, 298] width 126 height 19
click at [130, 367] on input "CCCDC Loan Servicing" at bounding box center [130, 366] width 9 height 9
checkbox input "true"
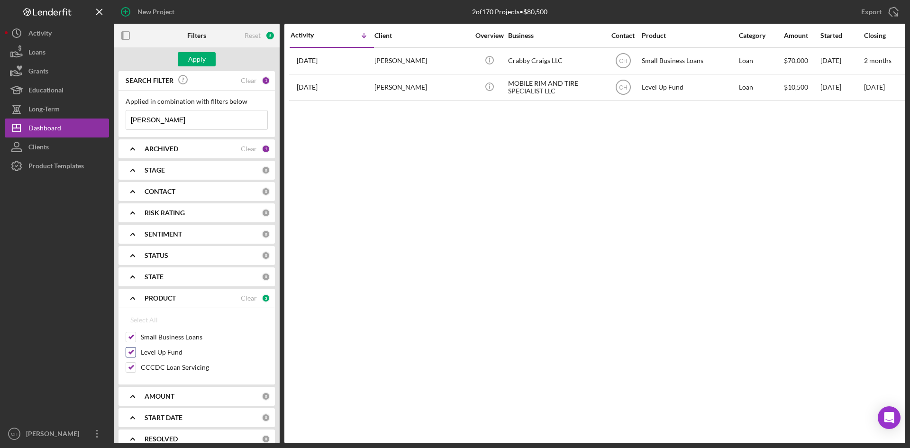
click at [130, 352] on input "Level Up Fund" at bounding box center [130, 351] width 9 height 9
checkbox input "false"
drag, startPoint x: 127, startPoint y: 339, endPoint x: 157, endPoint y: 258, distance: 86.8
click at [127, 339] on input "Small Business Loans" at bounding box center [130, 336] width 9 height 9
checkbox input "false"
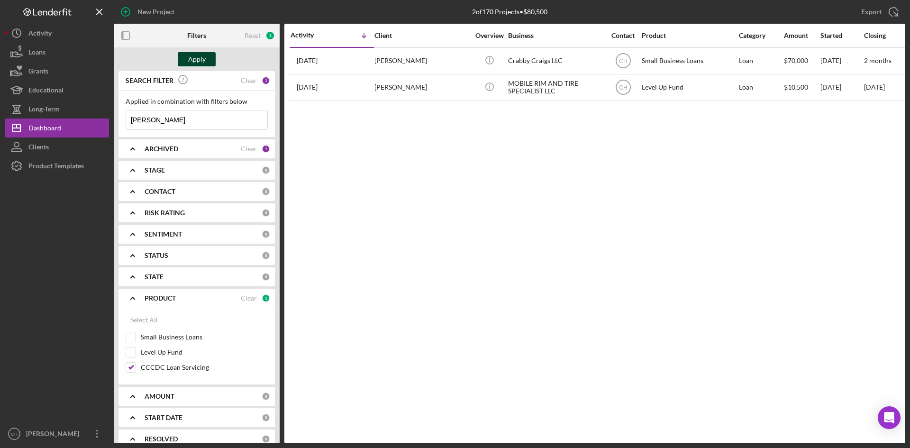
click at [204, 63] on div "Apply" at bounding box center [197, 59] width 18 height 14
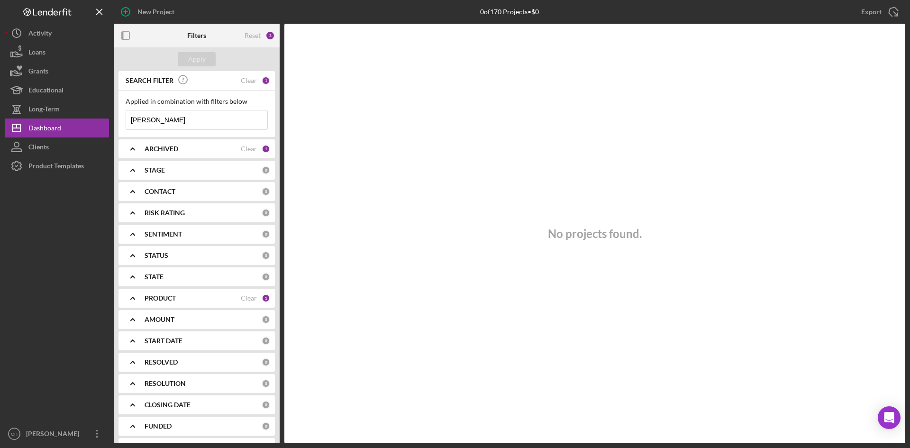
drag, startPoint x: 199, startPoint y: 118, endPoint x: 0, endPoint y: 127, distance: 199.2
click at [0, 127] on div "New Project 0 of 170 Projects • $0 [PERSON_NAME] Export Icon/Export Filters Res…" at bounding box center [455, 224] width 910 height 448
click at [199, 61] on div "Apply" at bounding box center [197, 59] width 18 height 14
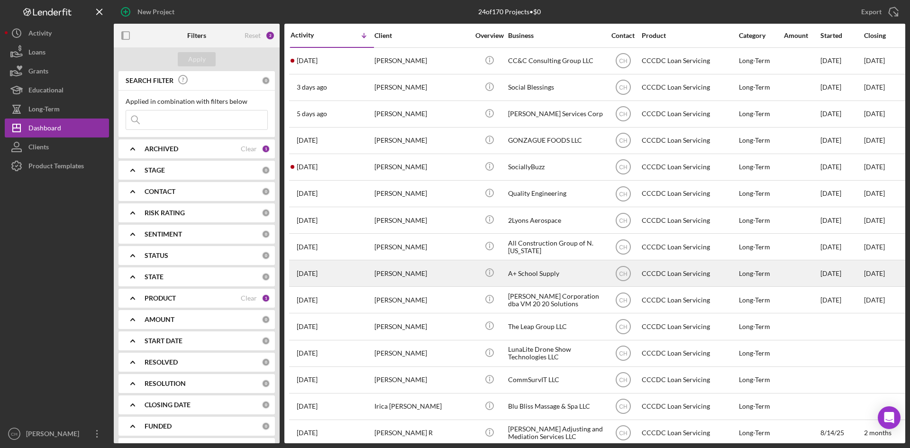
click at [410, 276] on div "[PERSON_NAME]" at bounding box center [421, 273] width 95 height 25
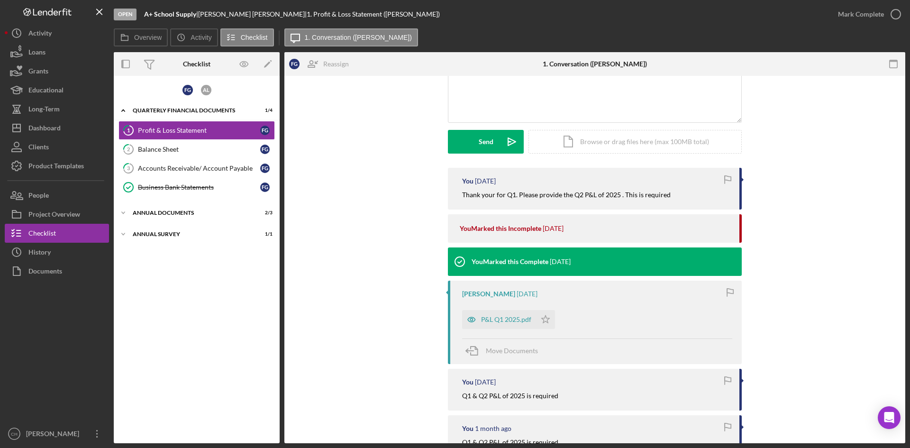
scroll to position [95, 0]
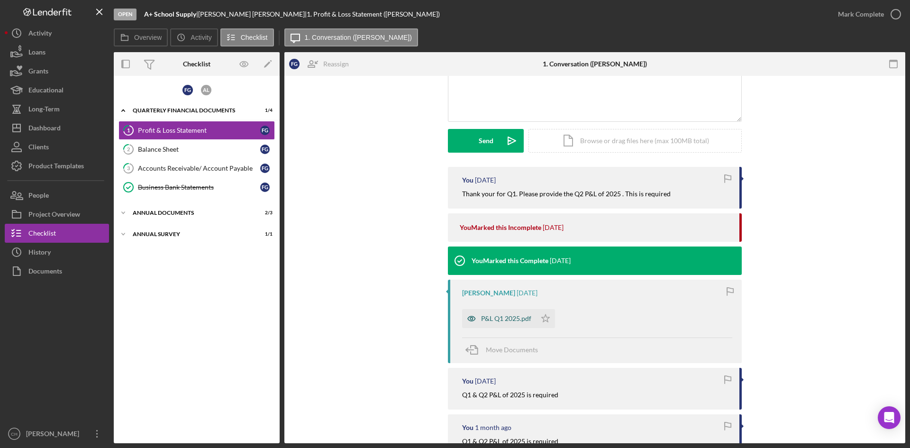
click at [502, 322] on div "P&L Q1 2025.pdf" at bounding box center [499, 318] width 74 height 19
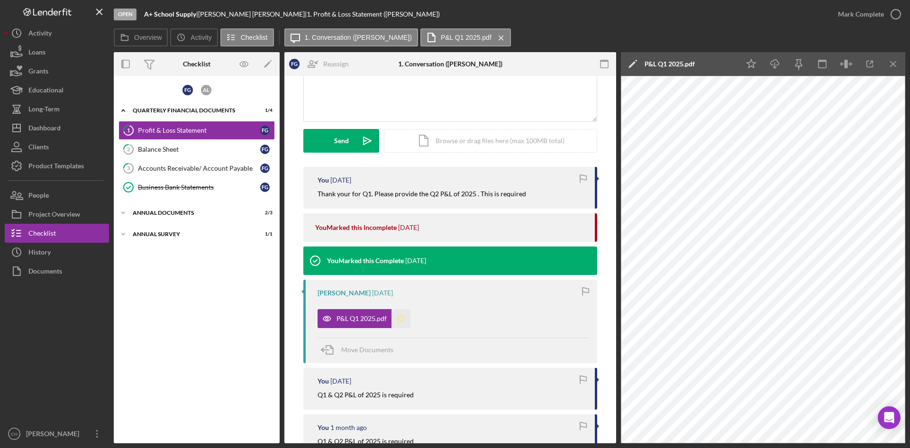
click at [401, 319] on polygon "button" at bounding box center [401, 318] width 8 height 8
click at [173, 154] on link "2 Balance Sheet F G" at bounding box center [196, 149] width 156 height 19
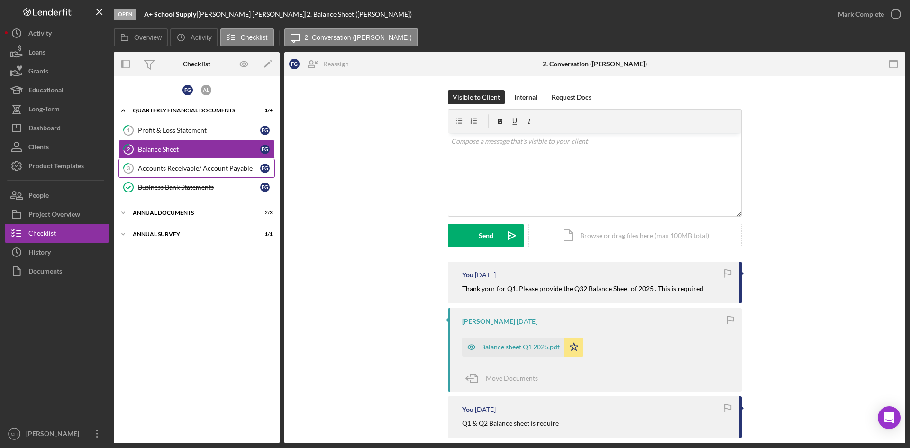
click at [200, 171] on div "Accounts Receivable/ Account Payable" at bounding box center [199, 168] width 122 height 8
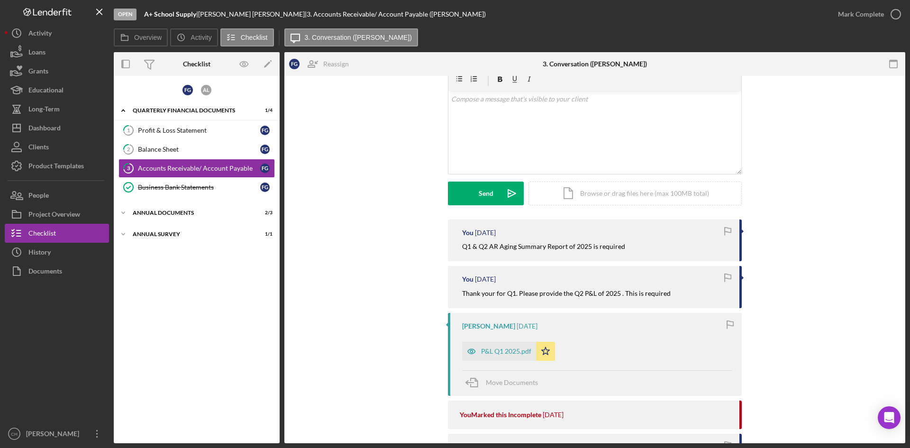
scroll to position [142, 0]
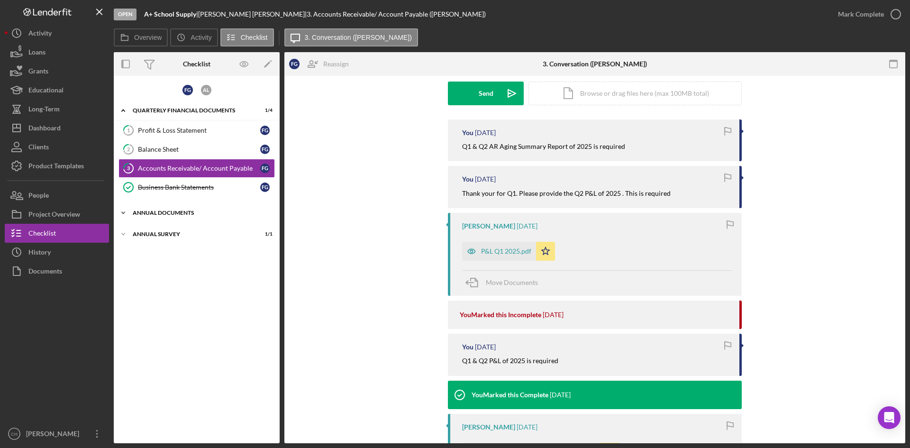
click at [195, 213] on div "Annual Documents" at bounding box center [200, 213] width 135 height 6
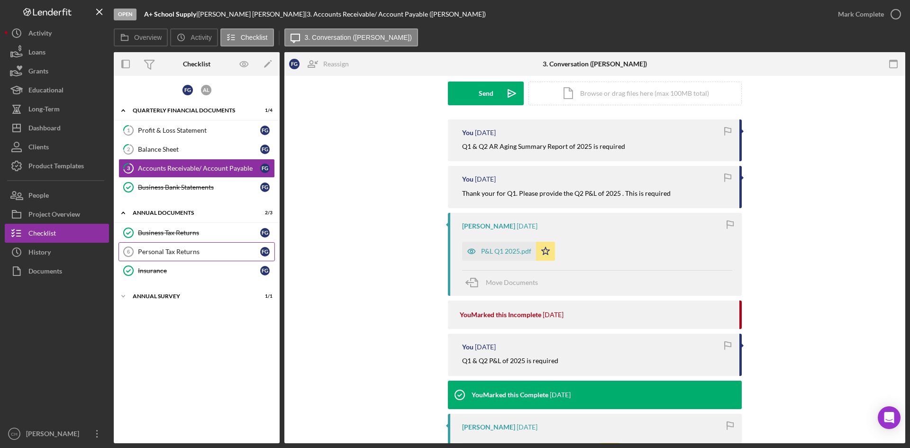
click at [188, 251] on div "Personal Tax Returns" at bounding box center [199, 252] width 122 height 8
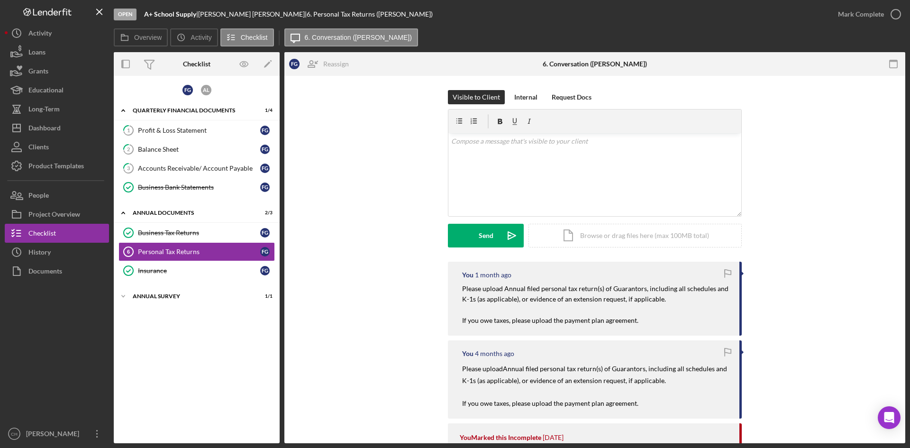
drag, startPoint x: 627, startPoint y: 321, endPoint x: 432, endPoint y: 285, distance: 198.5
drag, startPoint x: 477, startPoint y: 293, endPoint x: 480, endPoint y: 163, distance: 130.8
click at [480, 163] on div "v Color teal Color pink Remove color Add row above Add row below Add column bef…" at bounding box center [594, 174] width 293 height 83
click at [486, 236] on div "Send" at bounding box center [486, 236] width 15 height 24
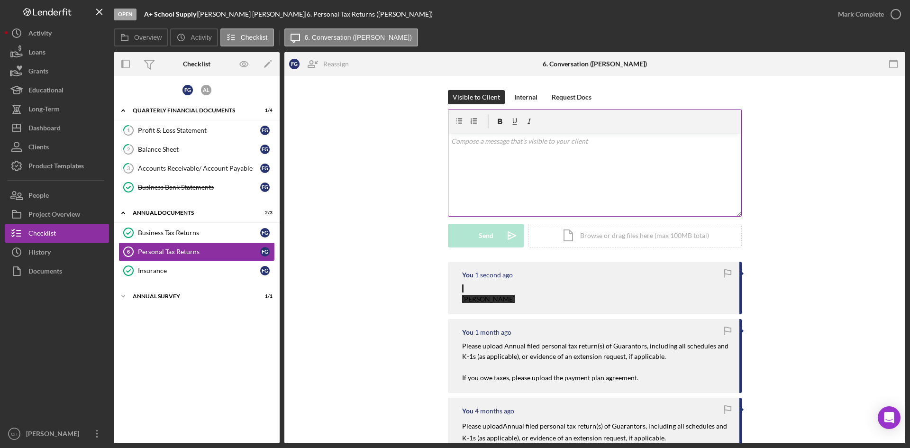
click at [515, 166] on div "v Color teal Color pink Remove color Add row above Add row below Add column bef…" at bounding box center [594, 174] width 293 height 83
drag, startPoint x: 644, startPoint y: 376, endPoint x: 455, endPoint y: 339, distance: 192.5
click at [455, 339] on div "You [DATE] Please upload Annual filed personal tax return(s) of Guarantors, inc…" at bounding box center [595, 354] width 294 height 74
copy div "Please upload Annual filed personal tax return(s) of Guarantors, including all …"
click at [469, 145] on p at bounding box center [595, 141] width 288 height 10
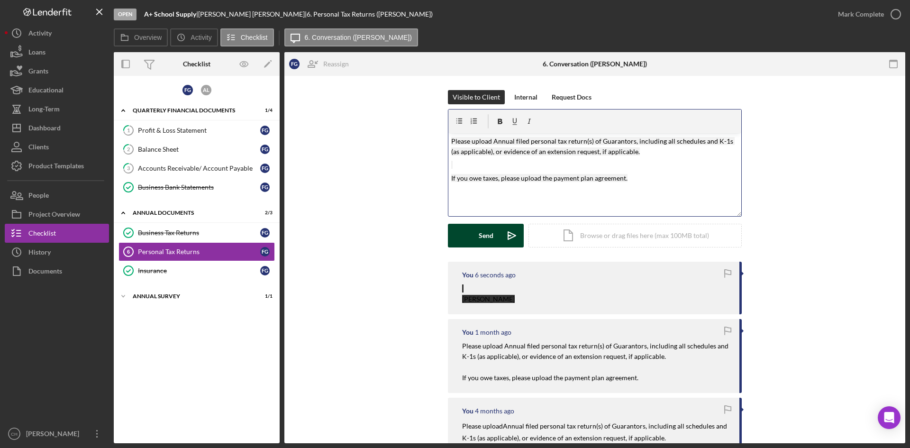
click at [477, 242] on button "Send Icon/icon-invite-send" at bounding box center [486, 236] width 76 height 24
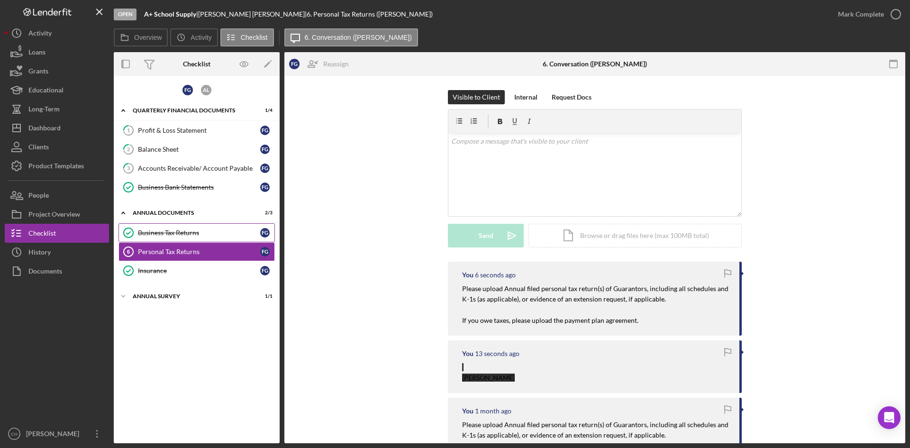
click at [177, 231] on div "Business Tax Returns" at bounding box center [199, 233] width 122 height 8
